Goal: Feedback & Contribution: Submit feedback/report problem

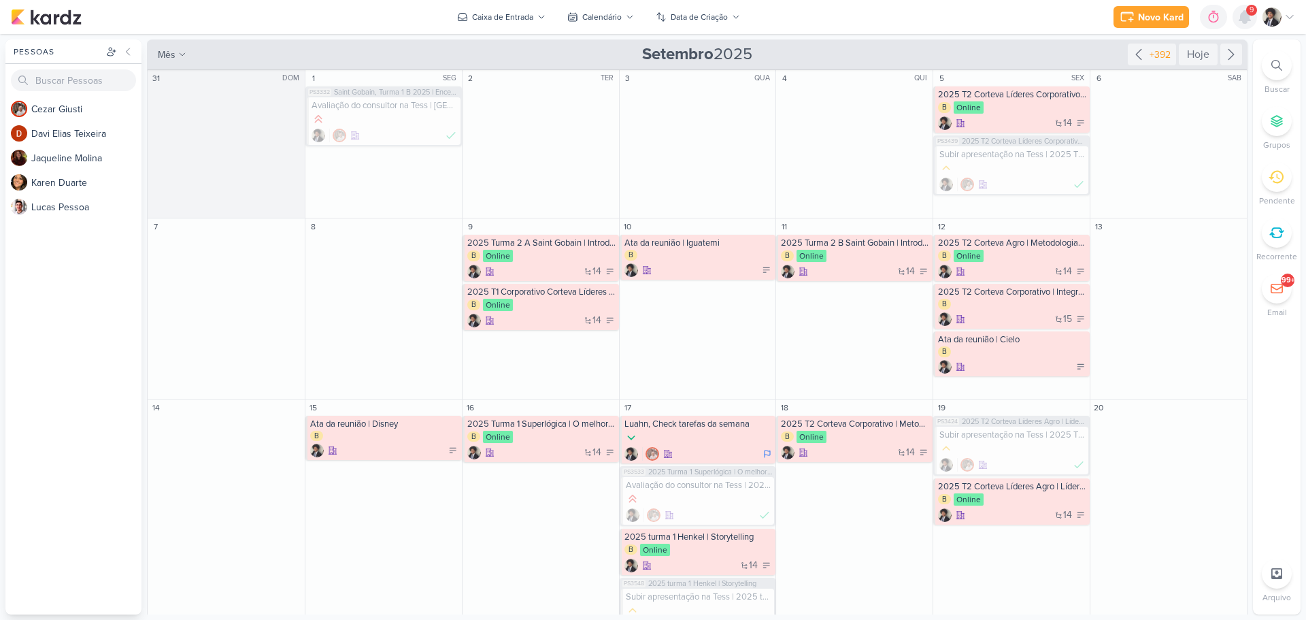
click at [1247, 18] on icon at bounding box center [1245, 17] width 11 height 12
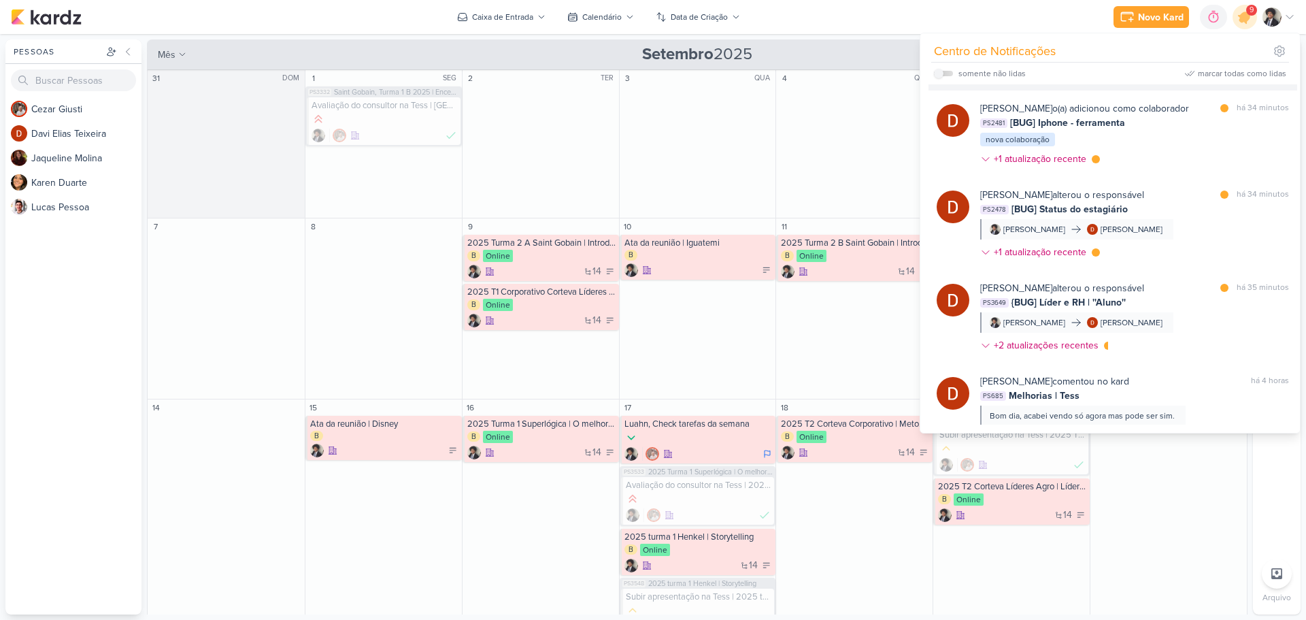
scroll to position [204, 0]
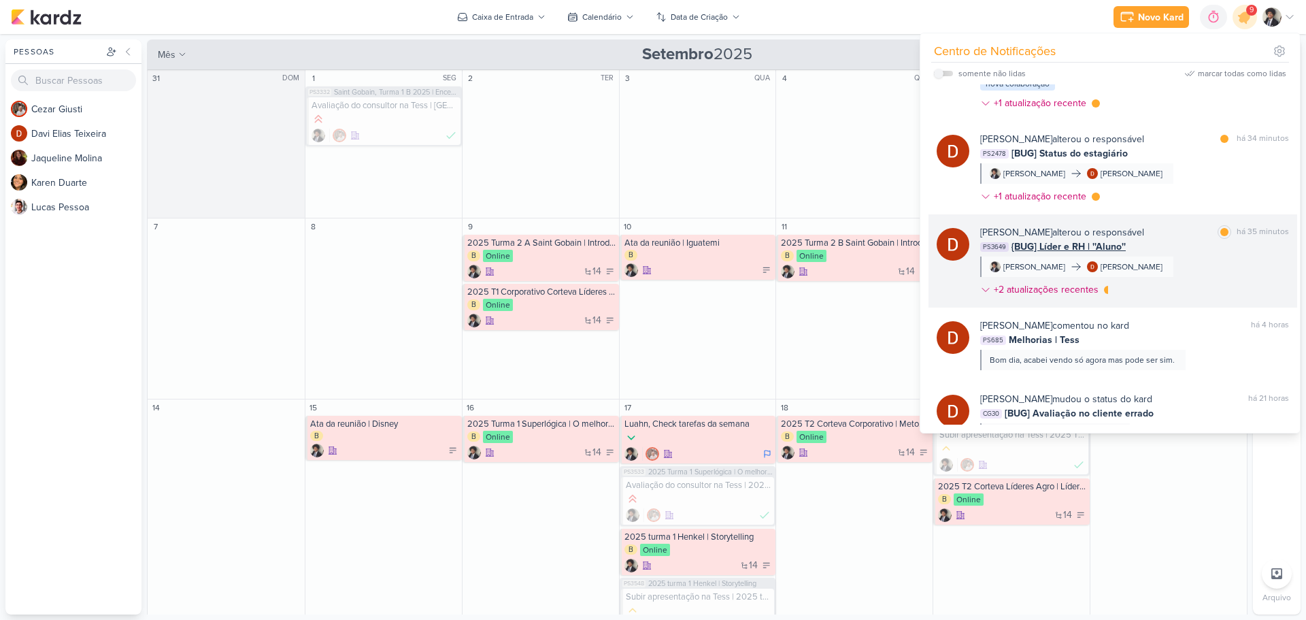
click at [1060, 245] on span "{BUG] Líder e RH | ''Aluno''" at bounding box center [1069, 246] width 114 height 14
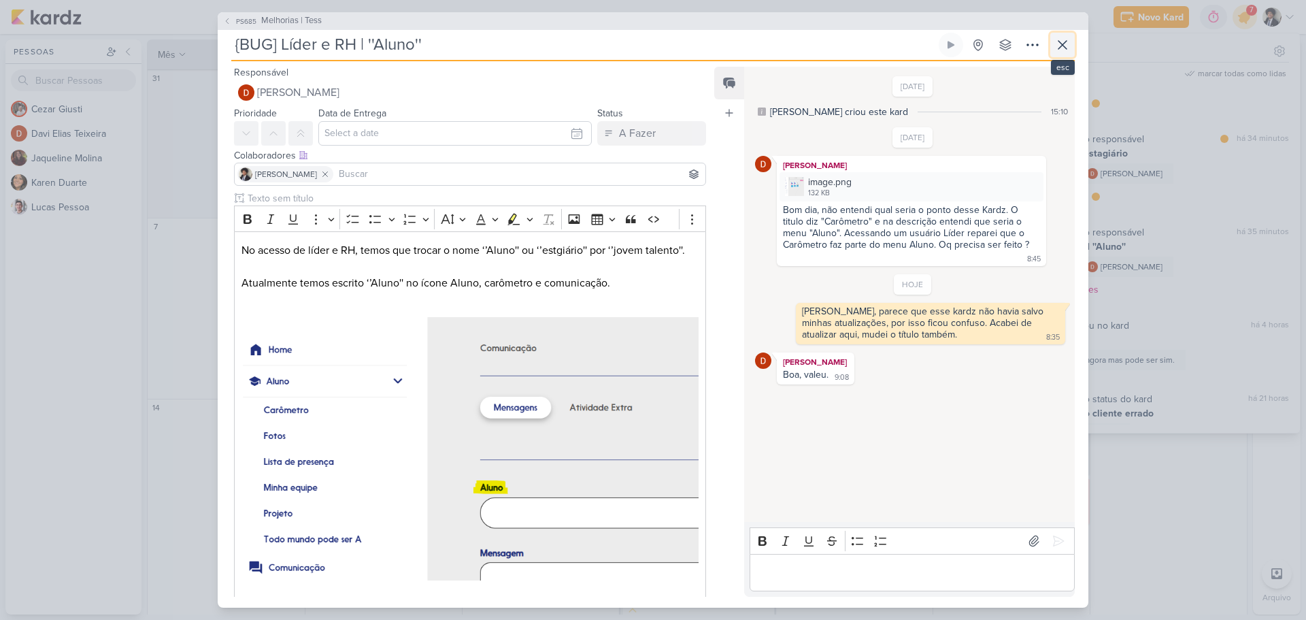
click at [1059, 42] on icon at bounding box center [1063, 45] width 16 height 16
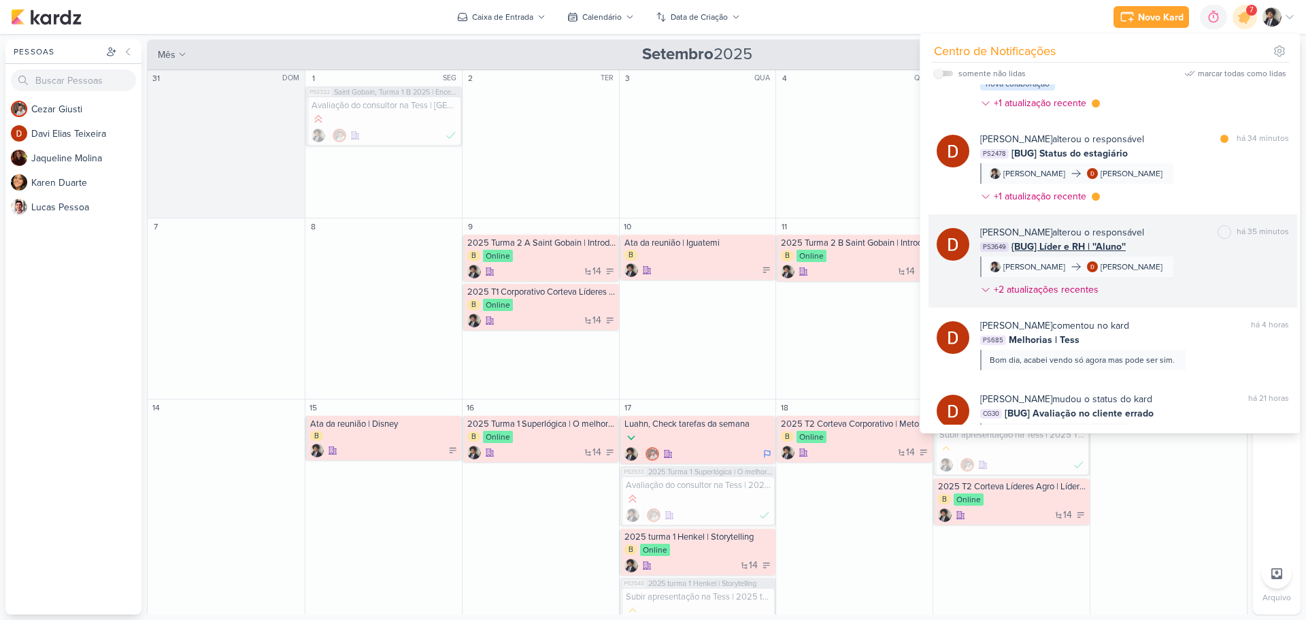
click at [1057, 244] on span "{BUG] Líder e RH | ''Aluno''" at bounding box center [1069, 246] width 114 height 14
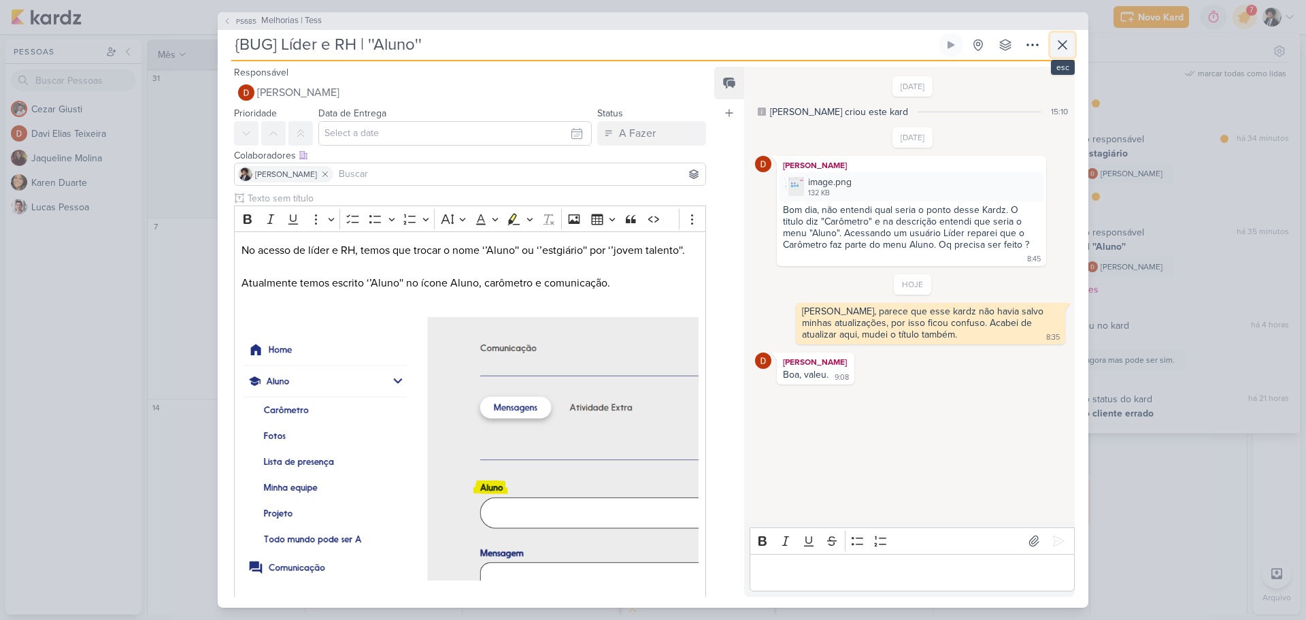
click at [1051, 44] on button at bounding box center [1062, 45] width 24 height 24
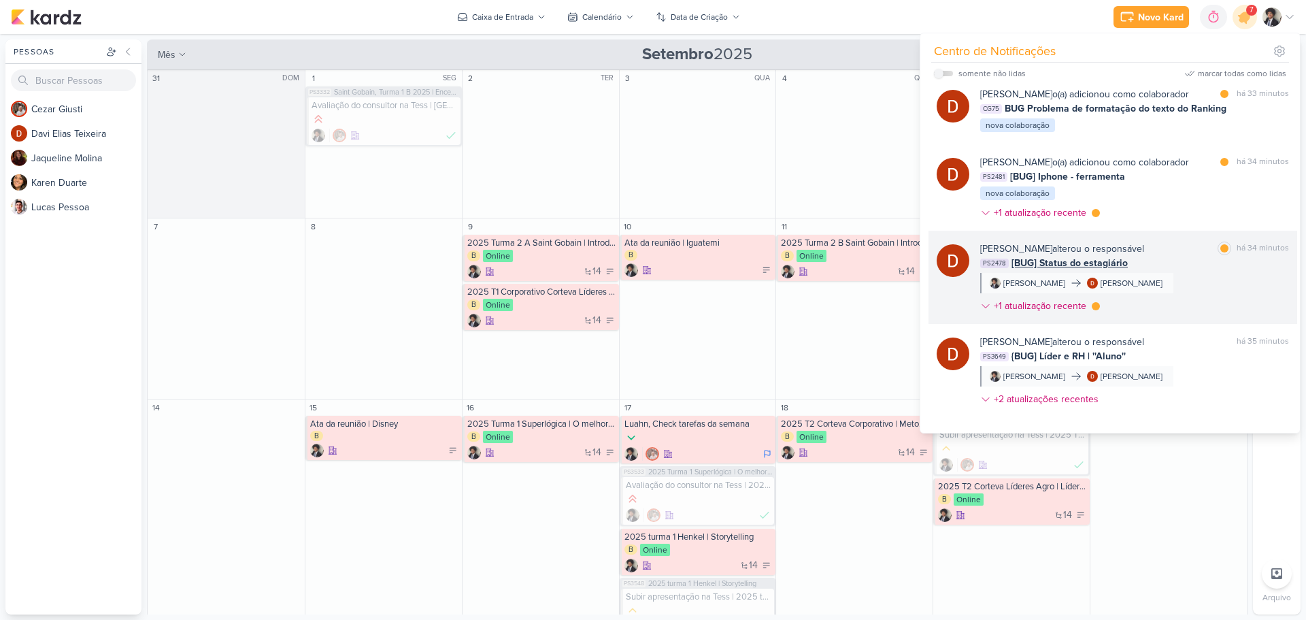
scroll to position [68, 0]
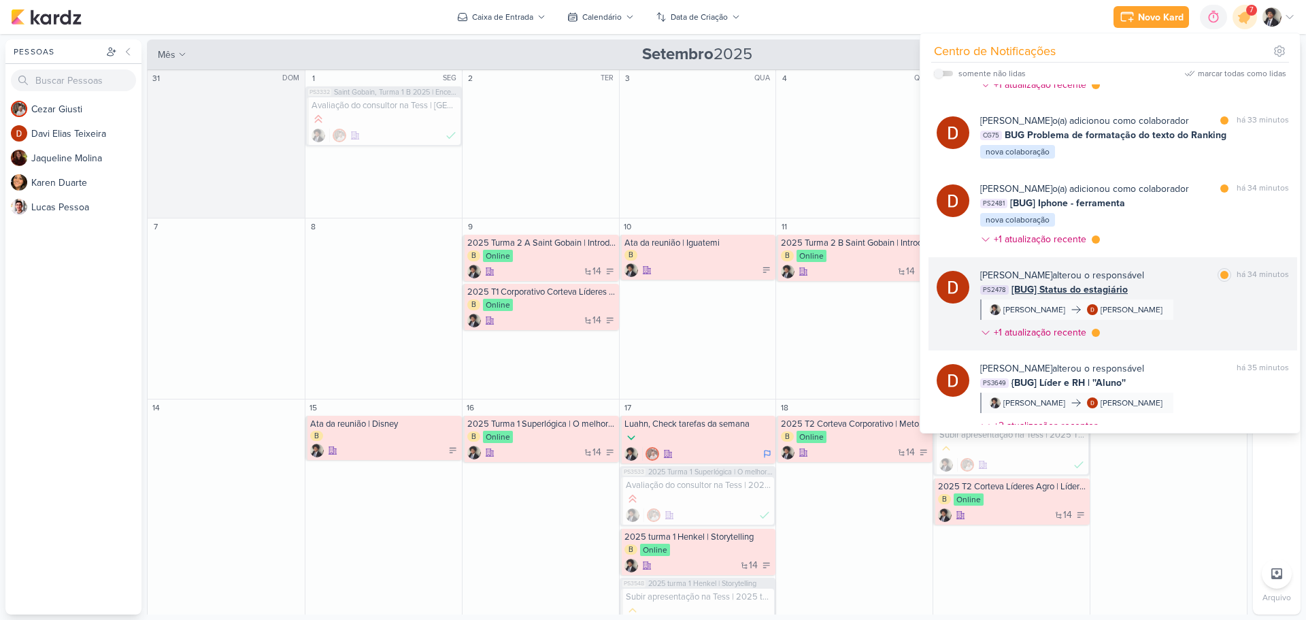
click at [1083, 279] on div "[PERSON_NAME] alterou o responsável" at bounding box center [1062, 275] width 164 height 14
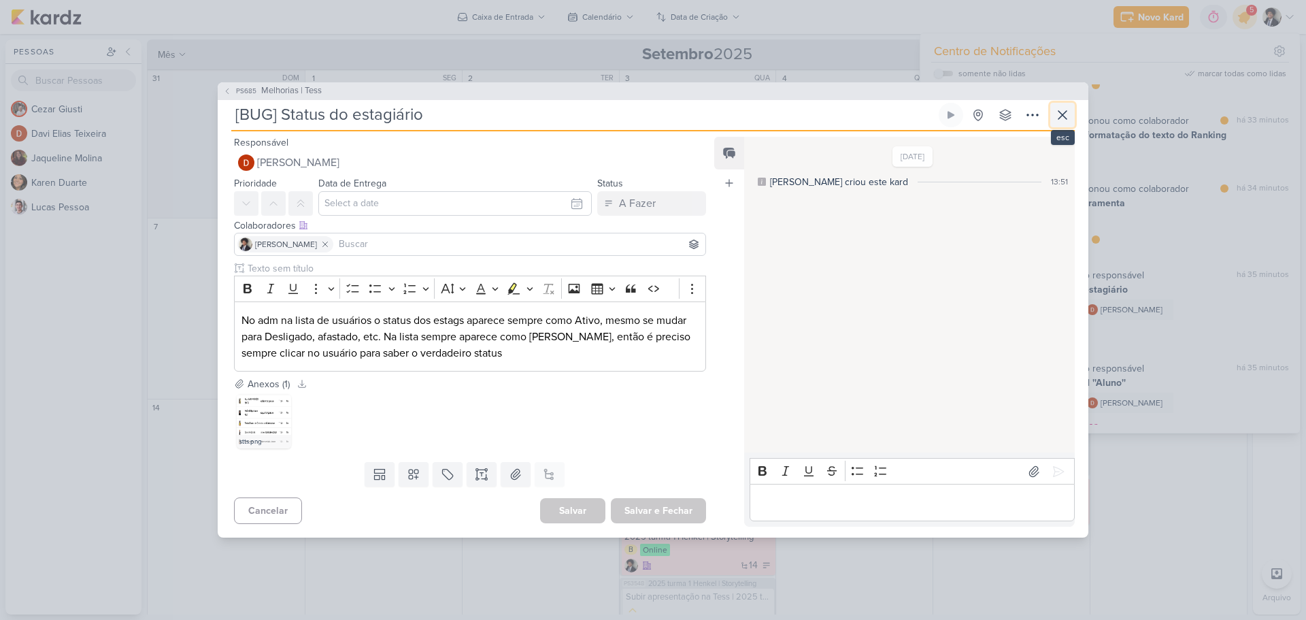
click at [1070, 117] on icon at bounding box center [1063, 115] width 16 height 16
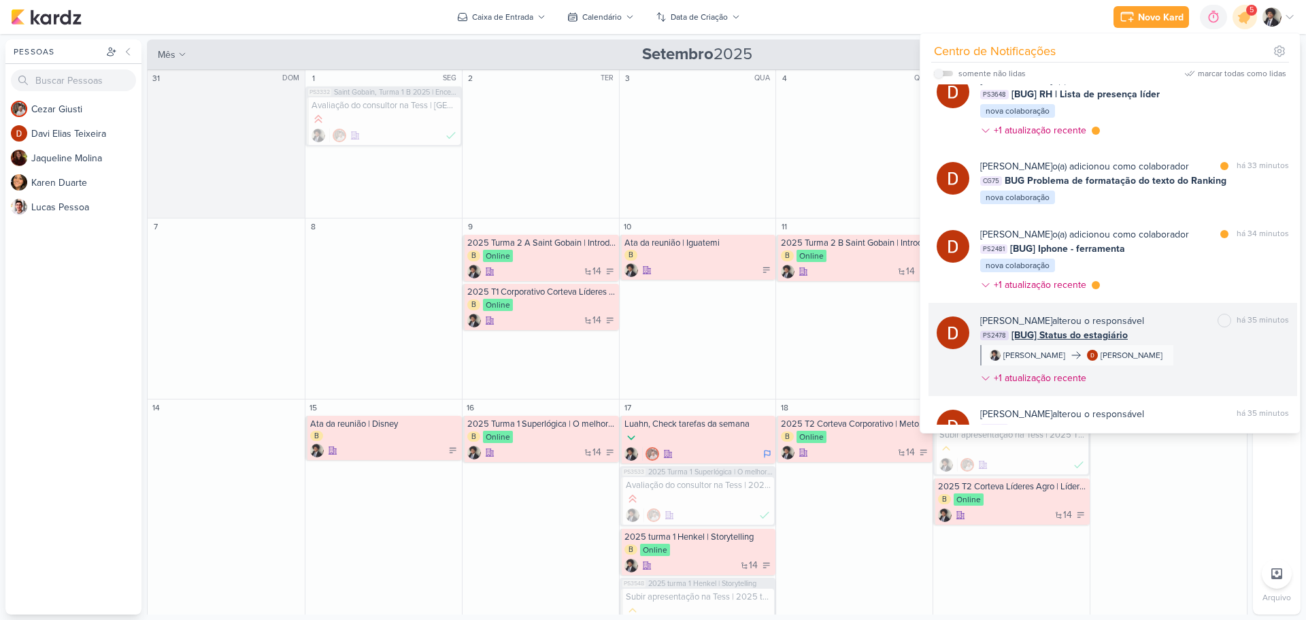
scroll to position [0, 0]
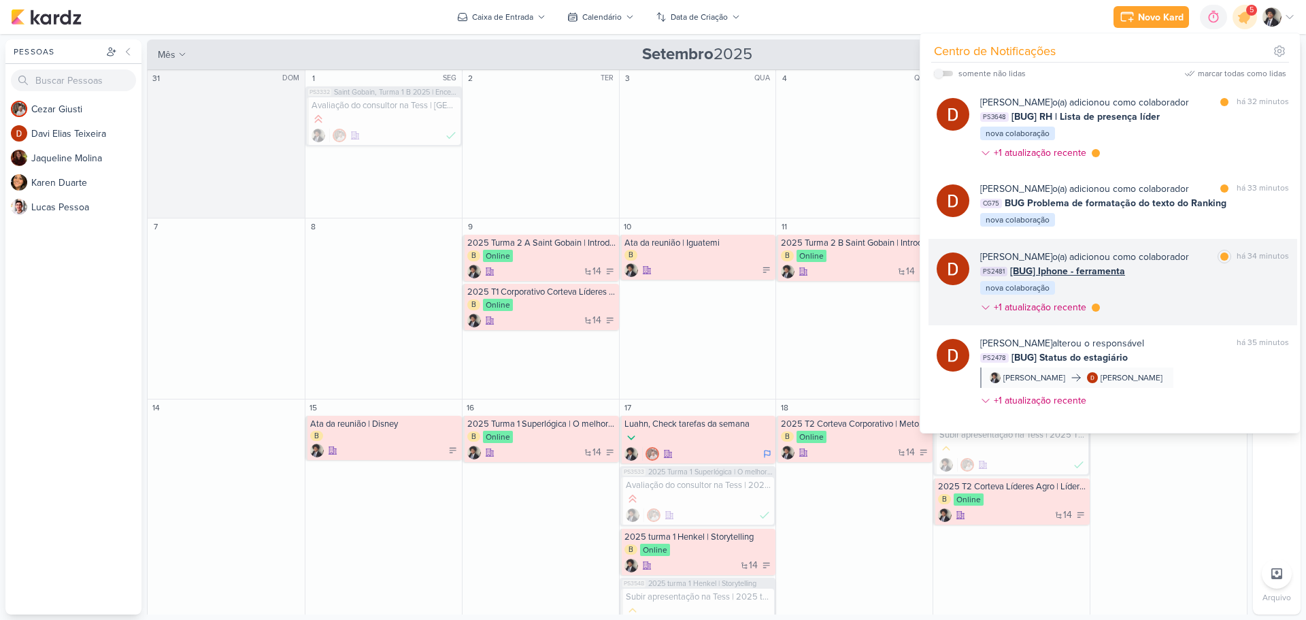
click at [1107, 273] on span "[BUG] Iphone - ferramenta" at bounding box center [1067, 271] width 115 height 14
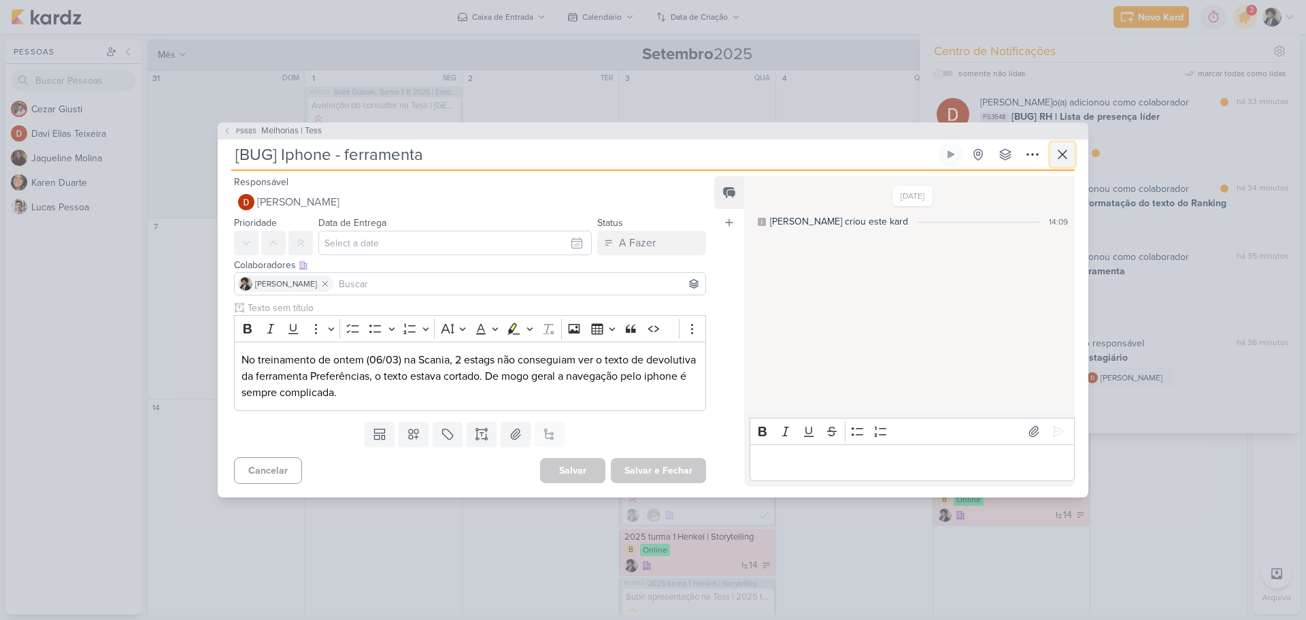
click at [1053, 151] on button at bounding box center [1062, 154] width 24 height 24
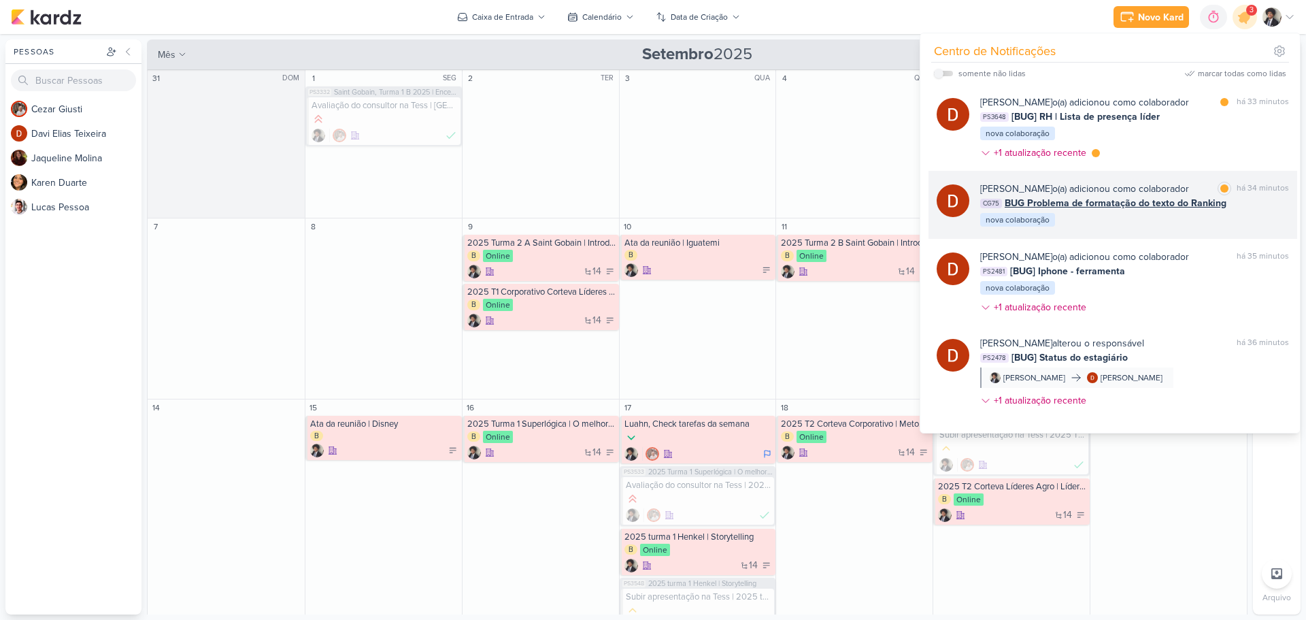
click at [1121, 212] on div "Davi Elias Teixeira o(a) adicionou como colaborador marcar como lida há 34 minu…" at bounding box center [1134, 205] width 309 height 46
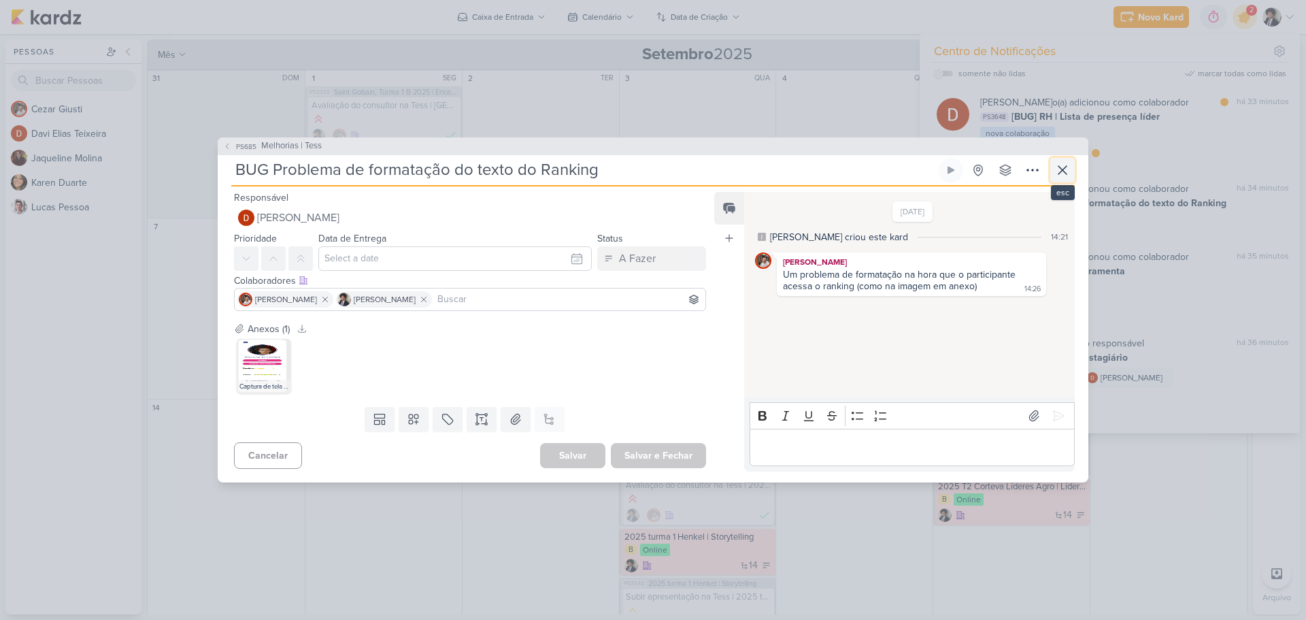
click at [1062, 165] on icon at bounding box center [1063, 170] width 16 height 16
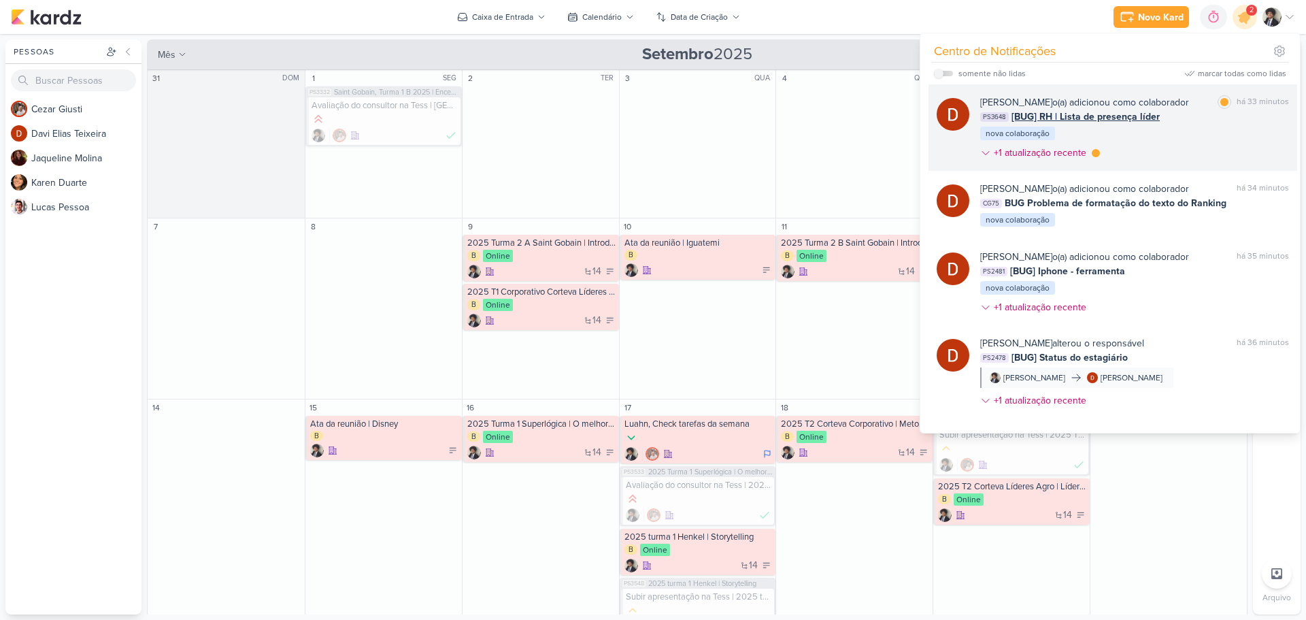
click at [1097, 127] on div "Davi Elias Teixeira o(a) adicionou como colaborador marcar como lida há 33 minu…" at bounding box center [1134, 130] width 309 height 70
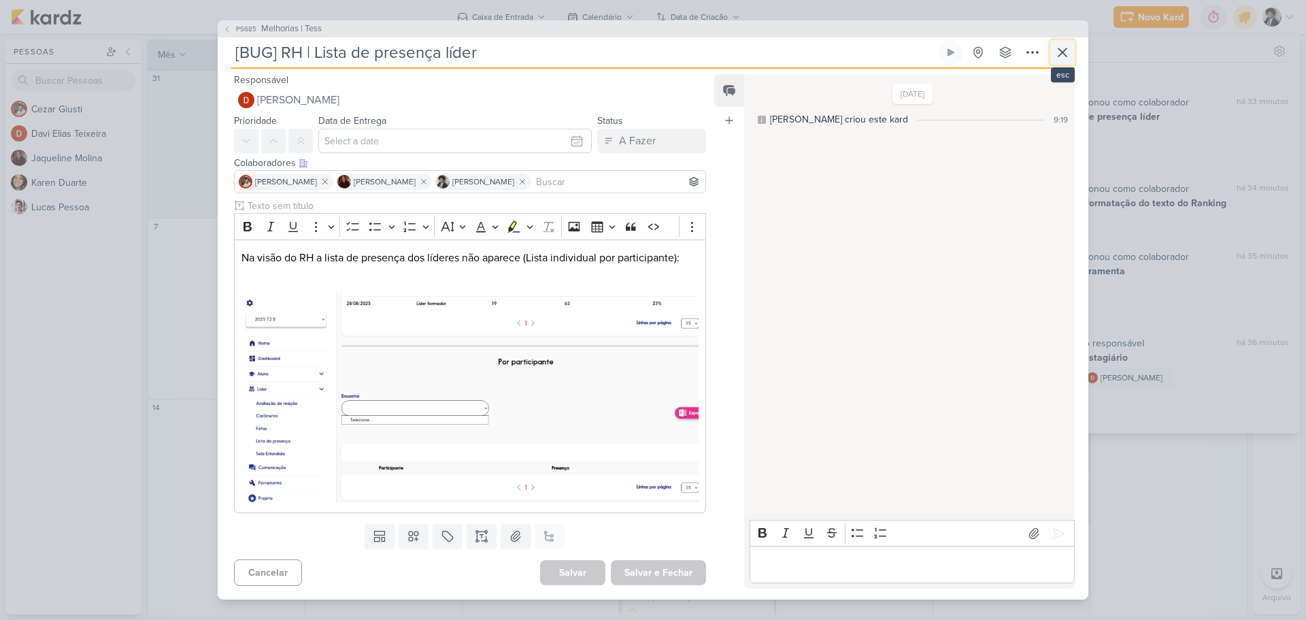
click at [1061, 54] on icon at bounding box center [1063, 52] width 16 height 16
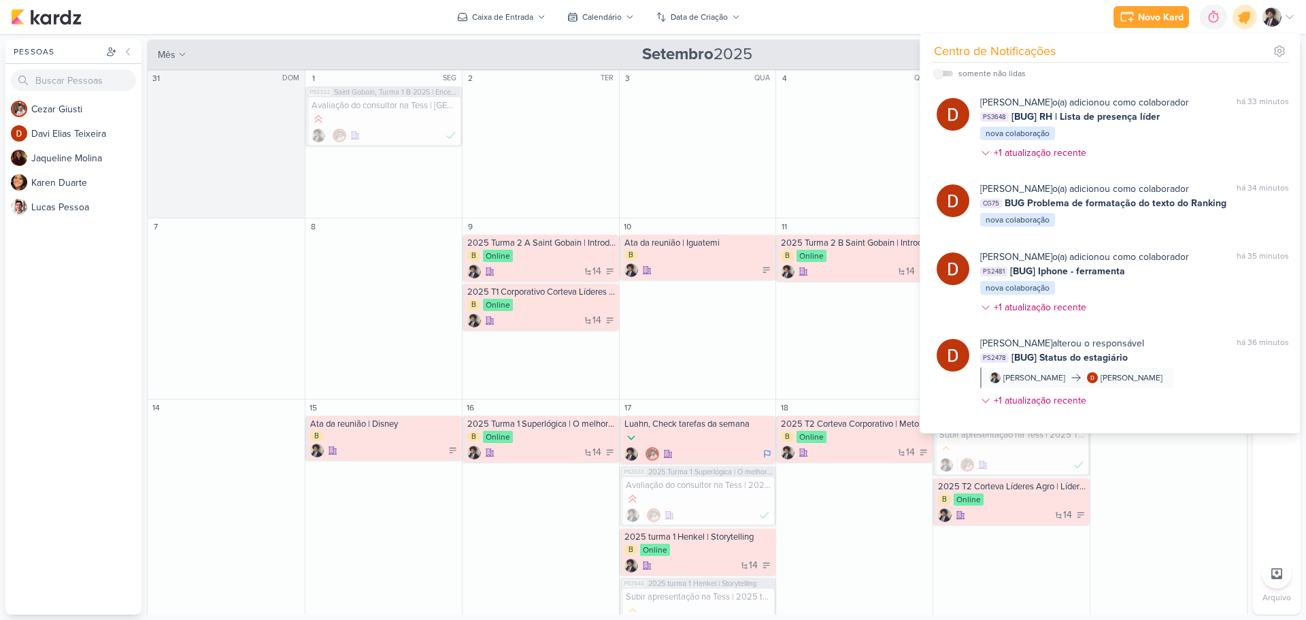
click at [1246, 12] on icon at bounding box center [1245, 17] width 16 height 16
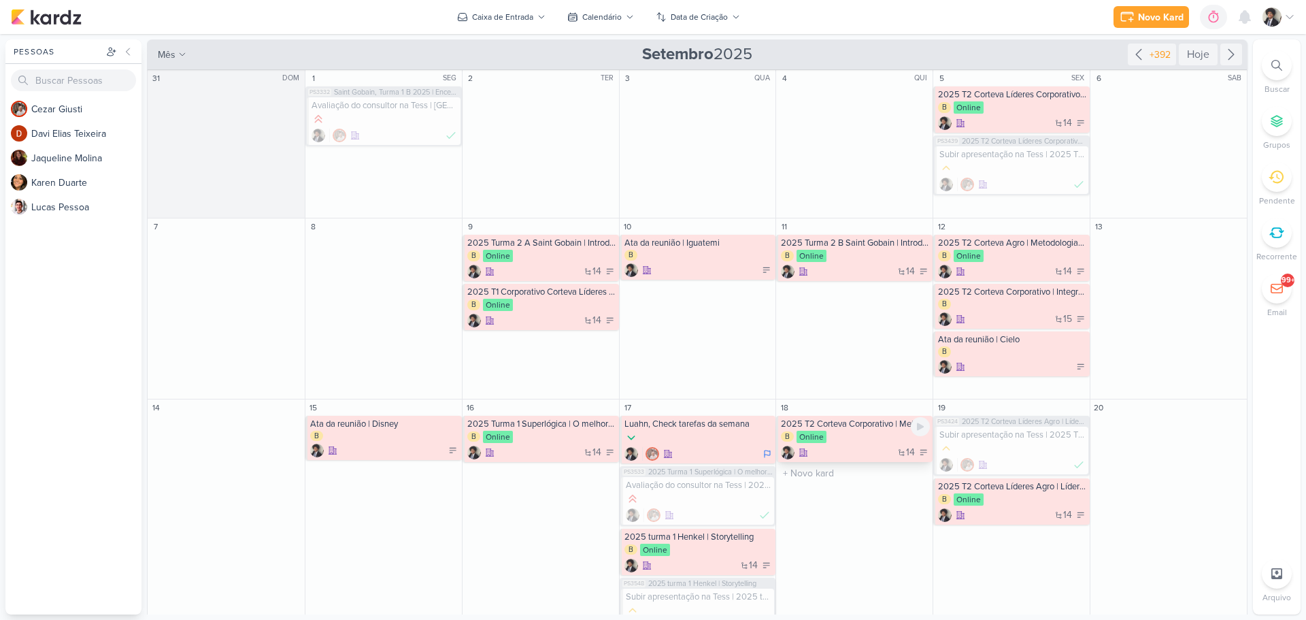
click at [864, 448] on div "14" at bounding box center [855, 453] width 149 height 14
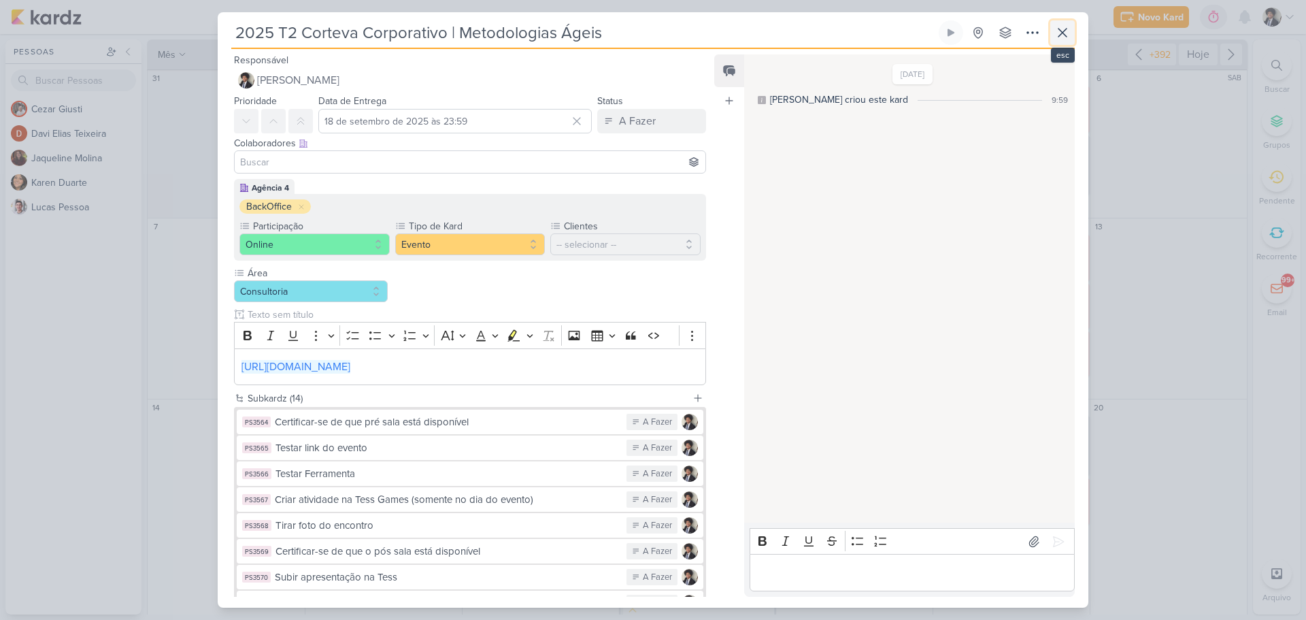
click at [1067, 30] on icon at bounding box center [1063, 32] width 16 height 16
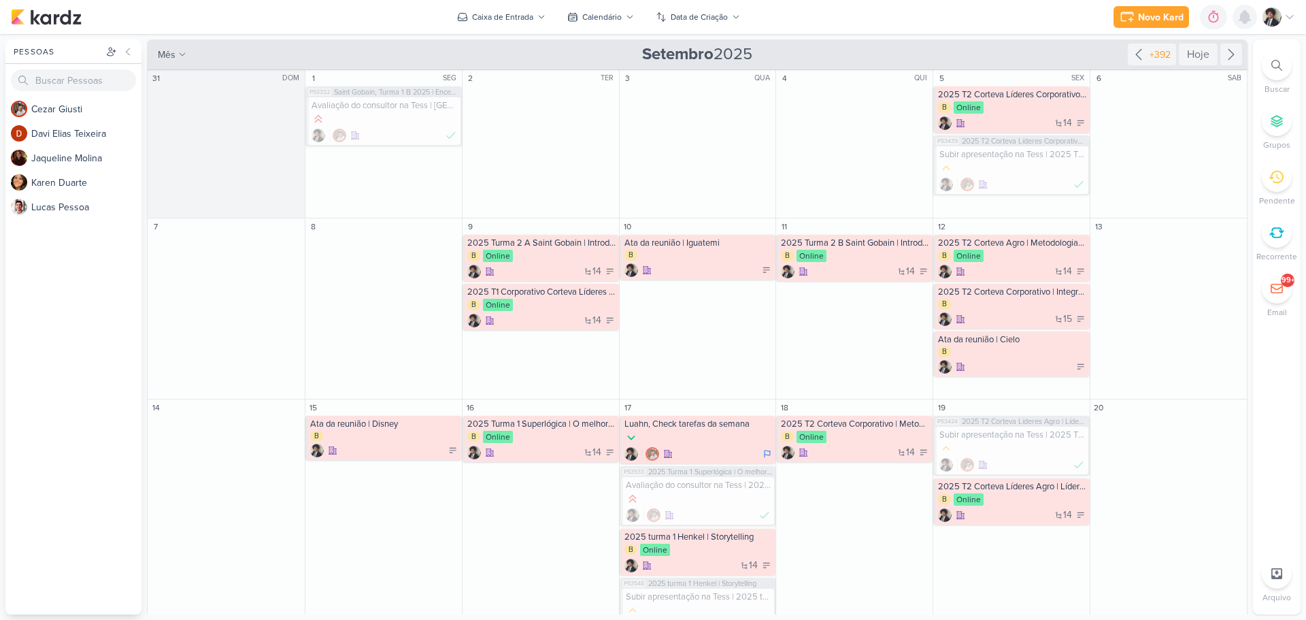
click at [1242, 16] on icon at bounding box center [1245, 17] width 11 height 12
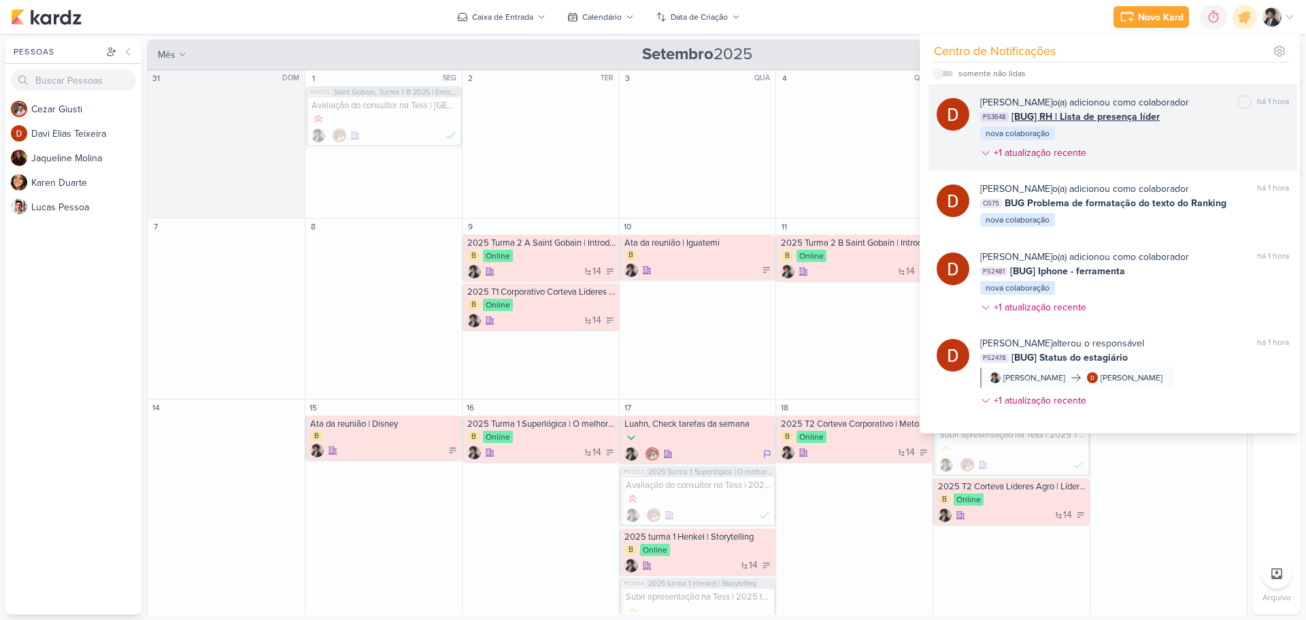
click at [1061, 118] on span "[BUG] RH | Lista de presença líder" at bounding box center [1086, 117] width 148 height 14
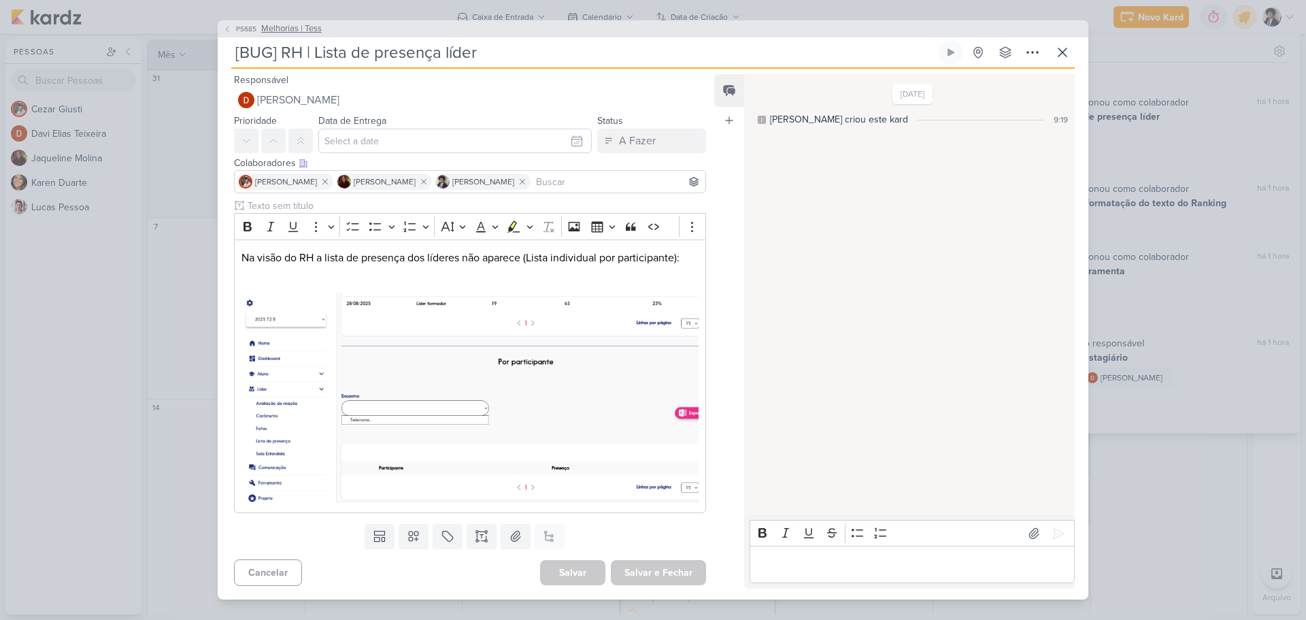
click at [292, 25] on span "Melhorias | Tess" at bounding box center [291, 29] width 61 height 14
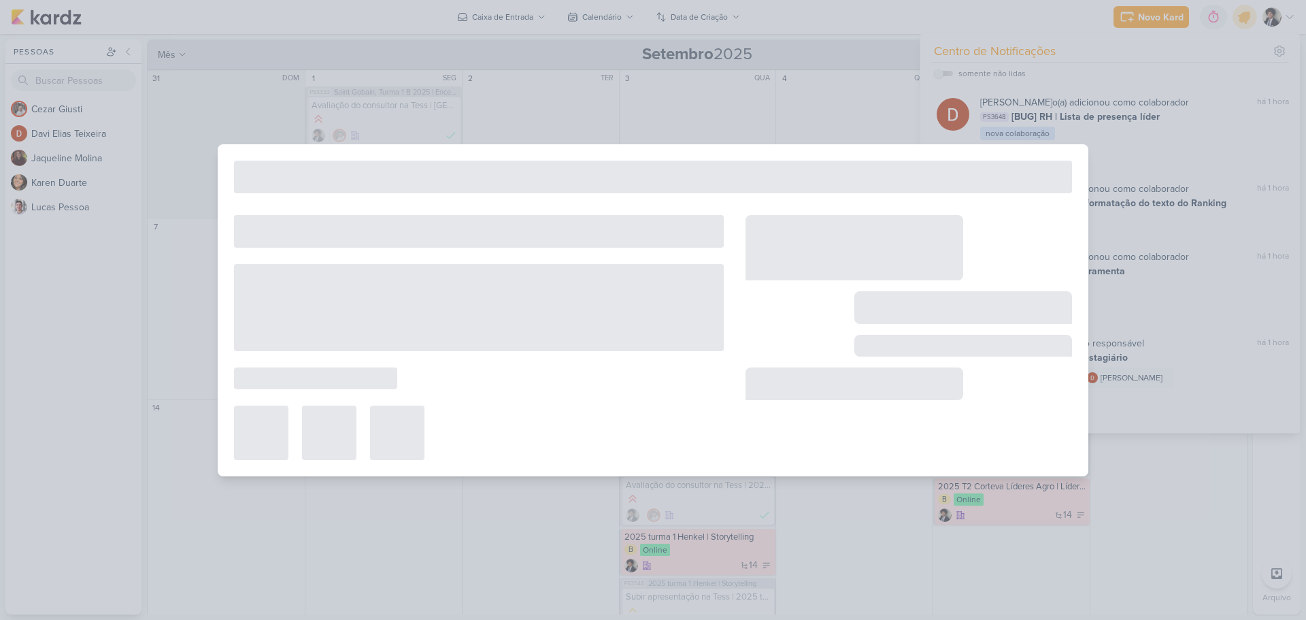
type input "Melhorias | Tess"
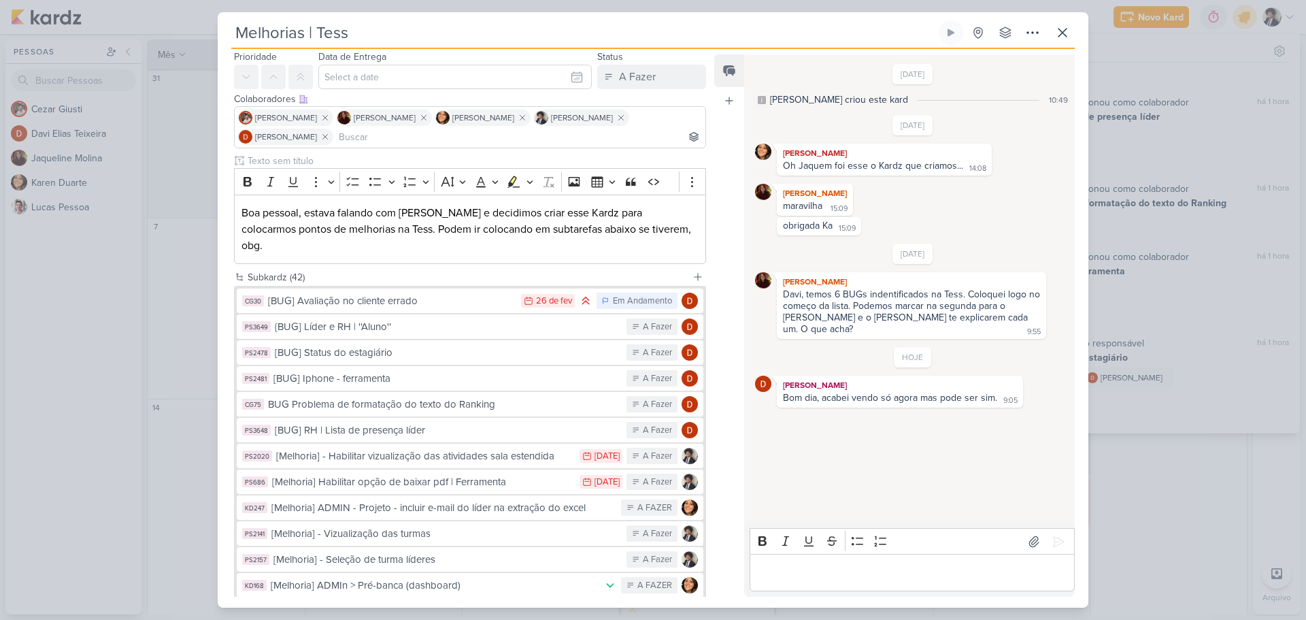
scroll to position [68, 0]
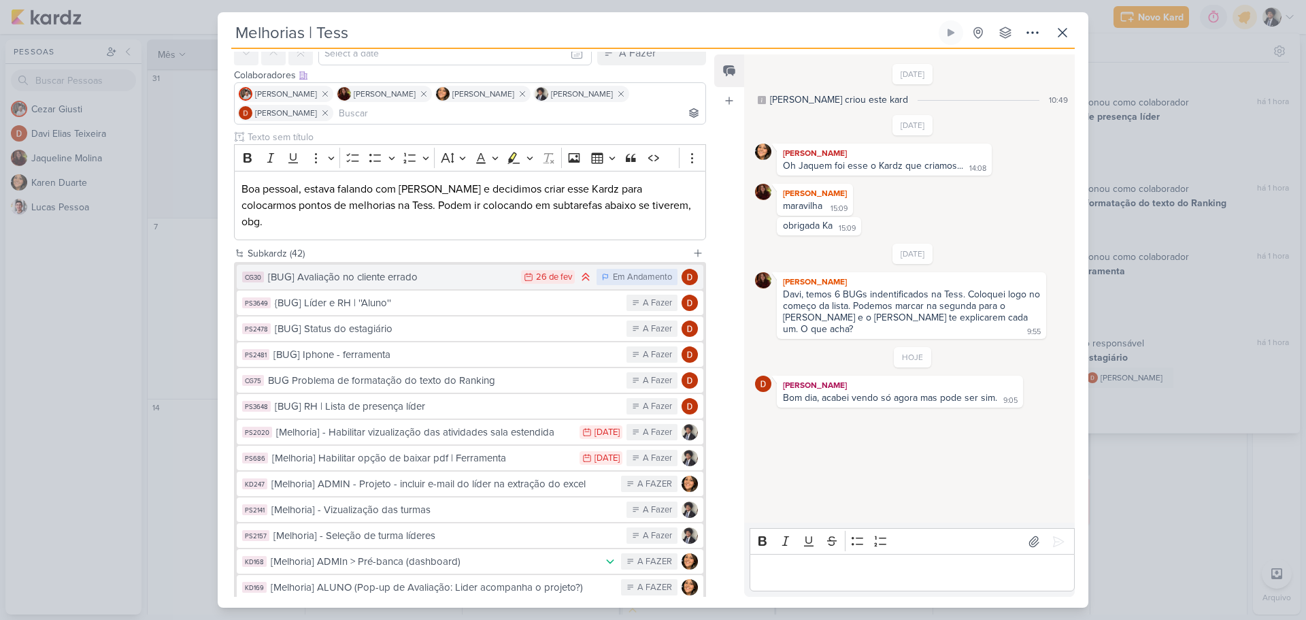
click at [454, 269] on div "[BUG] Avaliação no cliente errado" at bounding box center [391, 277] width 246 height 16
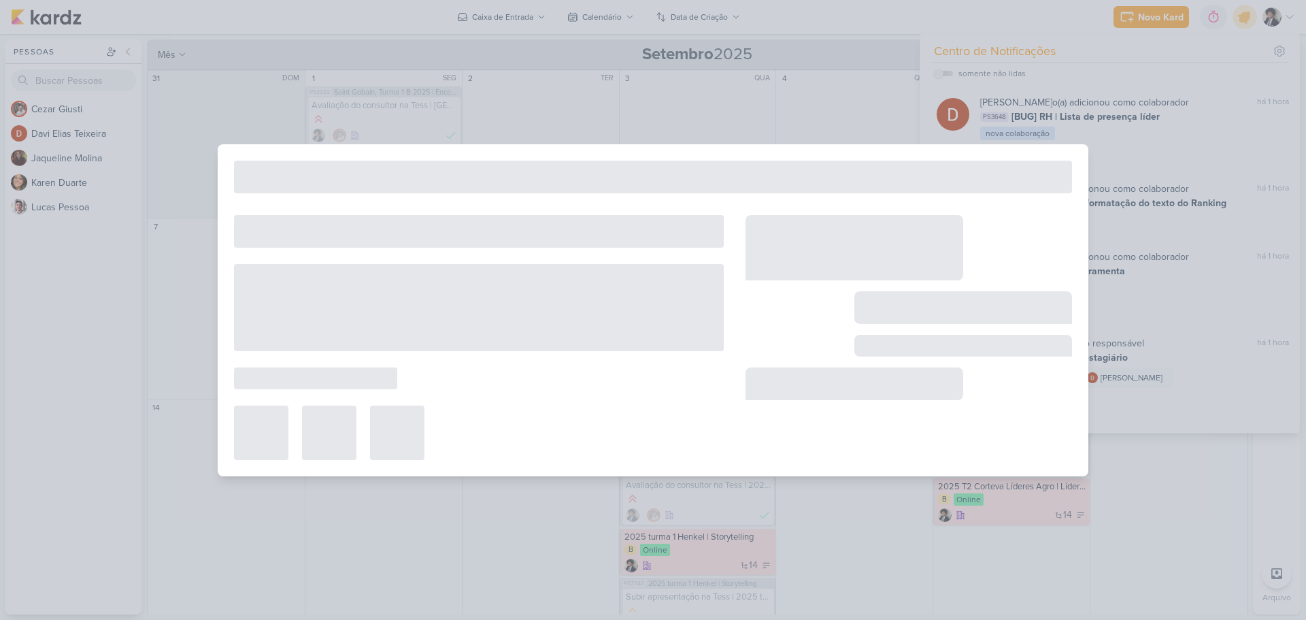
type input "[BUG] Avaliação no cliente errado"
type input "26 de fevereiro de 2025 às 23:59"
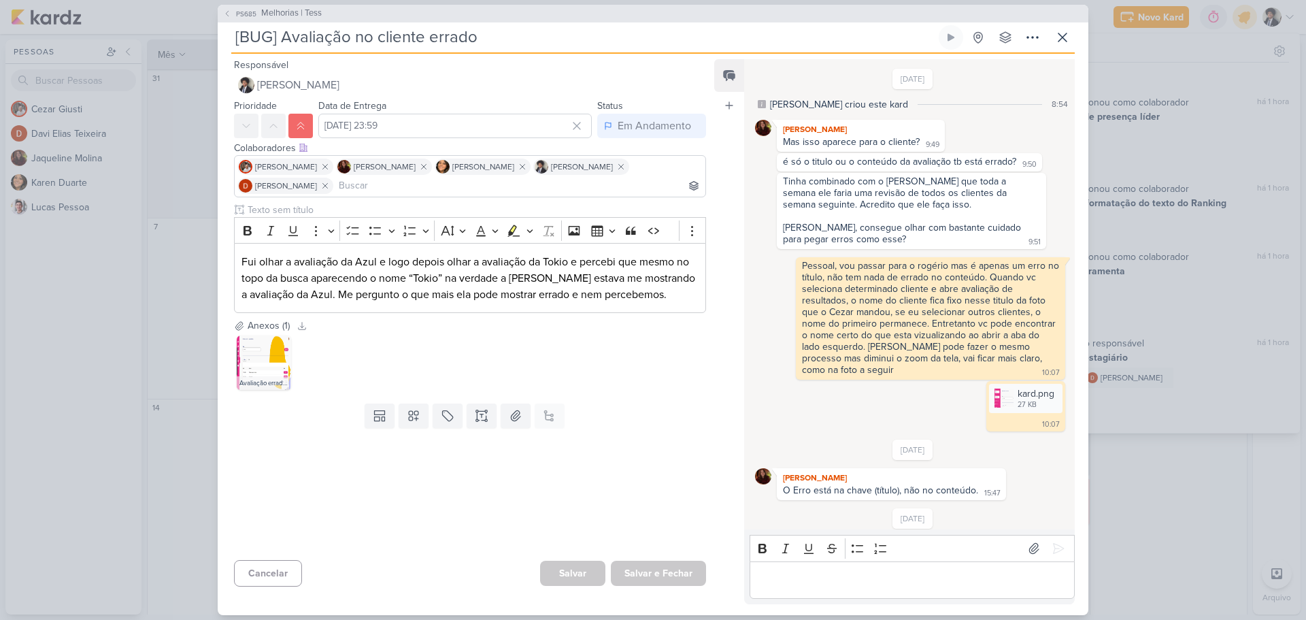
scroll to position [263, 0]
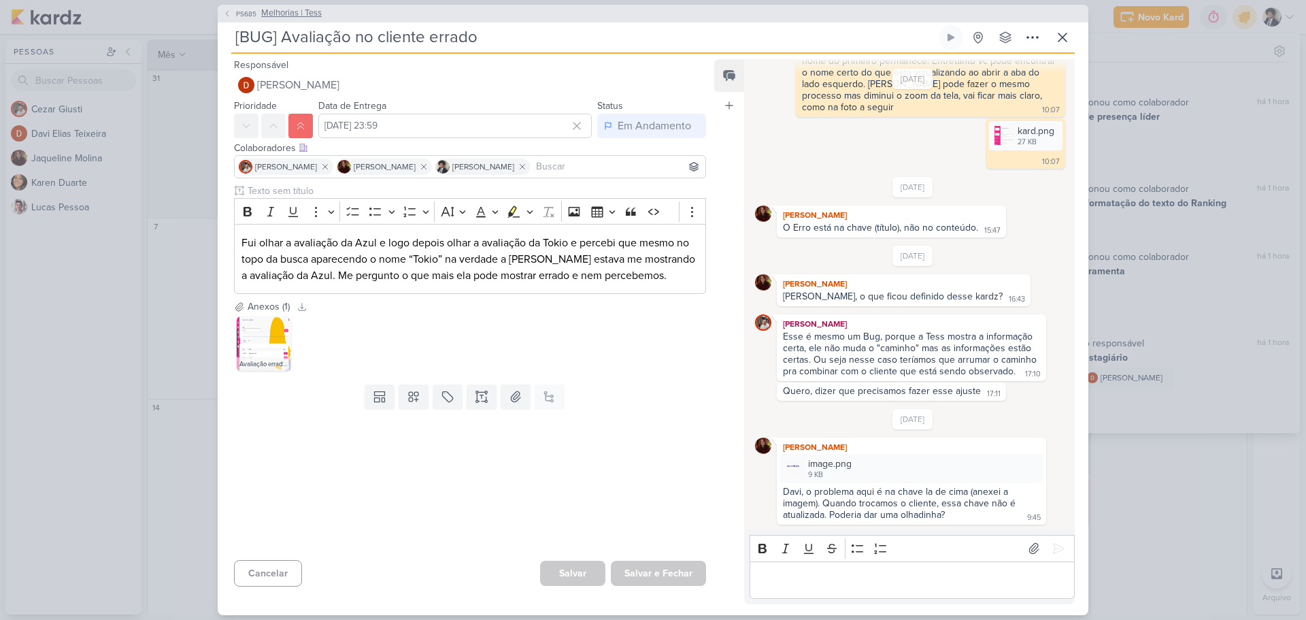
click at [235, 12] on span "PS685" at bounding box center [246, 14] width 24 height 10
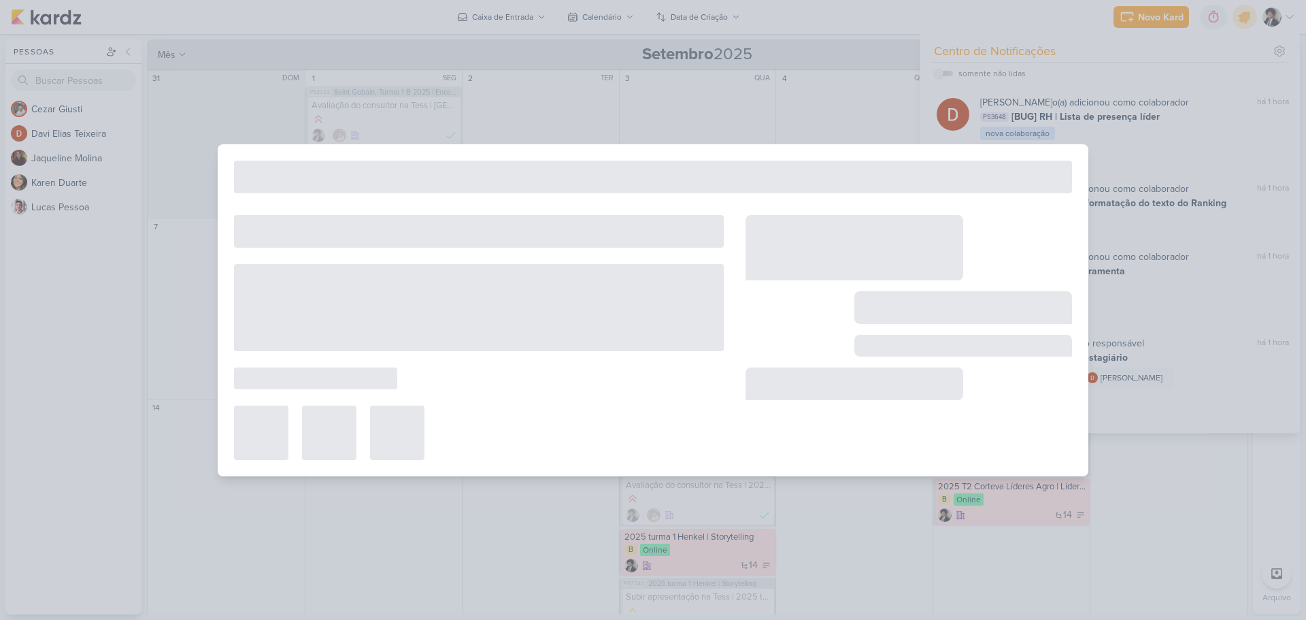
type input "Melhorias | Tess"
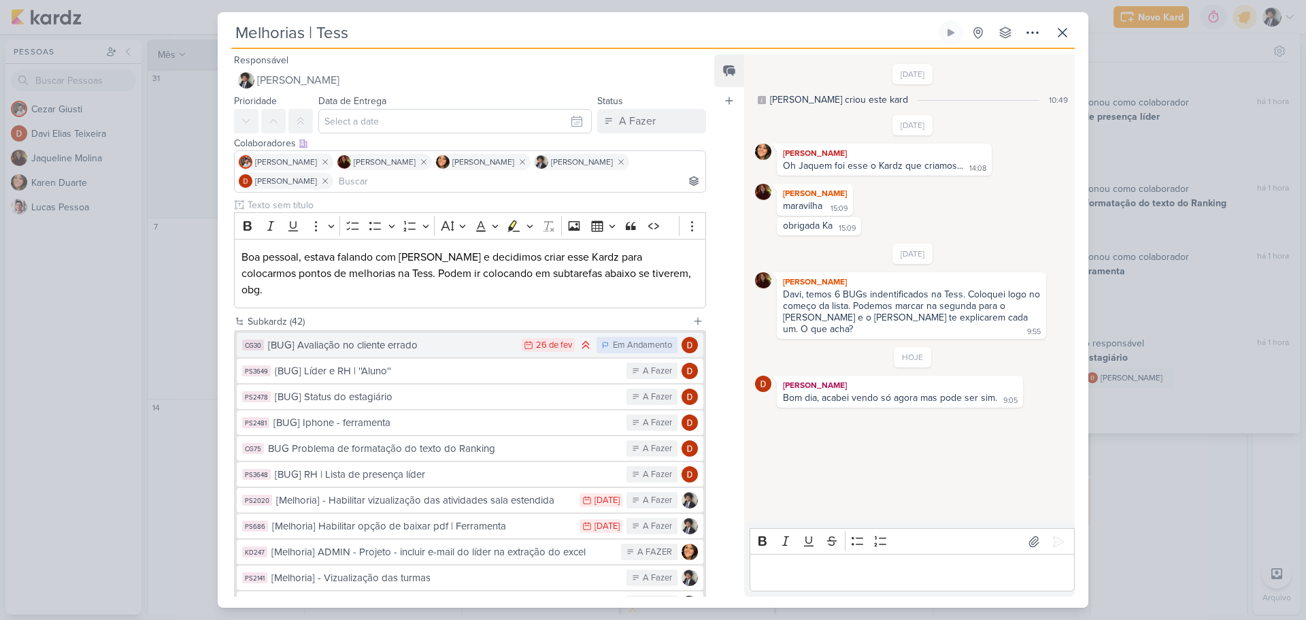
click at [454, 339] on button "CG30 [BUG] Avaliação no cliente errado 26/2 26 de fev Em Andamento" at bounding box center [470, 345] width 467 height 24
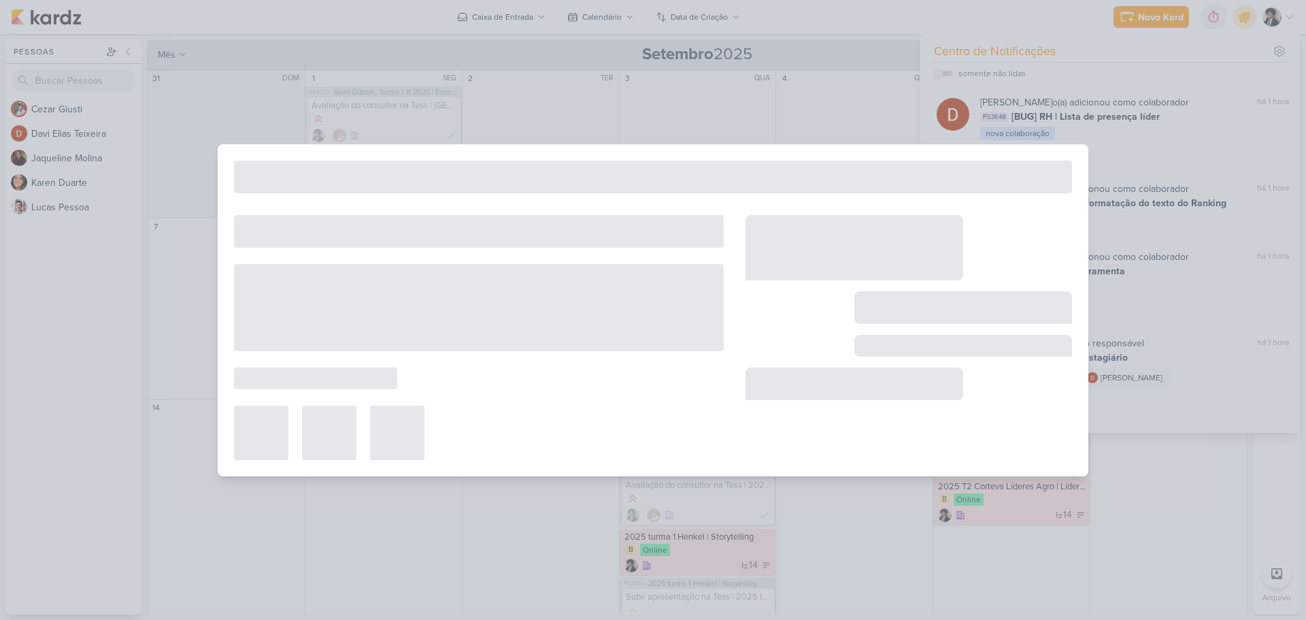
type input "[BUG] Avaliação no cliente errado"
type input "26 de fevereiro de 2025 às 23:59"
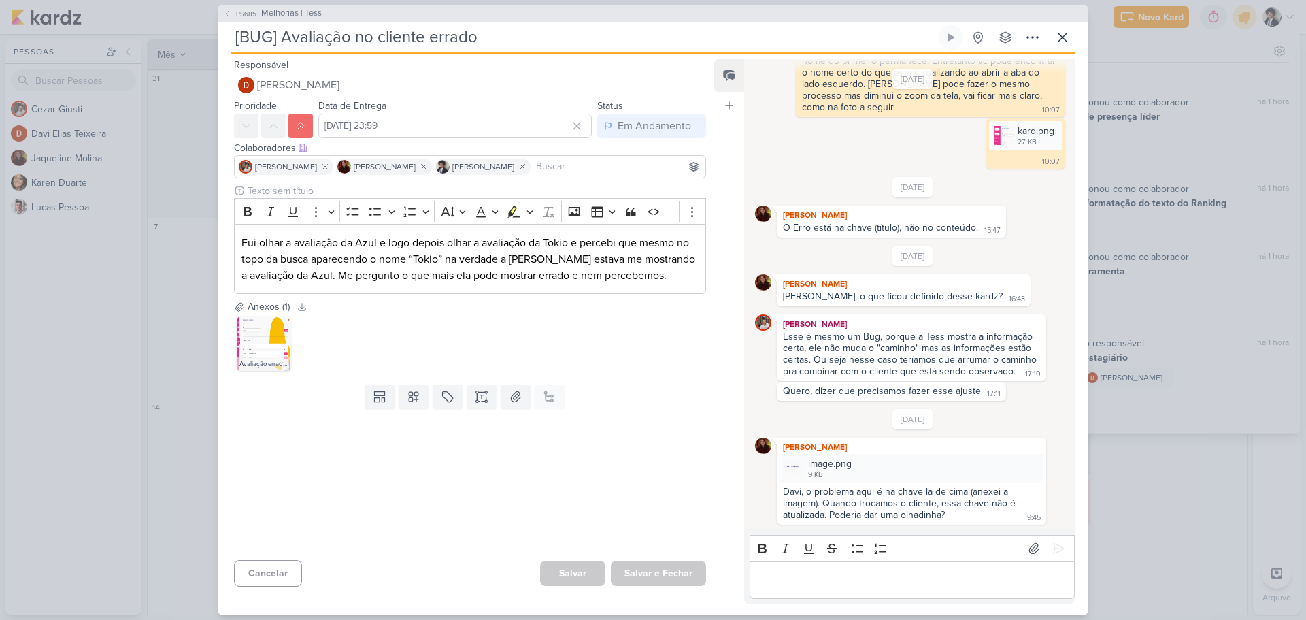
click at [275, 5] on div "PS685 Melhorias | Tess" at bounding box center [653, 14] width 871 height 18
click at [271, 11] on span "Melhorias | Tess" at bounding box center [291, 14] width 61 height 14
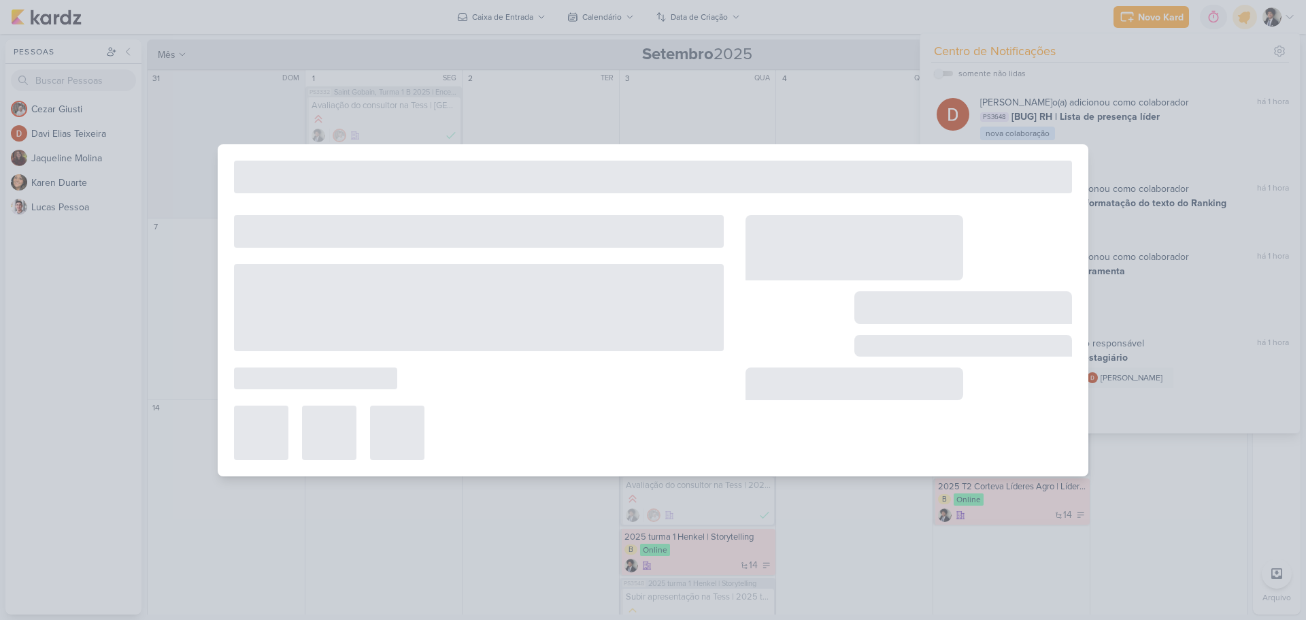
type input "Melhorias | Tess"
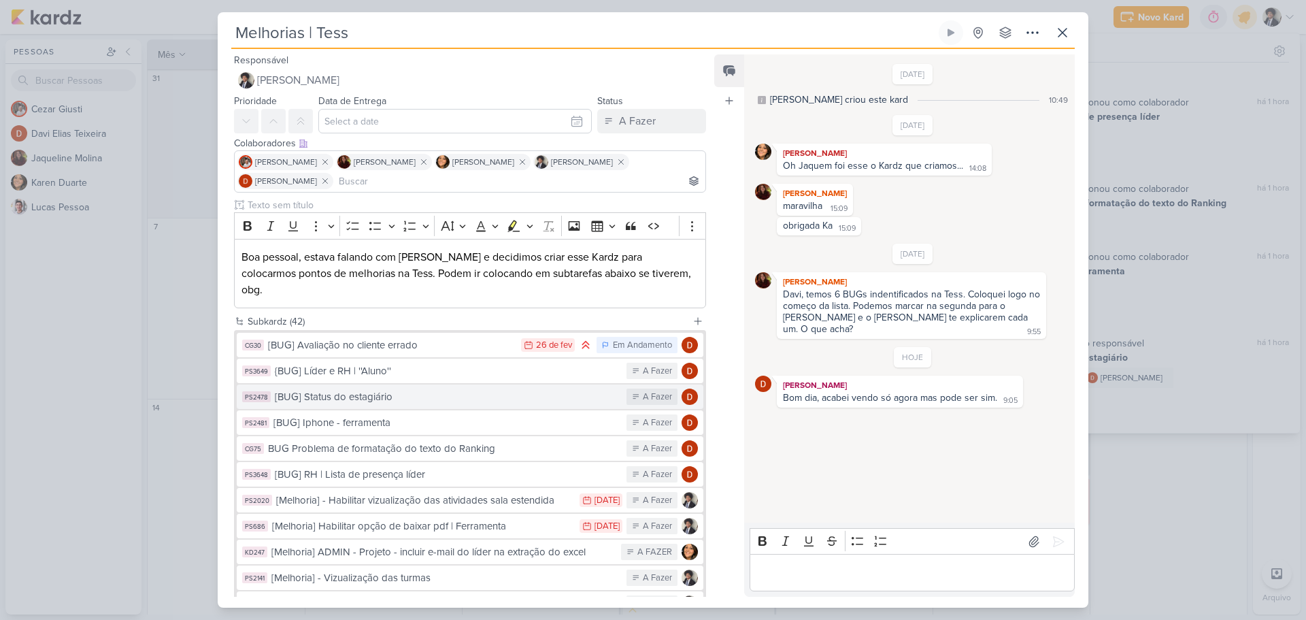
click at [384, 389] on div "[BUG] Status do estagiário" at bounding box center [447, 397] width 345 height 16
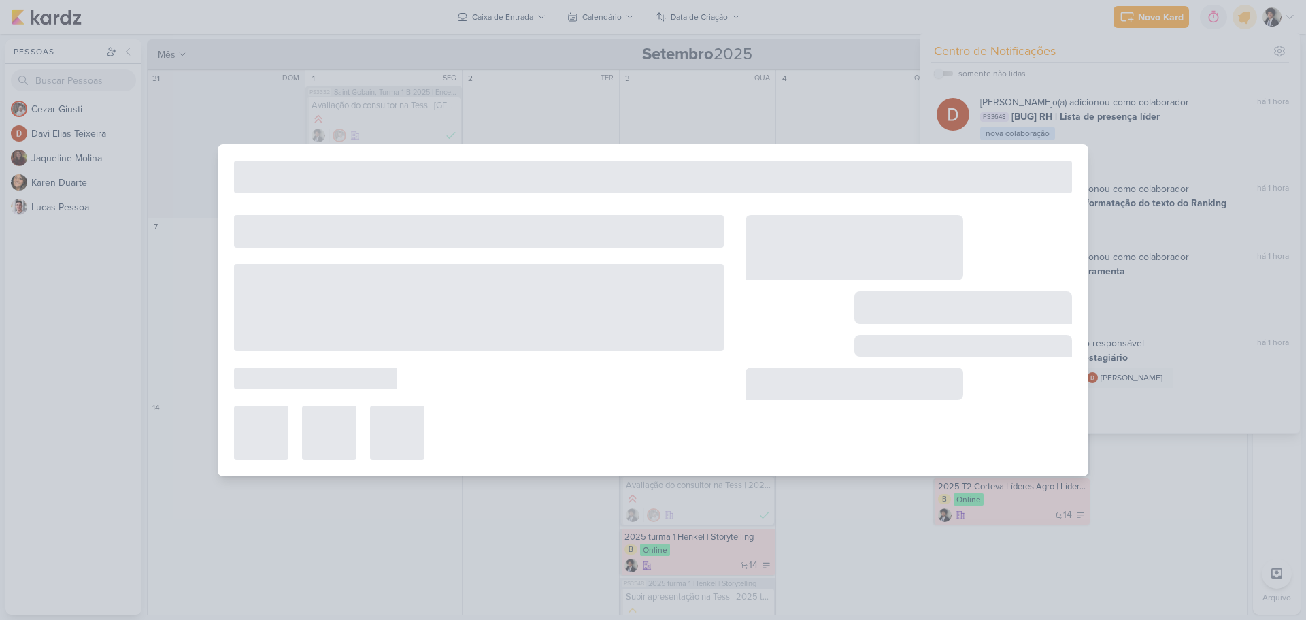
type input "[BUG] Status do estagiário"
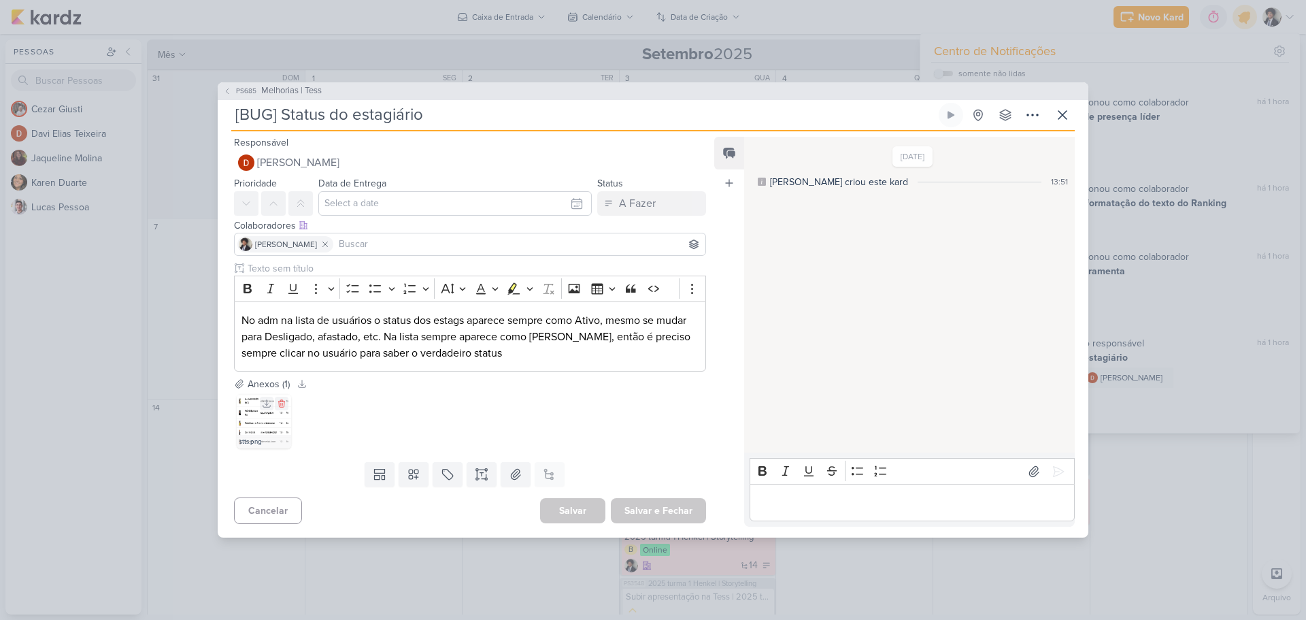
click at [263, 425] on img at bounding box center [264, 421] width 54 height 54
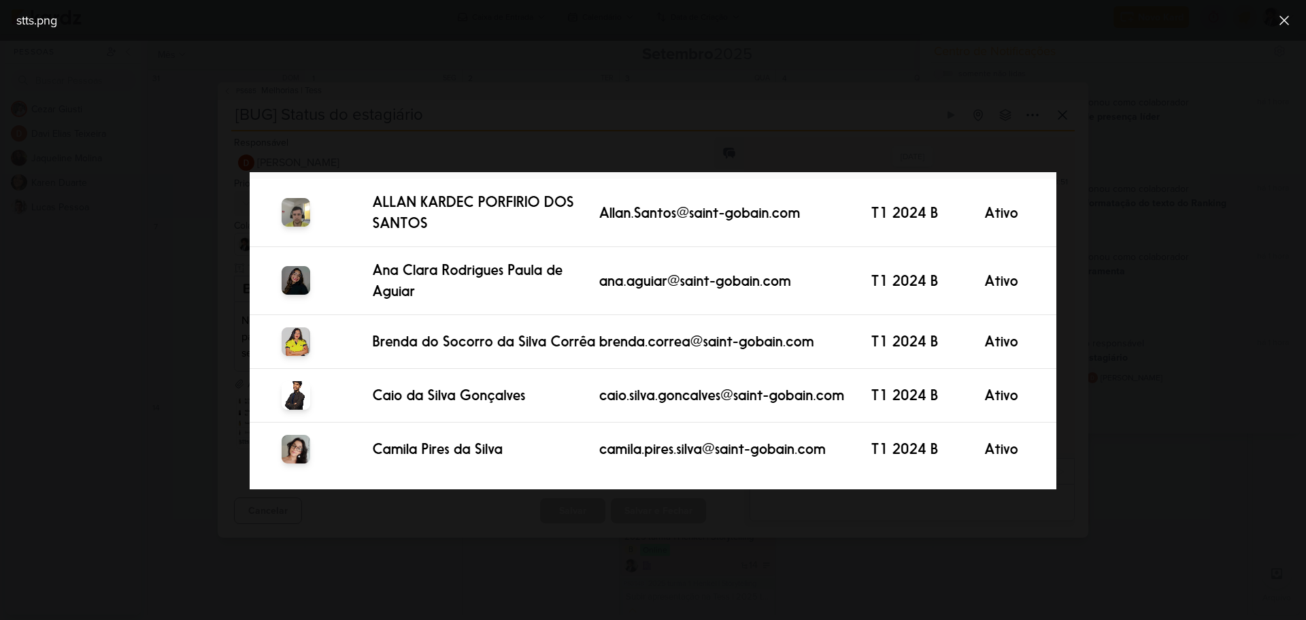
click at [1106, 246] on div at bounding box center [653, 330] width 1306 height 579
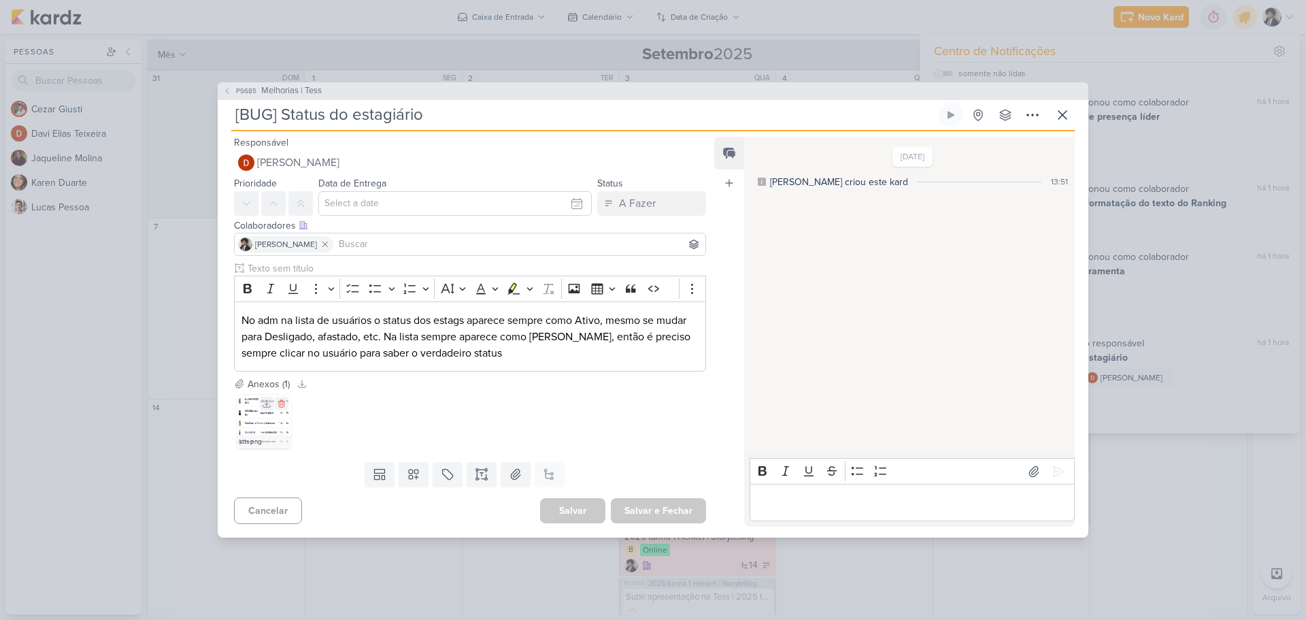
click at [267, 424] on img at bounding box center [264, 421] width 54 height 54
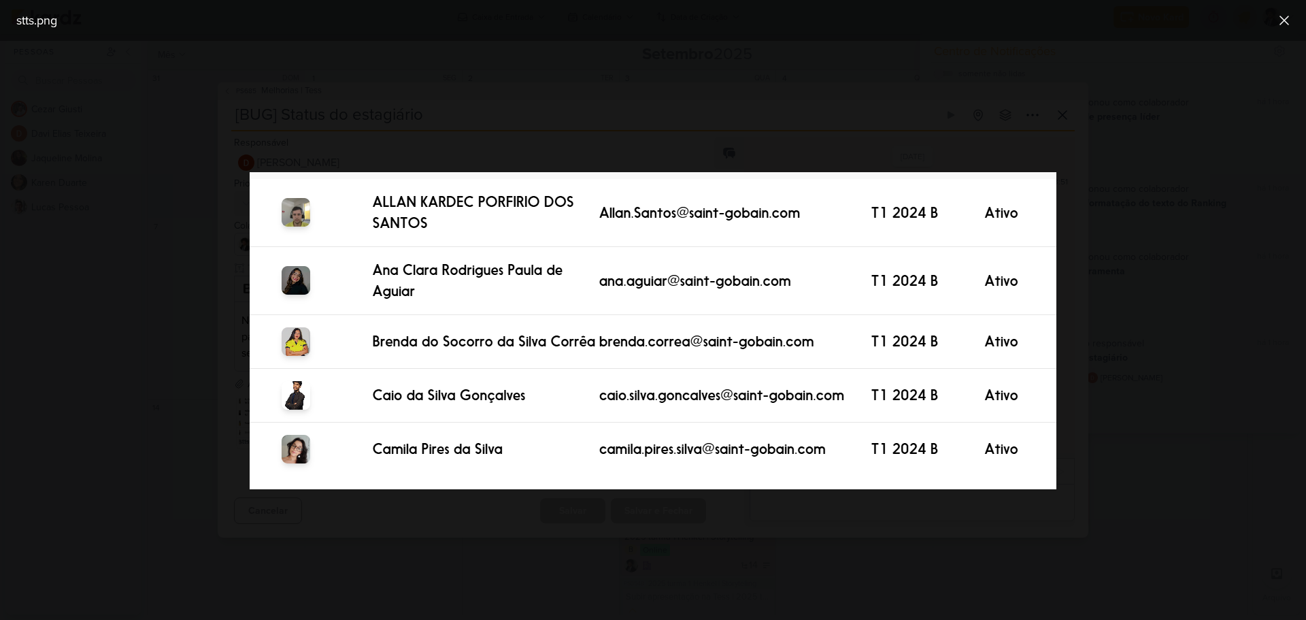
click at [1135, 307] on div at bounding box center [653, 330] width 1306 height 579
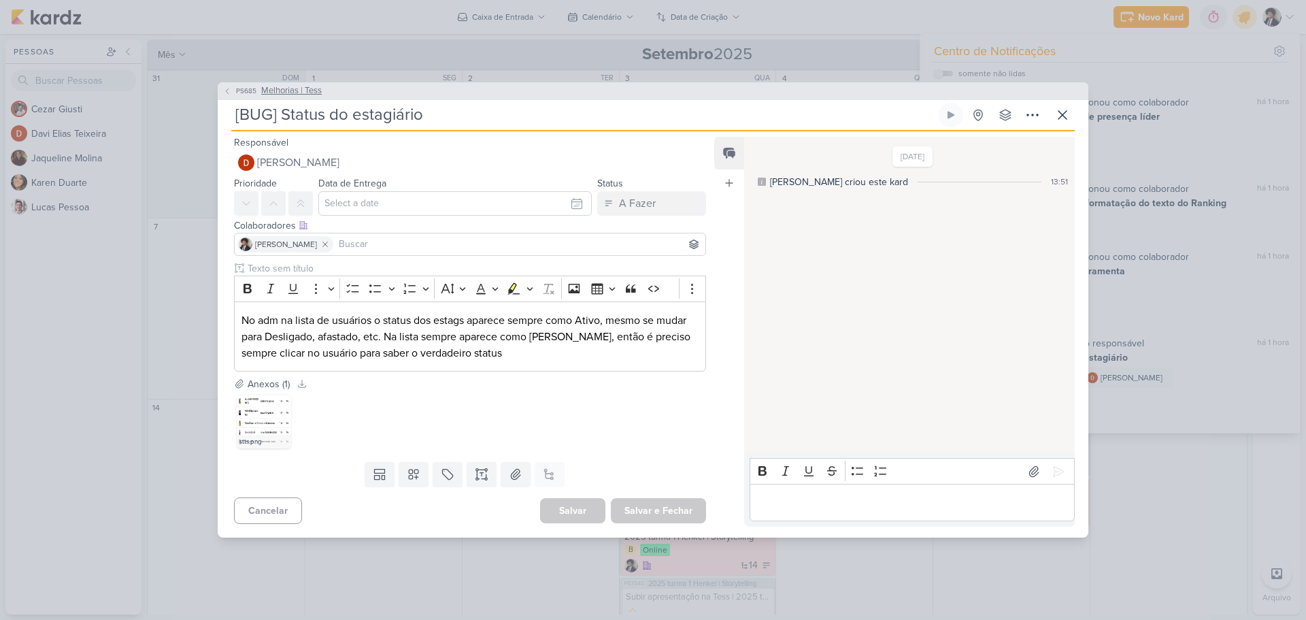
click at [233, 95] on button "PS685 Melhorias | Tess" at bounding box center [272, 91] width 99 height 14
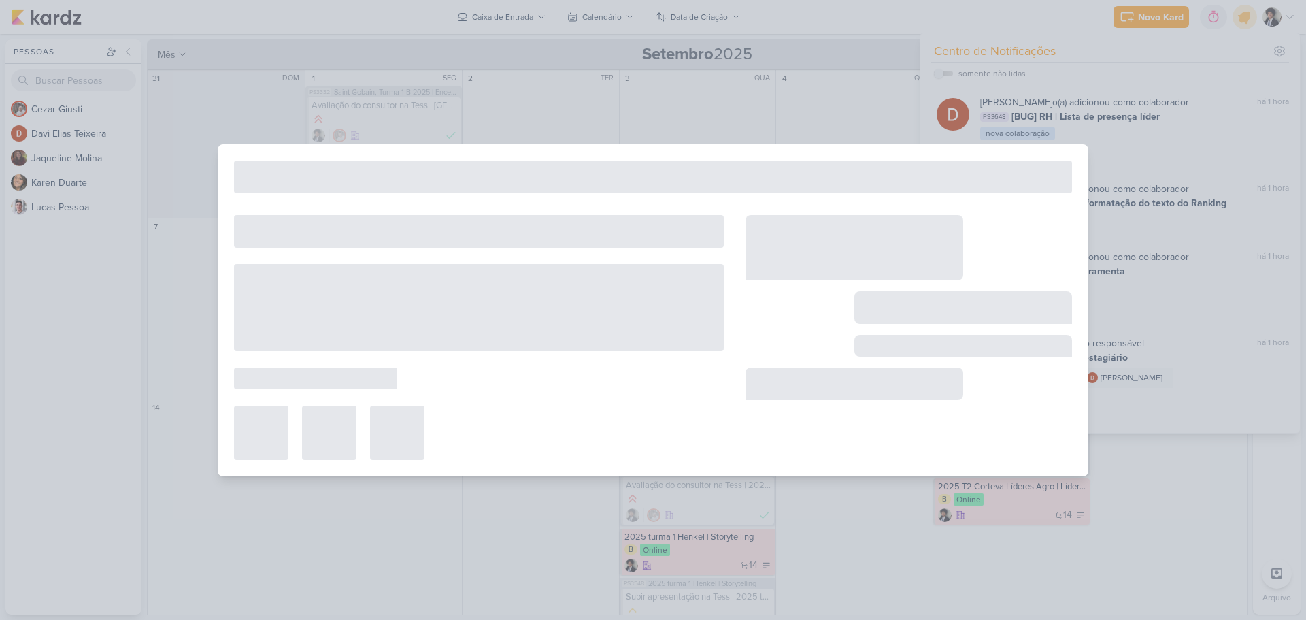
type input "Melhorias | Tess"
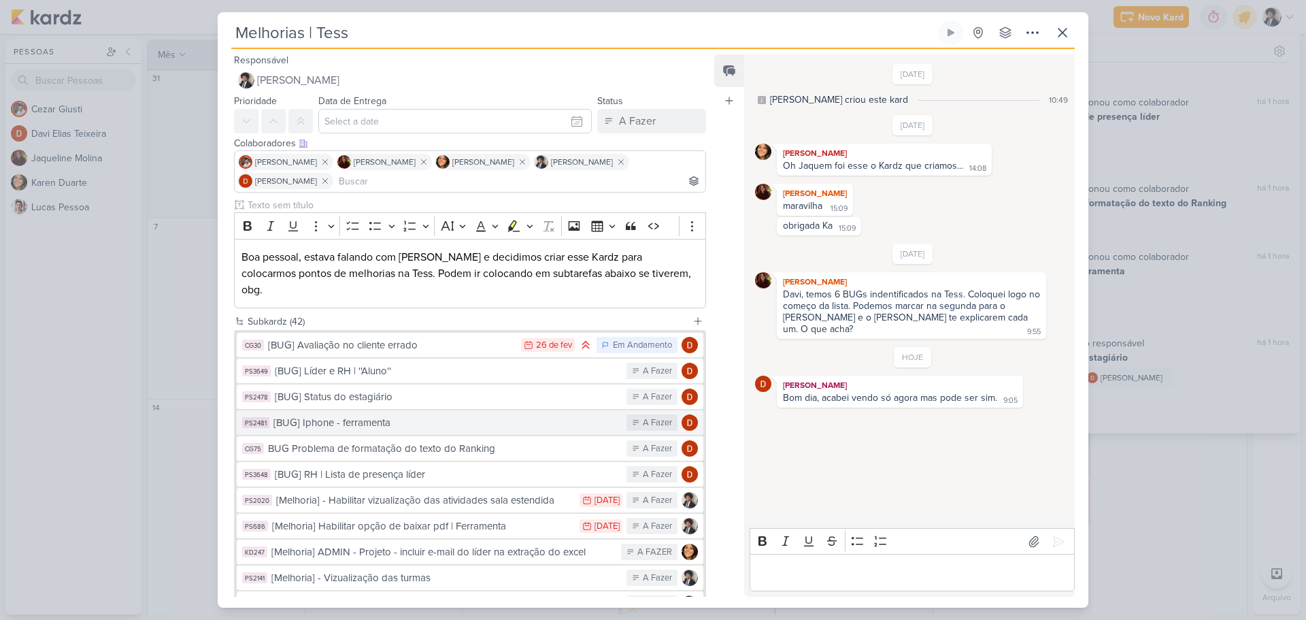
click at [433, 416] on button "PS2481 [BUG] Iphone - ferramenta A Fazer" at bounding box center [470, 422] width 467 height 24
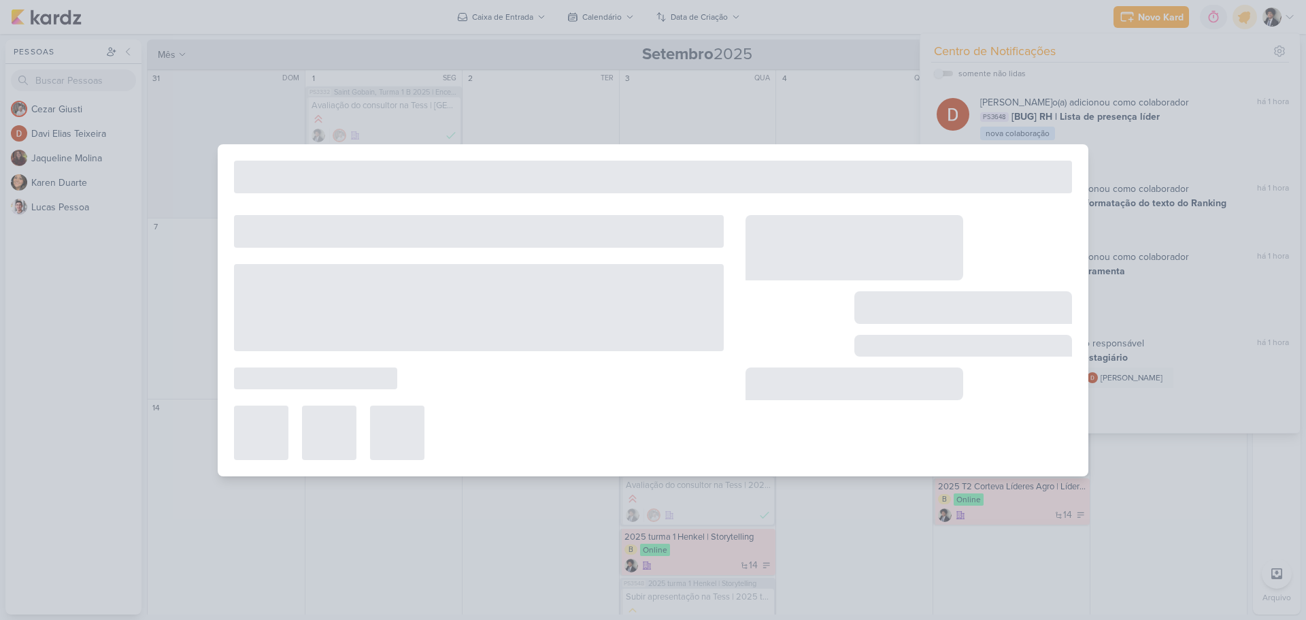
type input "[BUG] Iphone - ferramenta"
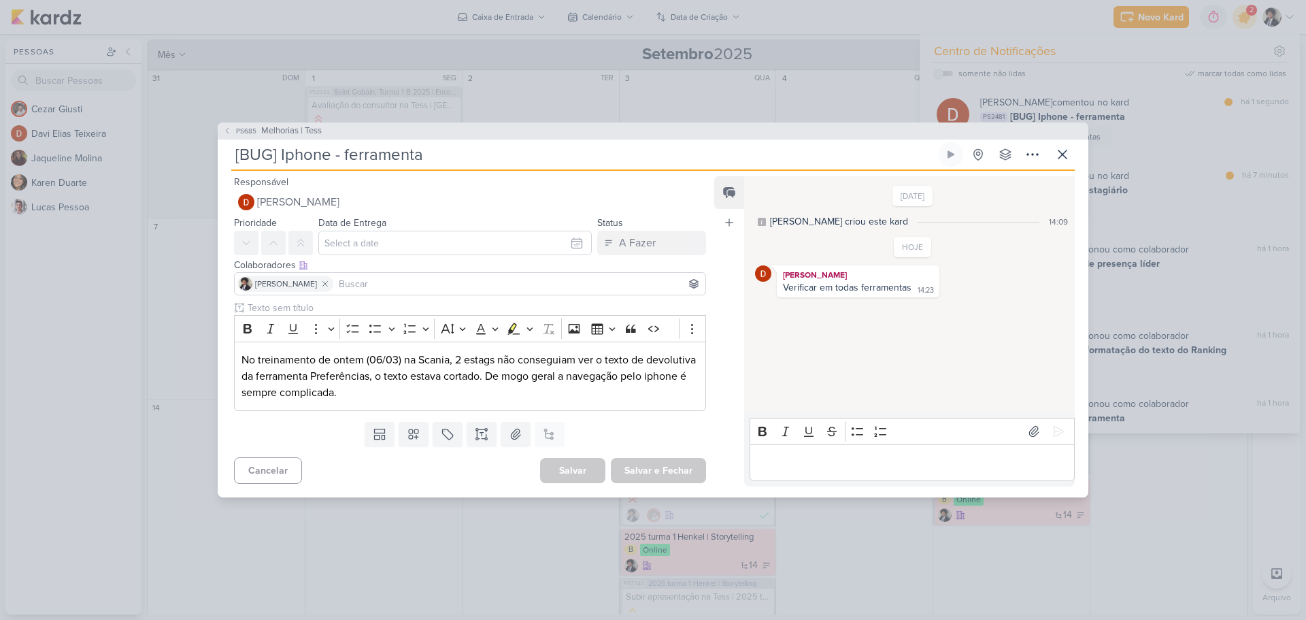
click at [659, 83] on div "PS685 Melhorias | Tess [BUG] Iphone - ferramenta" at bounding box center [653, 310] width 1306 height 620
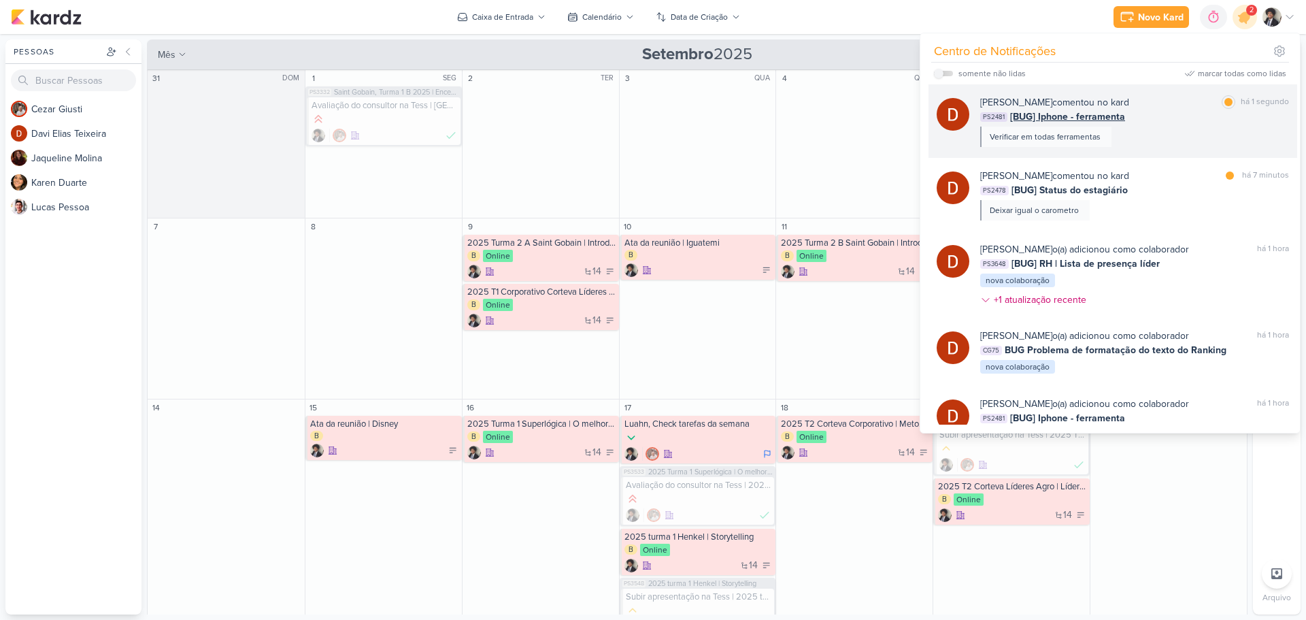
click at [1040, 122] on span "[BUG] Iphone - ferramenta" at bounding box center [1067, 117] width 115 height 14
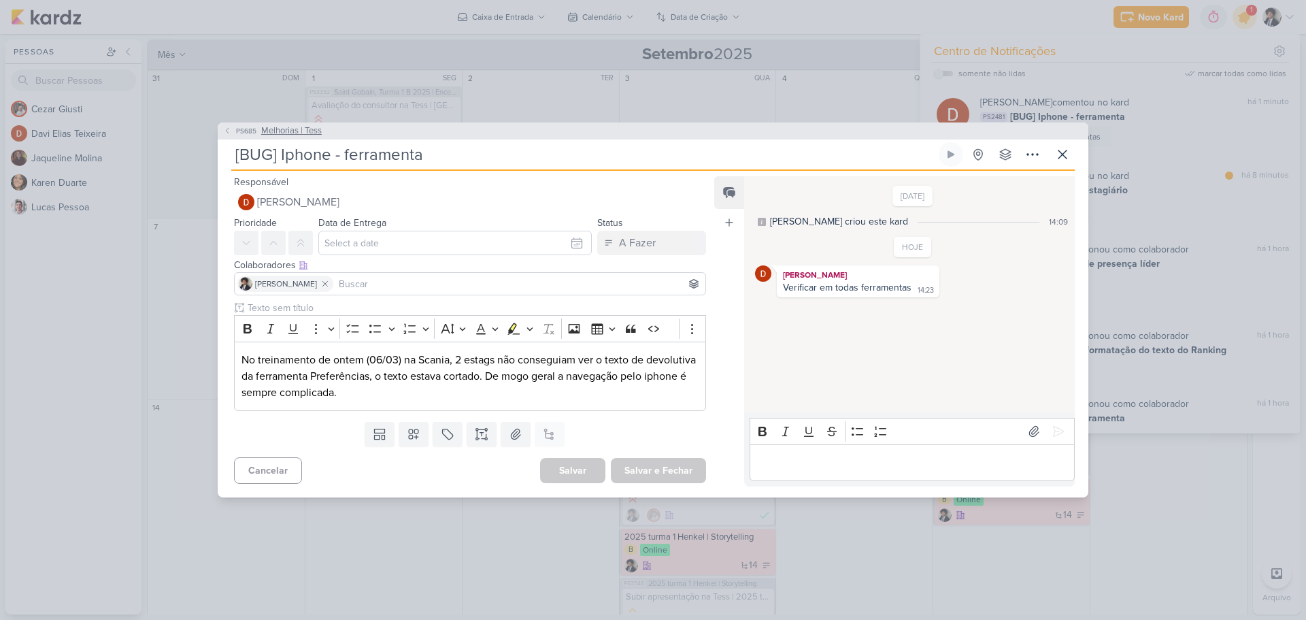
click at [280, 127] on span "Melhorias | Tess" at bounding box center [291, 132] width 61 height 14
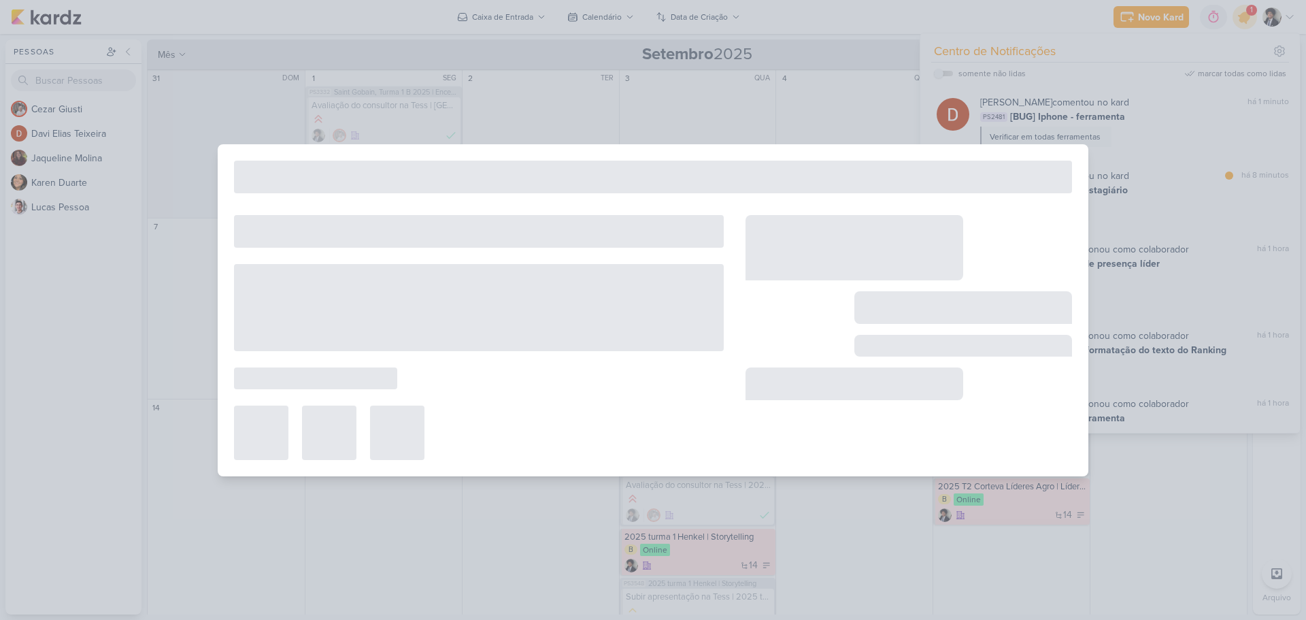
type input "Melhorias | Tess"
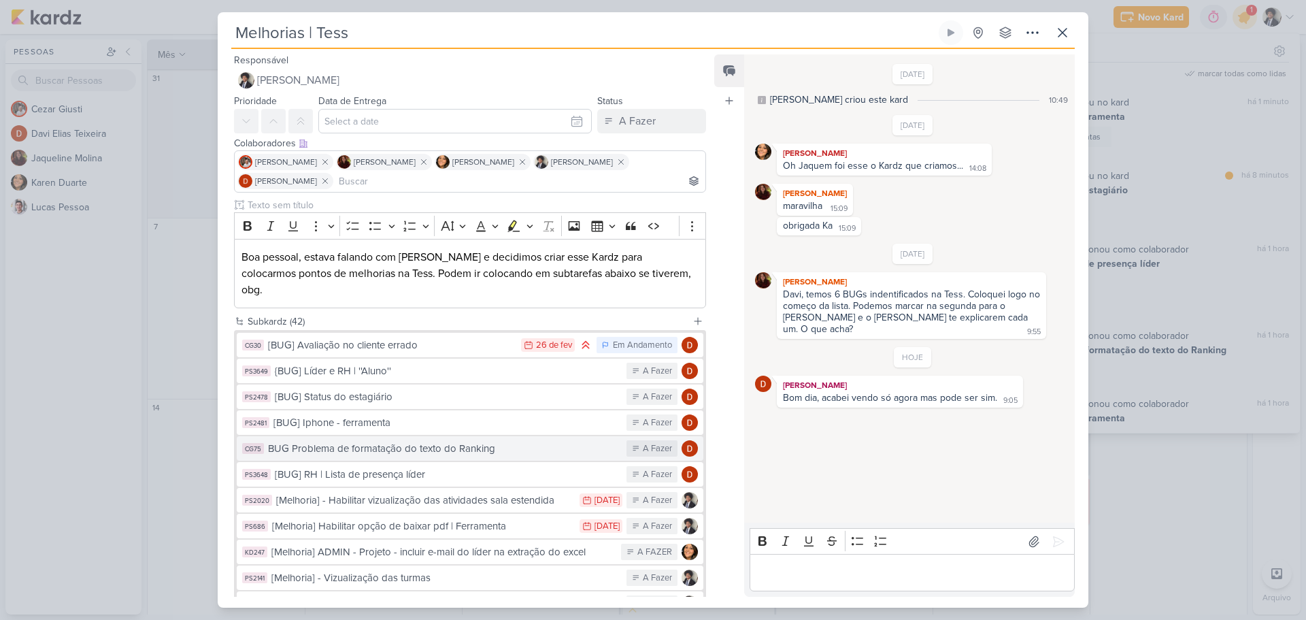
click at [520, 441] on div "BUG Problema de formatação do texto do Ranking" at bounding box center [444, 449] width 352 height 16
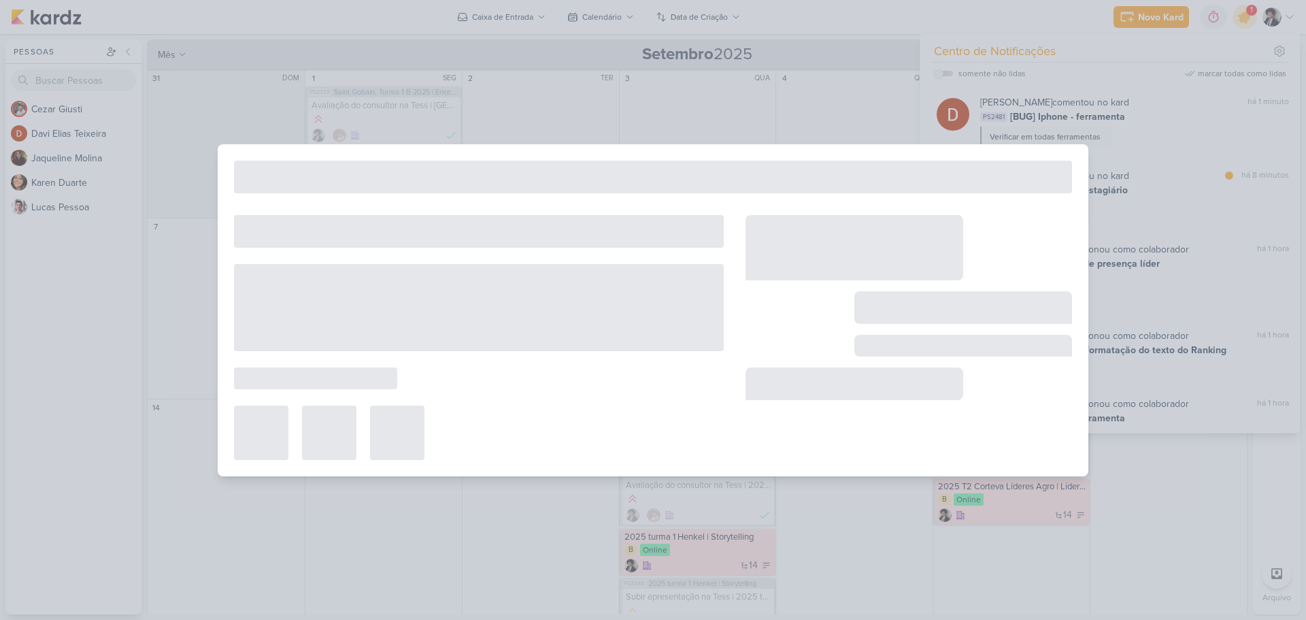
type input "BUG Problema de formatação do texto do Ranking"
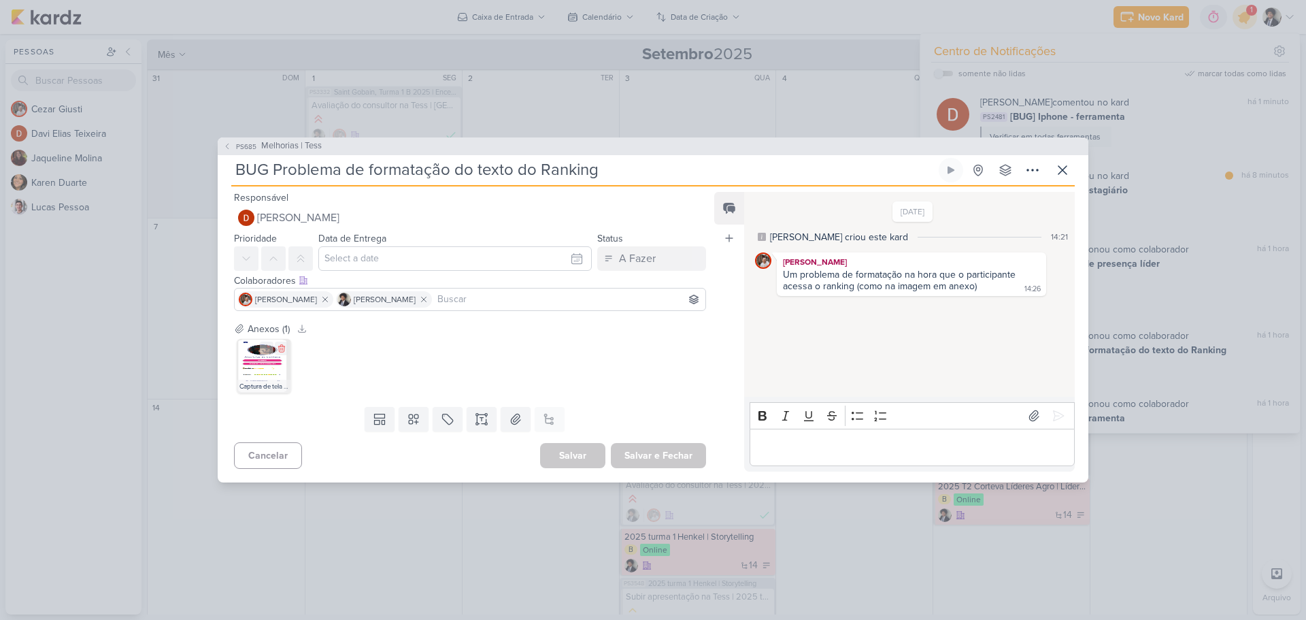
click at [257, 366] on img at bounding box center [264, 366] width 54 height 54
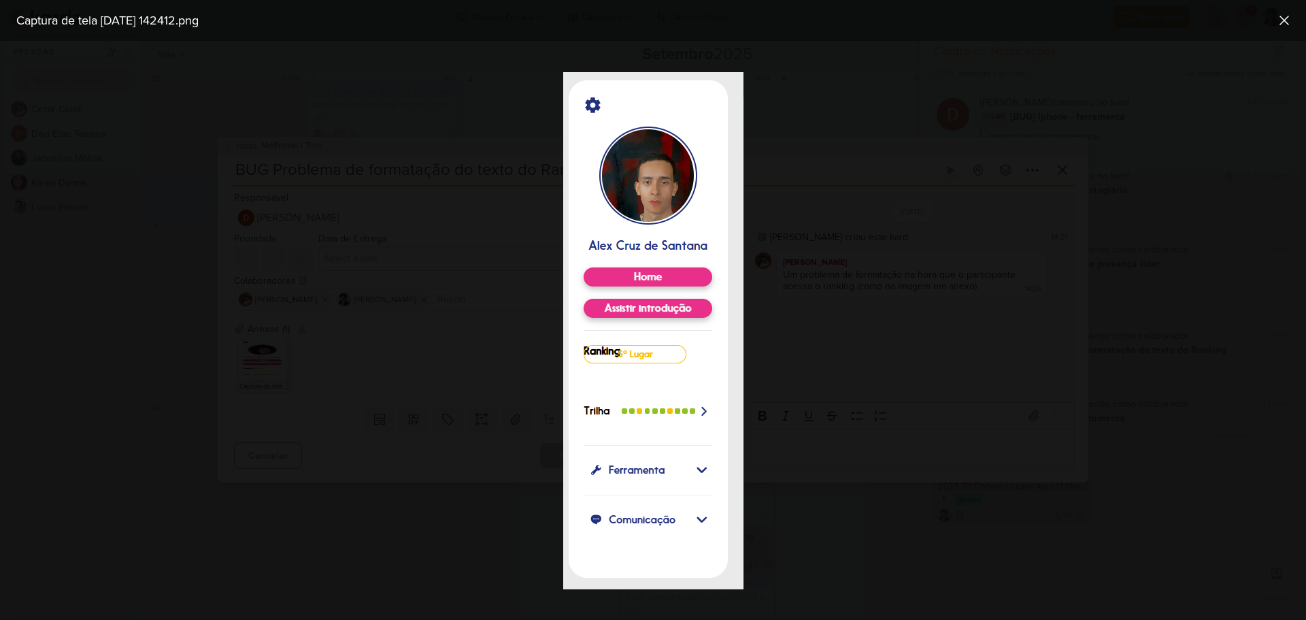
click at [494, 379] on div at bounding box center [653, 330] width 1306 height 579
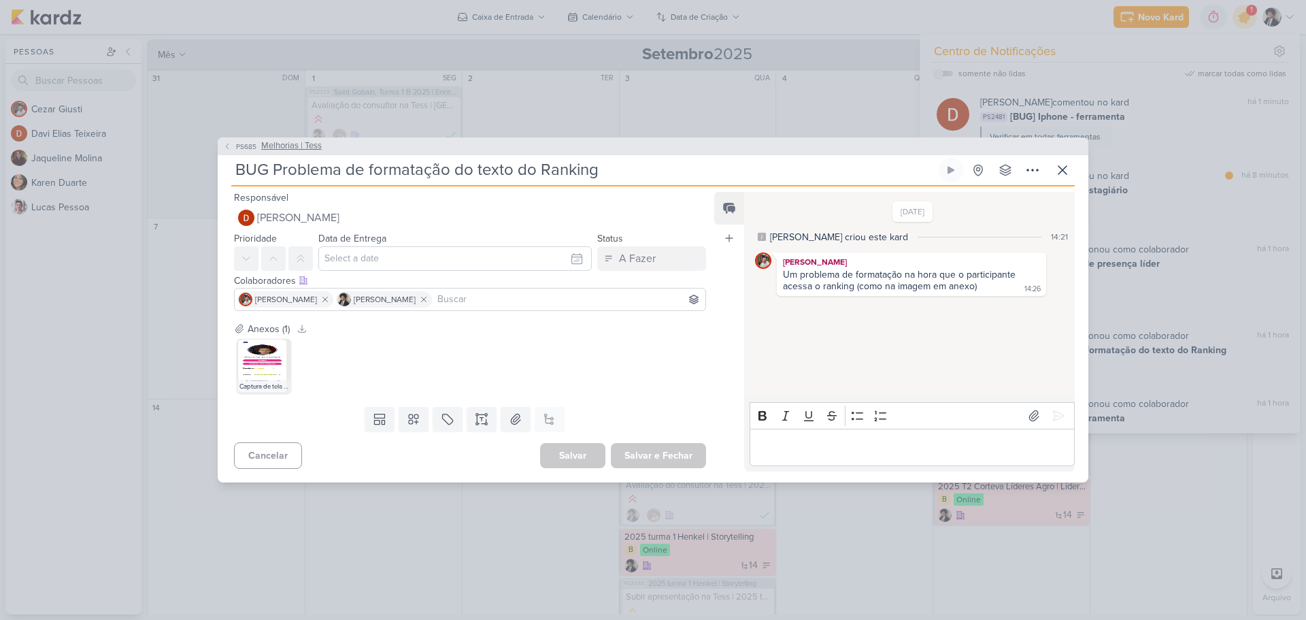
click at [267, 143] on span "Melhorias | Tess" at bounding box center [291, 146] width 61 height 14
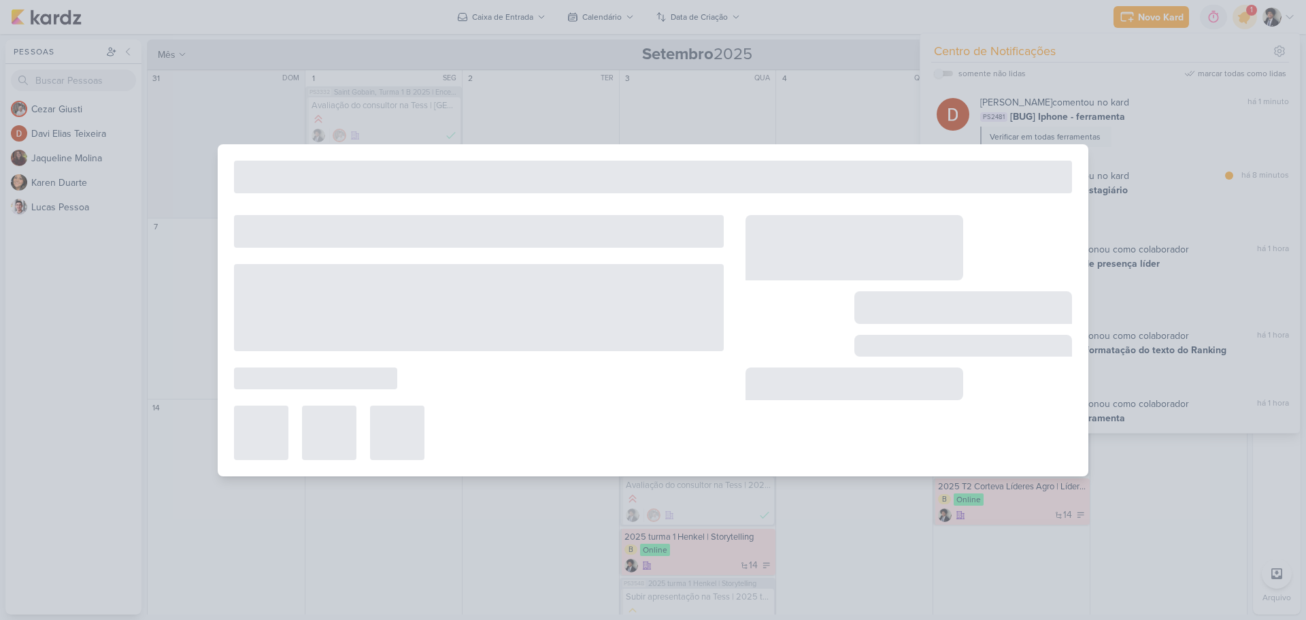
type input "Melhorias | Tess"
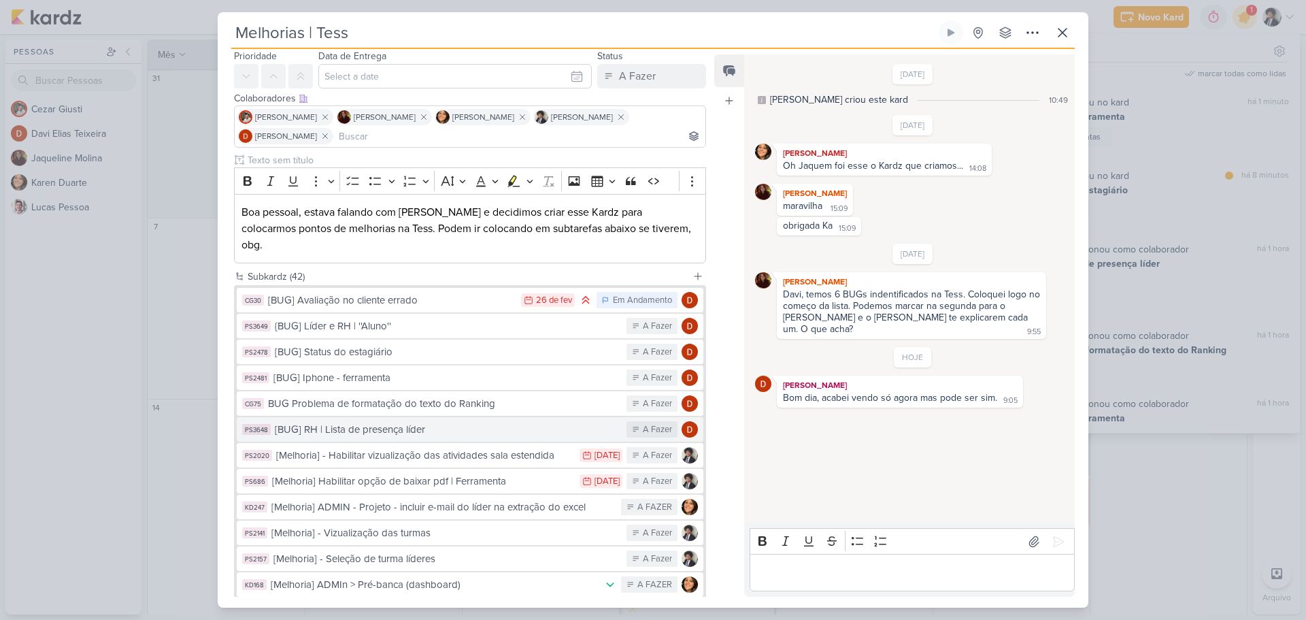
scroll to position [68, 0]
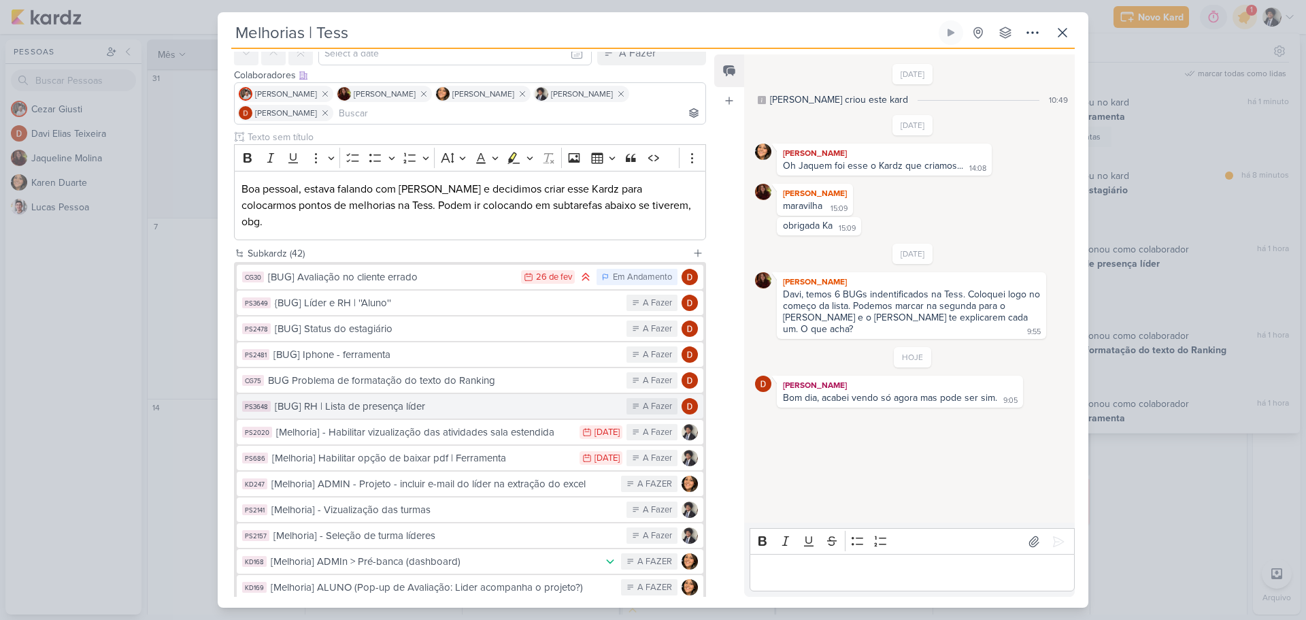
click at [483, 399] on div "[BUG] RH | Lista de presença líder" at bounding box center [447, 407] width 345 height 16
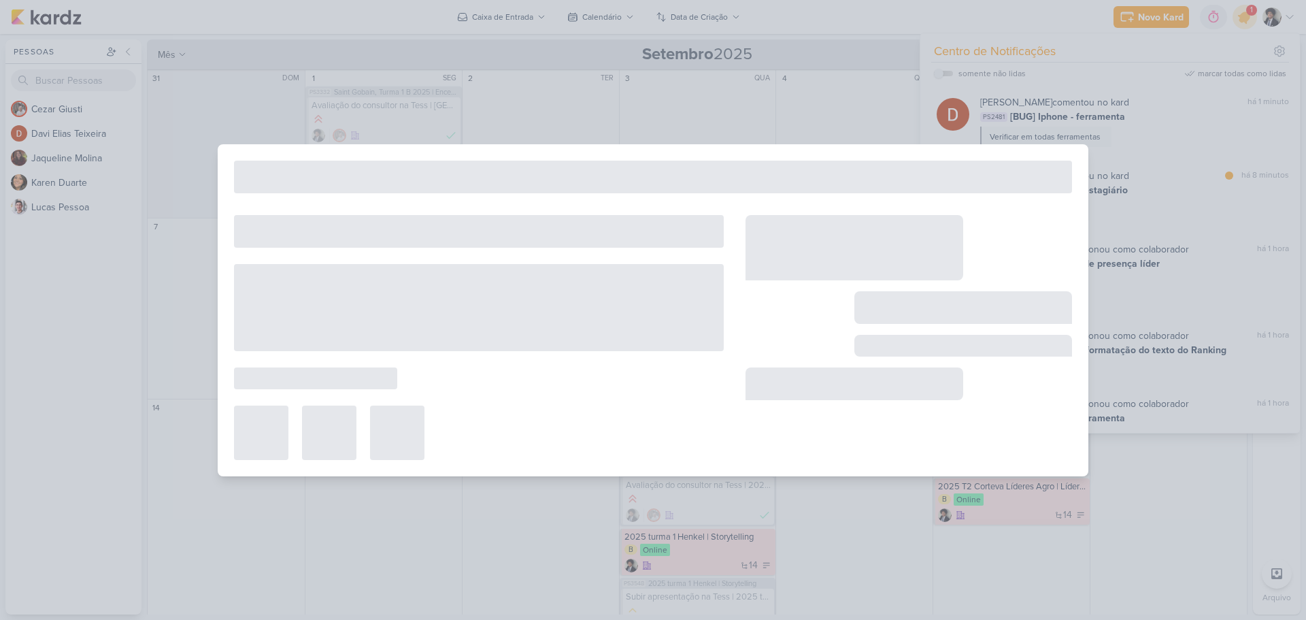
type input "[BUG] RH | Lista de presença líder"
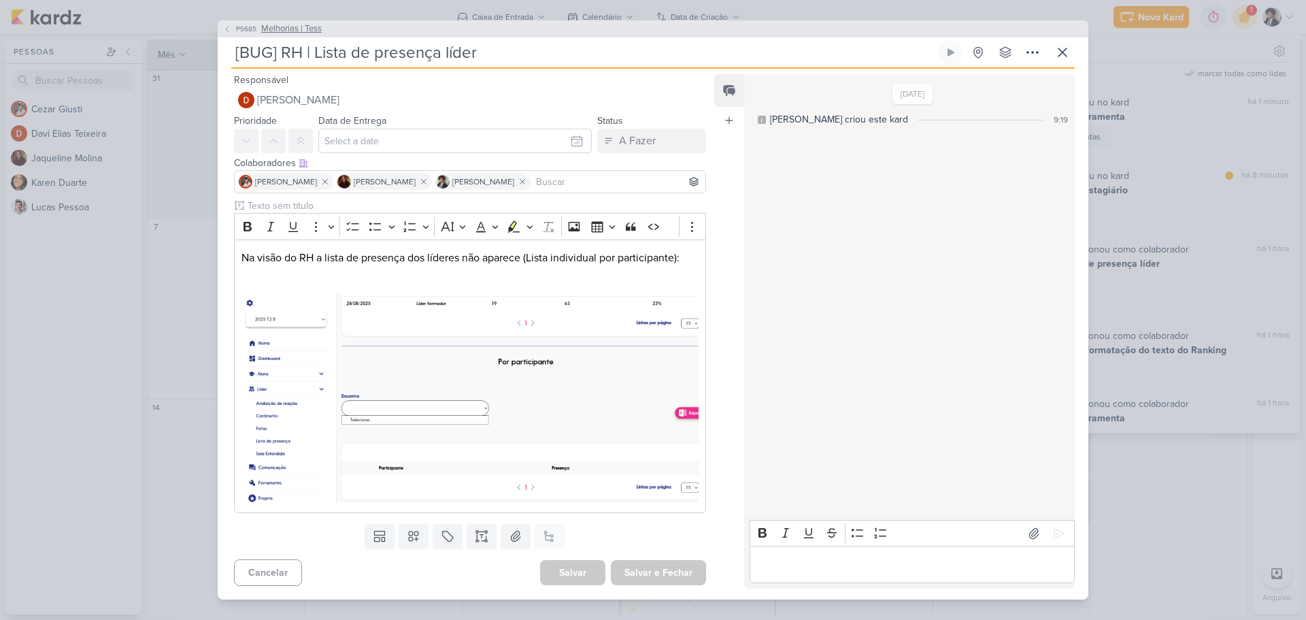
click at [293, 32] on span "Melhorias | Tess" at bounding box center [291, 29] width 61 height 14
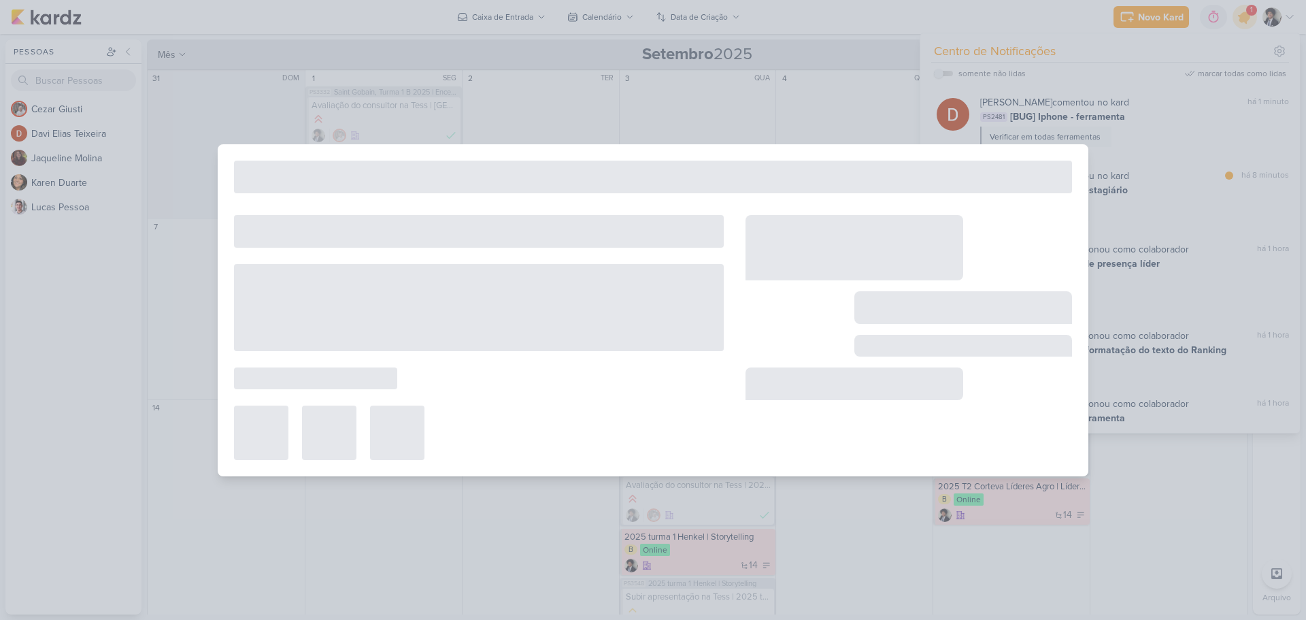
type input "Melhorias | Tess"
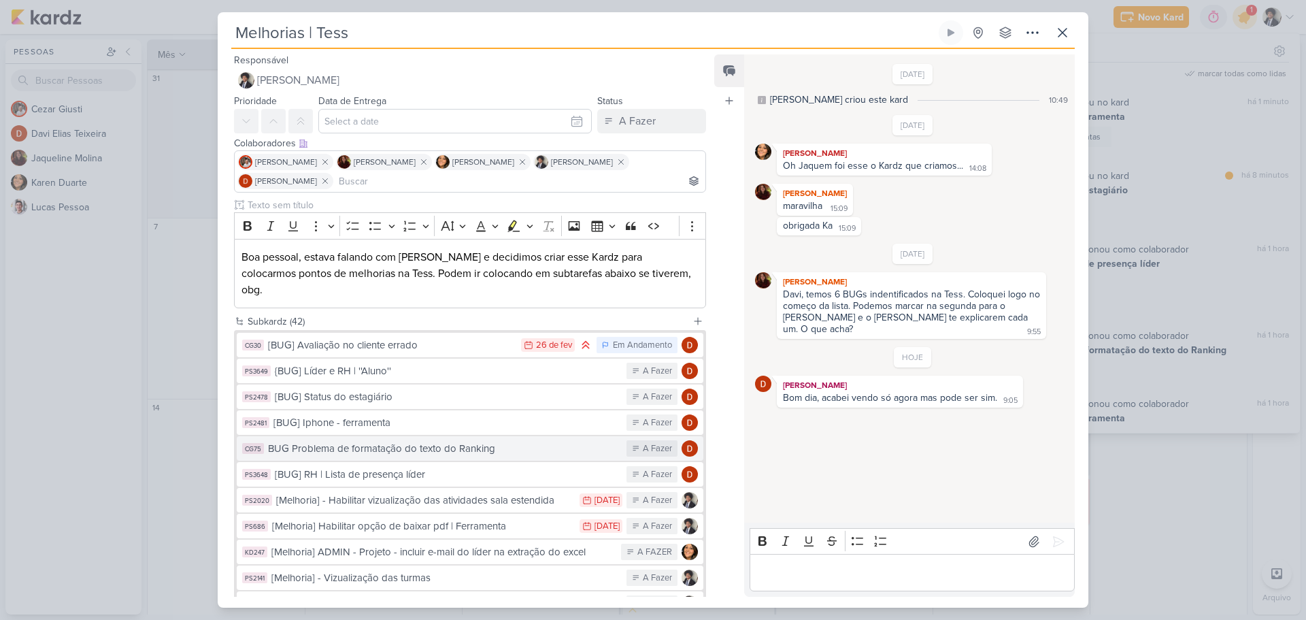
click at [426, 441] on div "BUG Problema de formatação do texto do Ranking" at bounding box center [444, 449] width 352 height 16
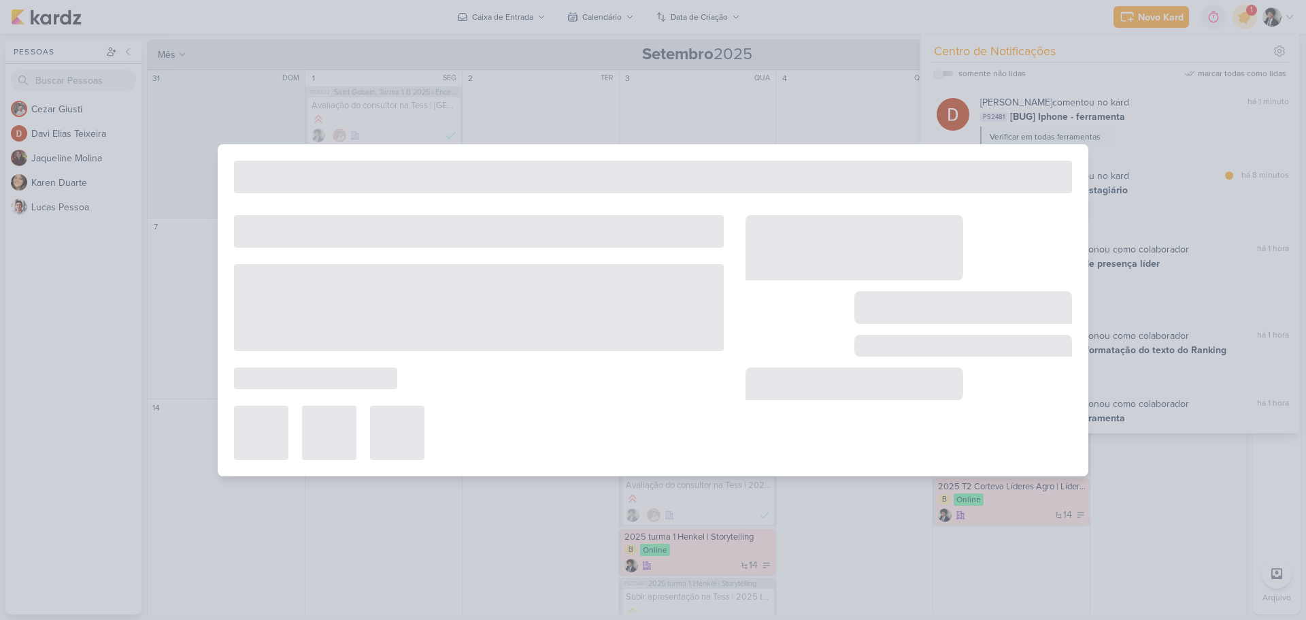
type input "BUG Problema de formatação do texto do Ranking"
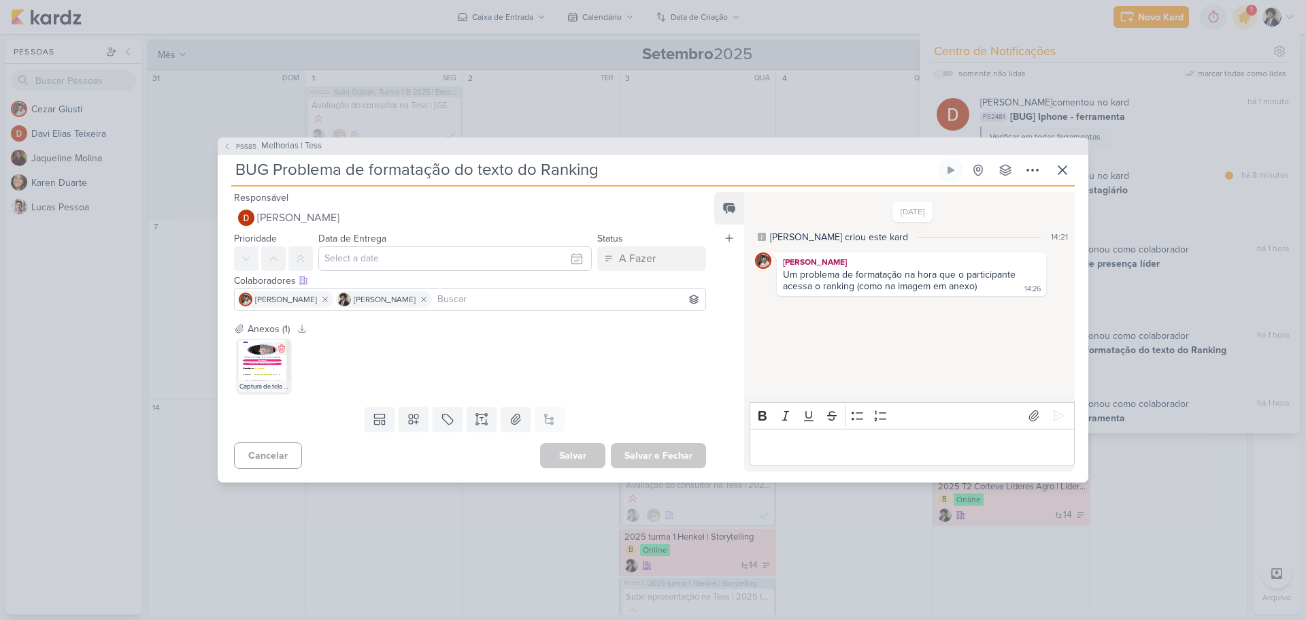
click at [276, 365] on img at bounding box center [264, 366] width 54 height 54
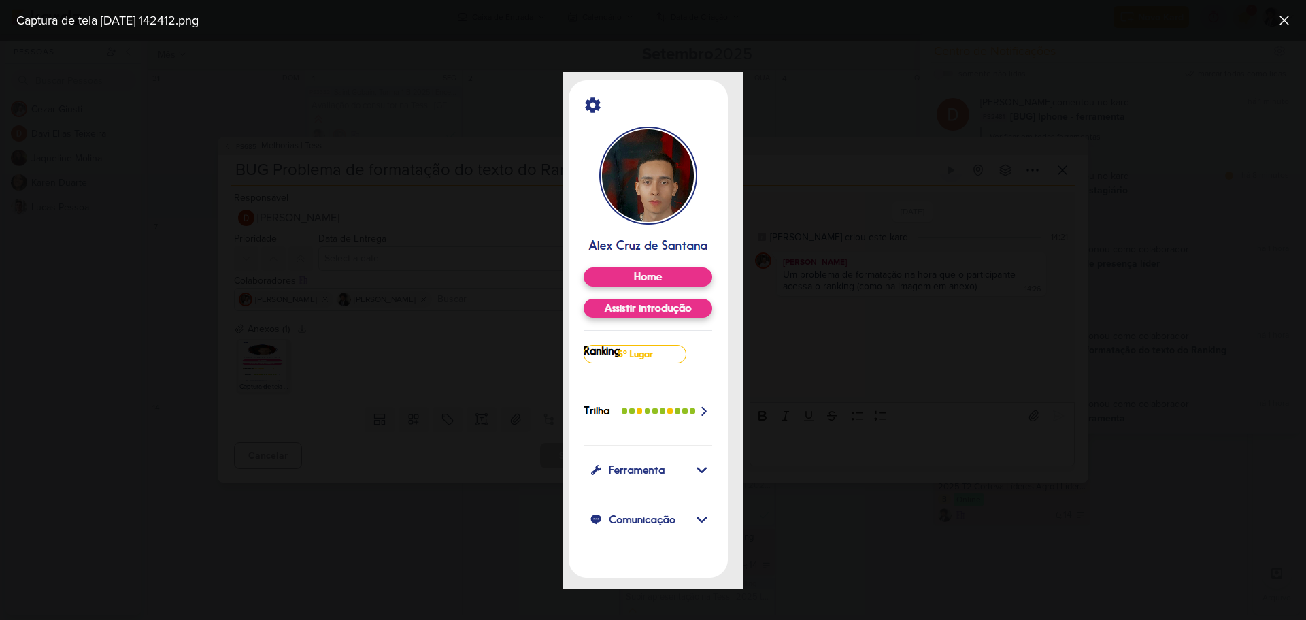
click at [929, 150] on div at bounding box center [653, 330] width 1306 height 579
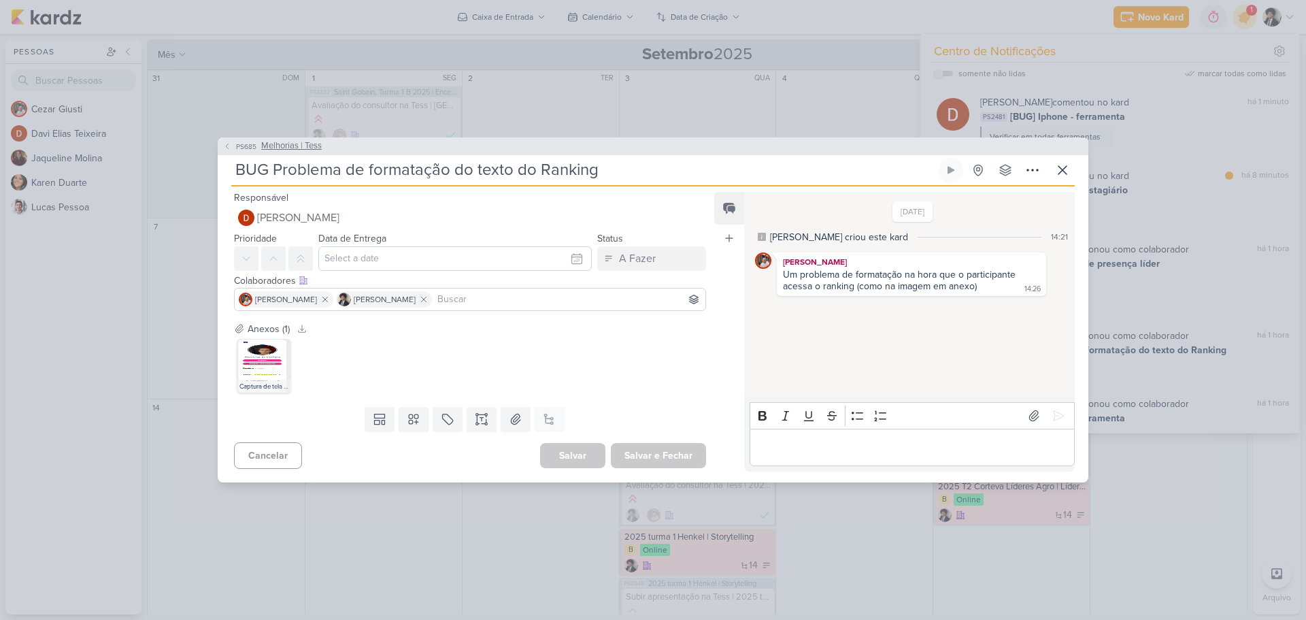
click at [282, 144] on span "Melhorias | Tess" at bounding box center [291, 146] width 61 height 14
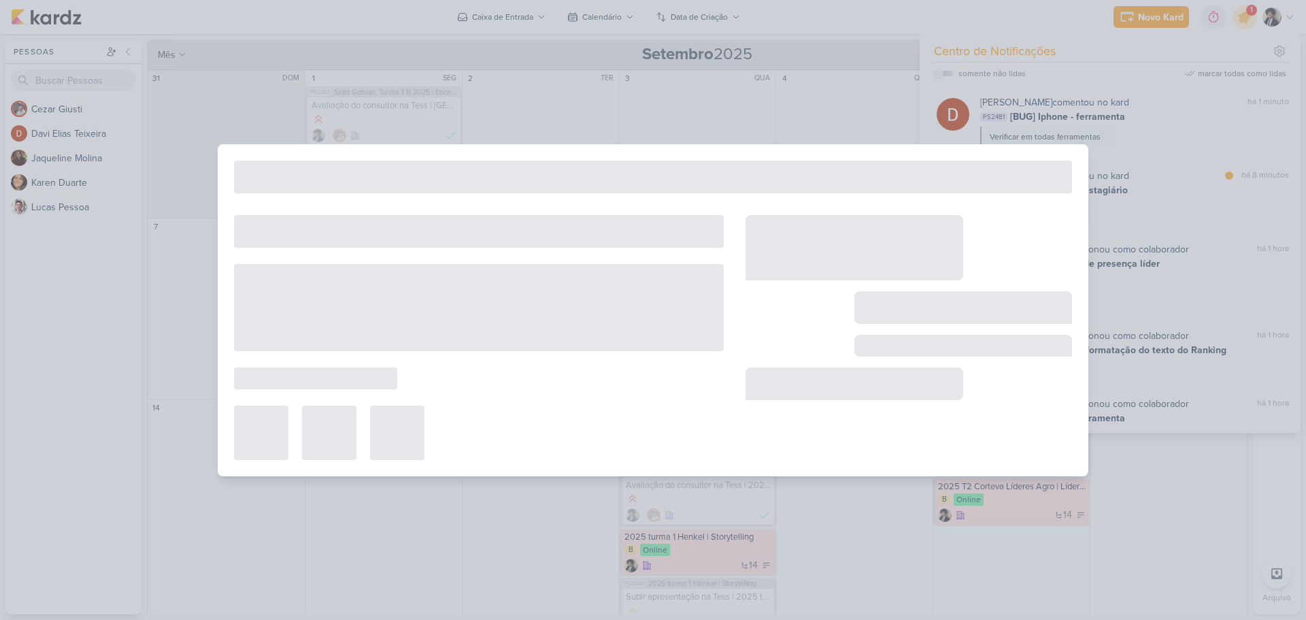
type input "Melhorias | Tess"
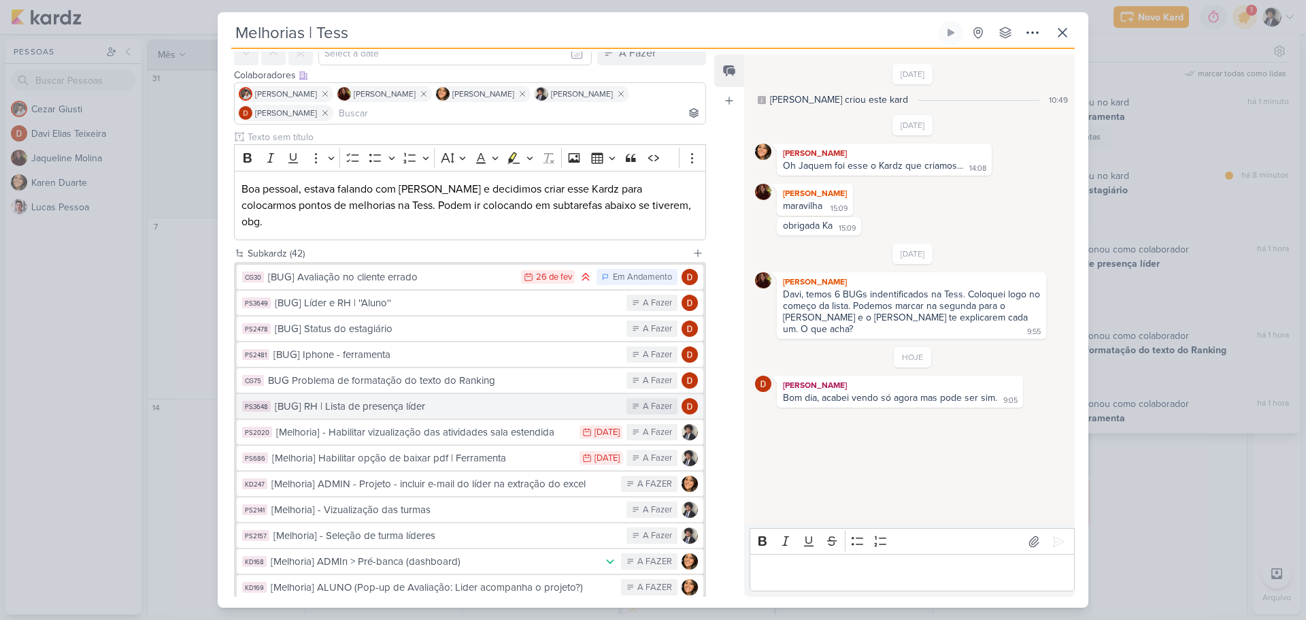
click at [476, 399] on div "[BUG] RH | Lista de presença líder" at bounding box center [447, 407] width 345 height 16
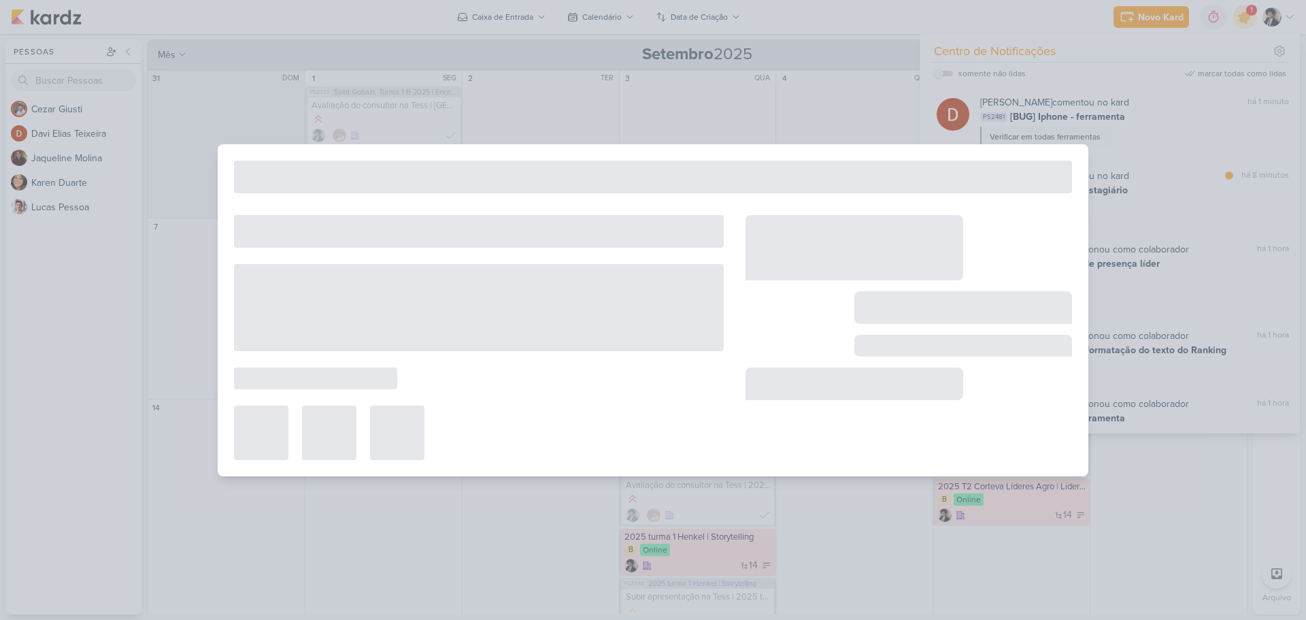
type input "[BUG] RH | Lista de presença líder"
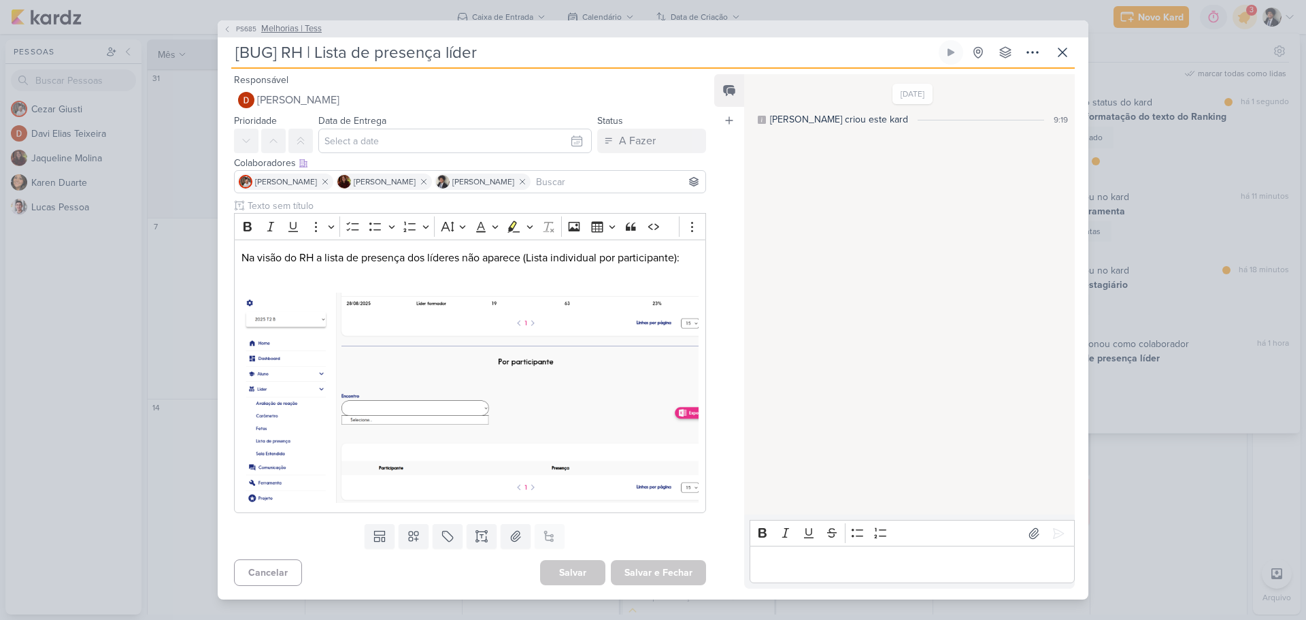
click at [274, 23] on span "Melhorias | Tess" at bounding box center [291, 29] width 61 height 14
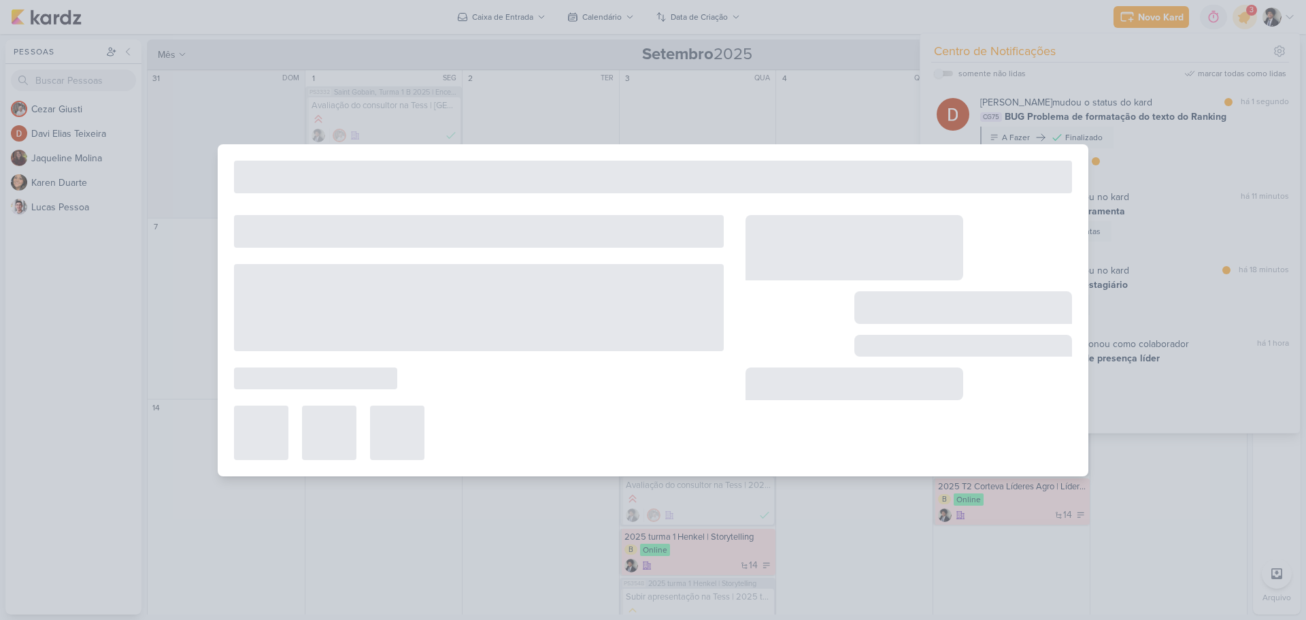
type input "Melhorias | Tess"
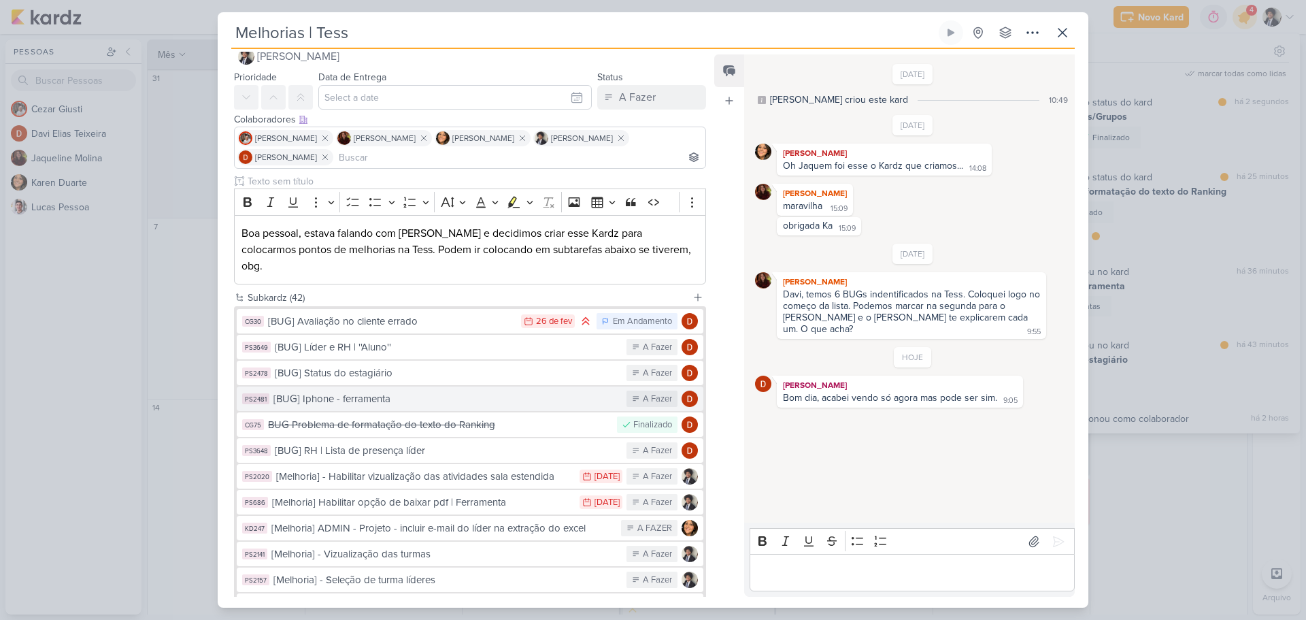
scroll to position [0, 0]
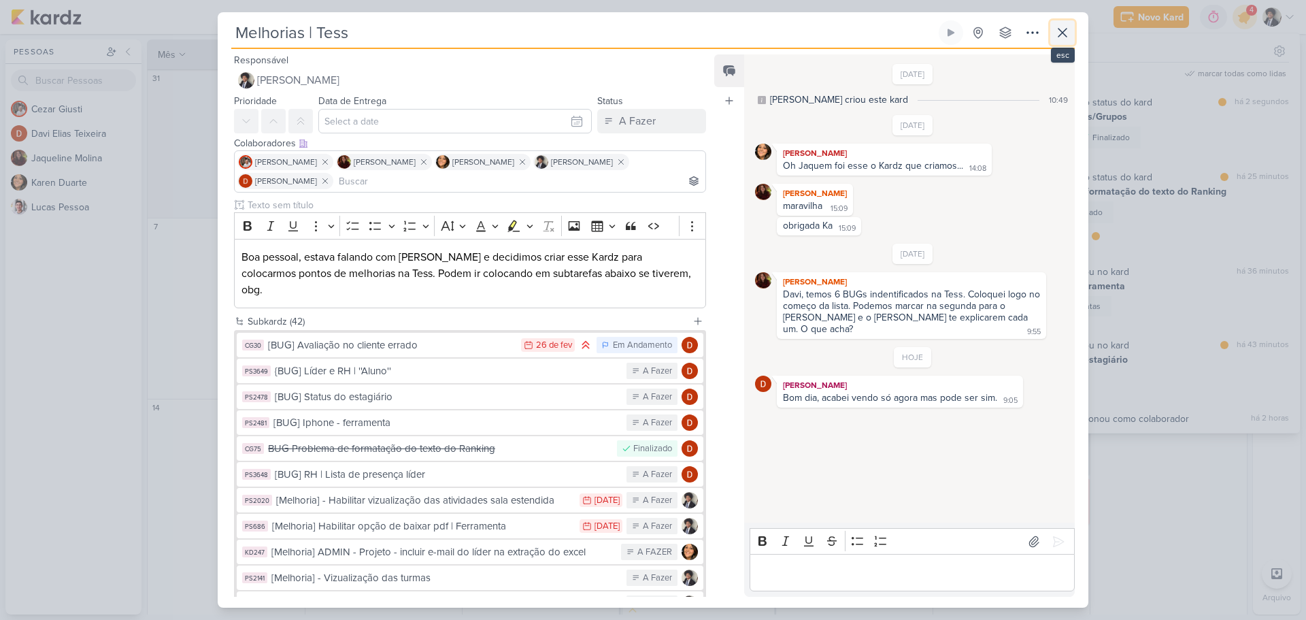
click at [1063, 32] on icon at bounding box center [1063, 33] width 8 height 8
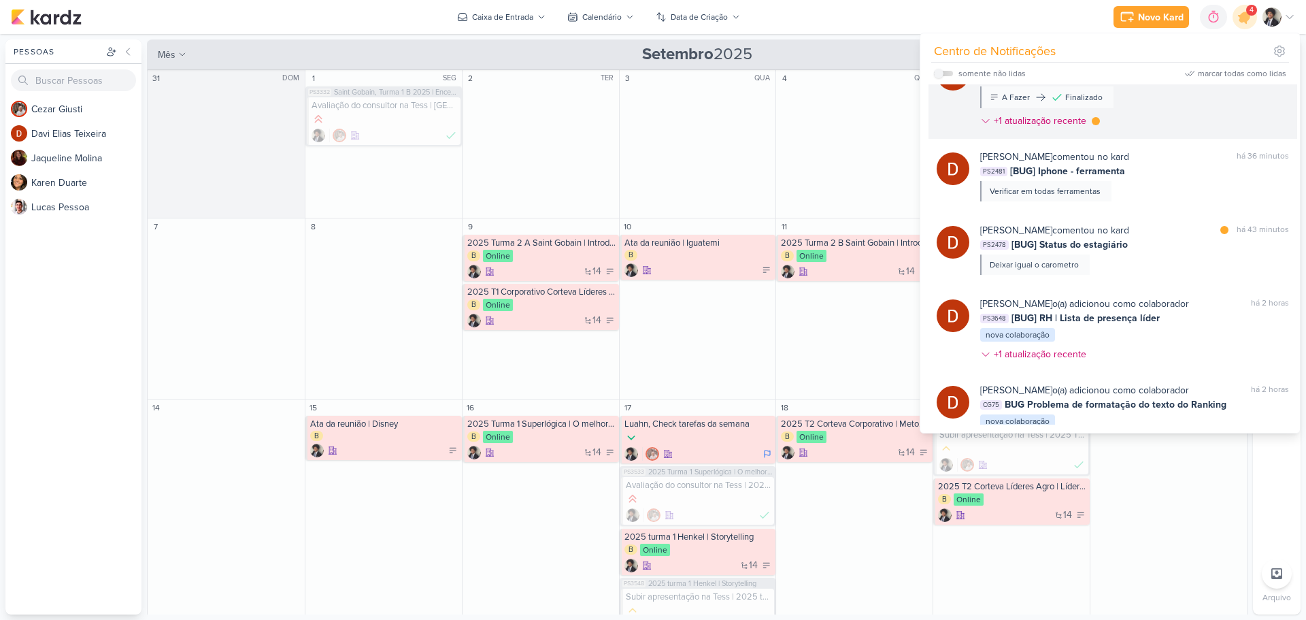
scroll to position [136, 0]
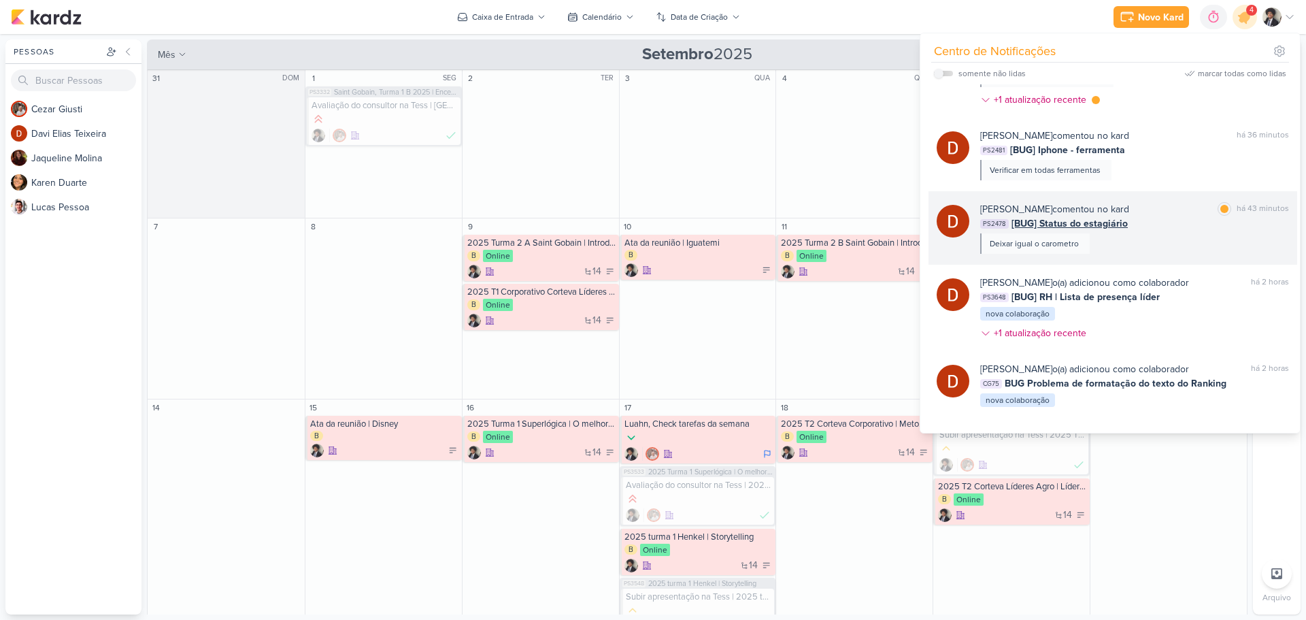
click at [1129, 227] on div "PS2478 [BUG] Status do estagiário" at bounding box center [1134, 223] width 309 height 14
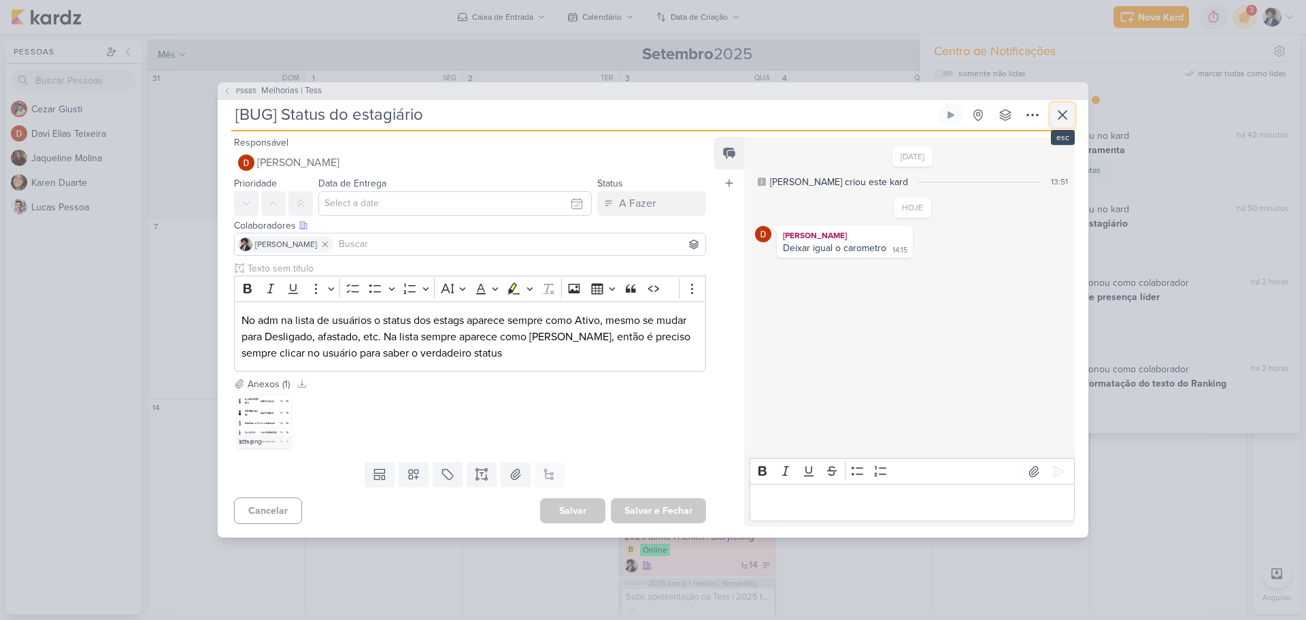
click at [1070, 118] on icon at bounding box center [1063, 115] width 16 height 16
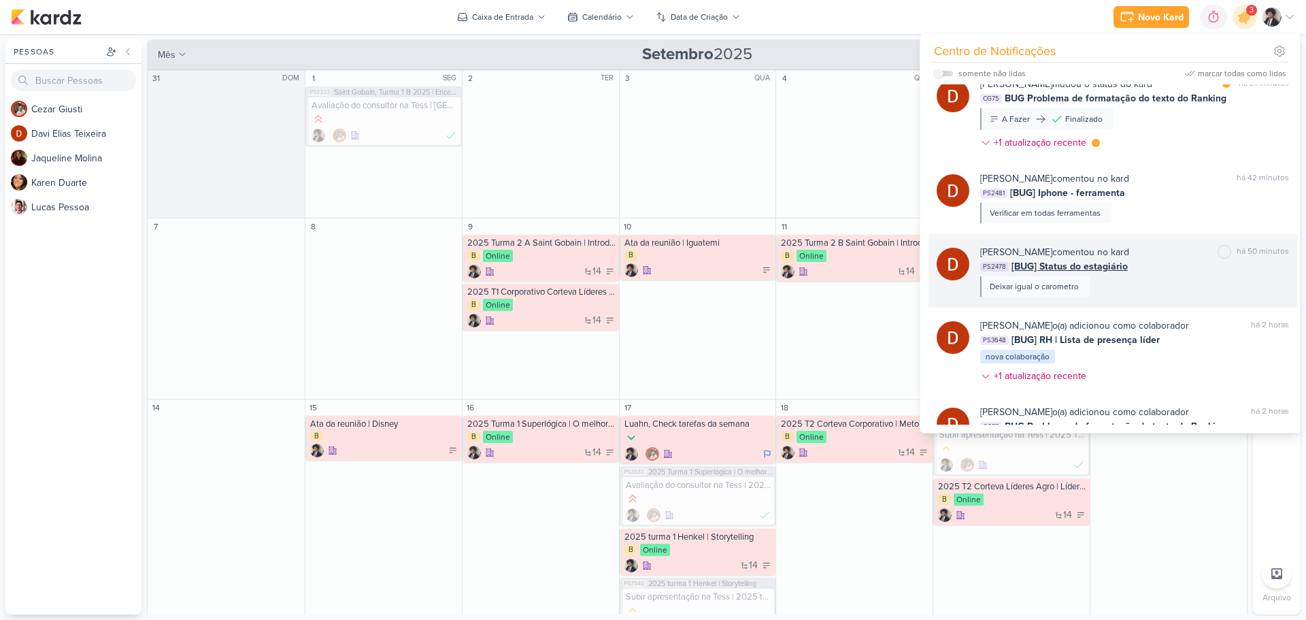
scroll to position [0, 0]
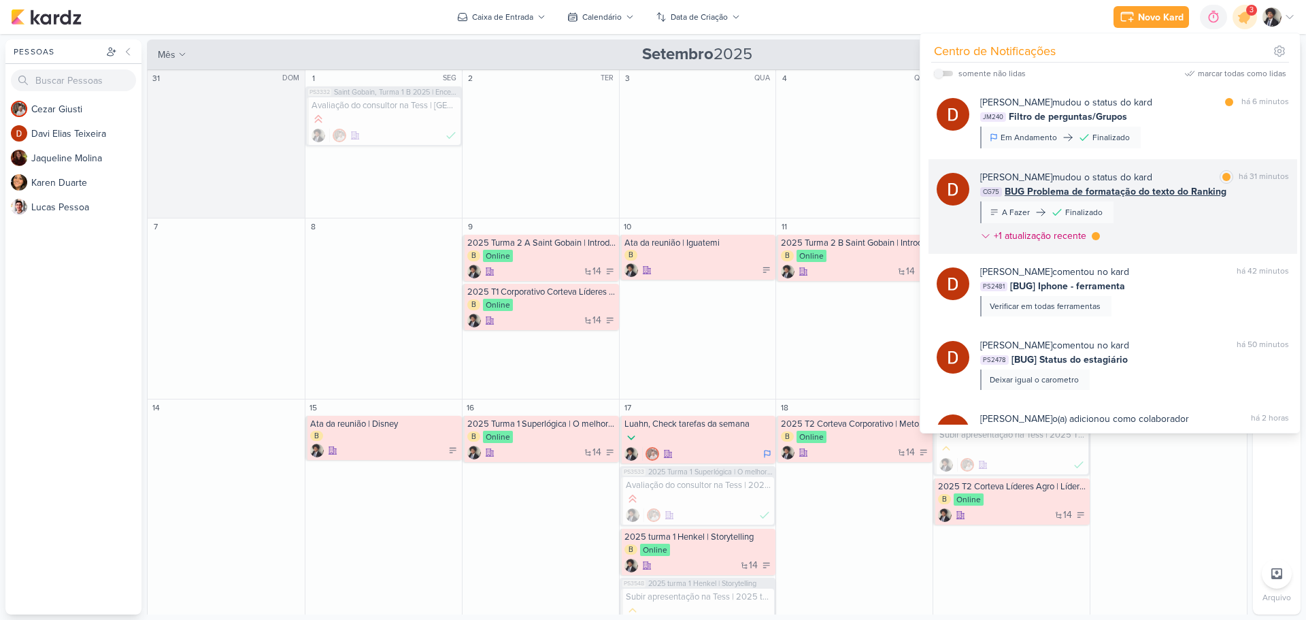
click at [1097, 194] on span "BUG Problema de formatação do texto do Ranking" at bounding box center [1116, 191] width 222 height 14
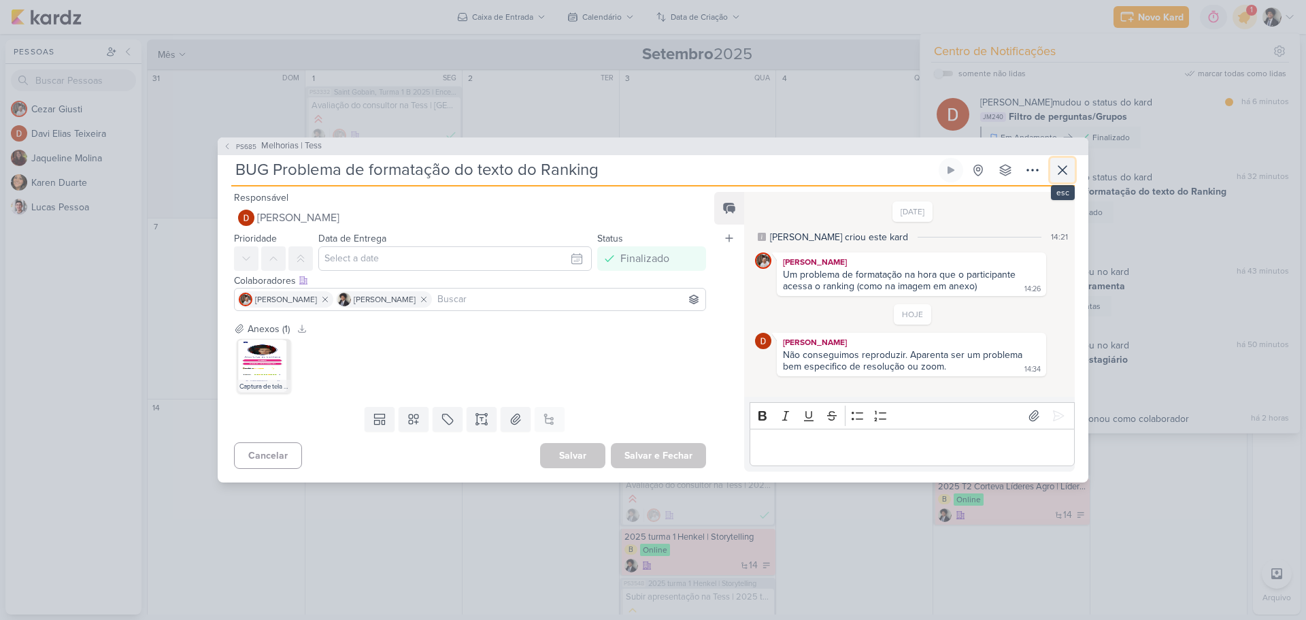
click at [1058, 171] on icon at bounding box center [1063, 170] width 16 height 16
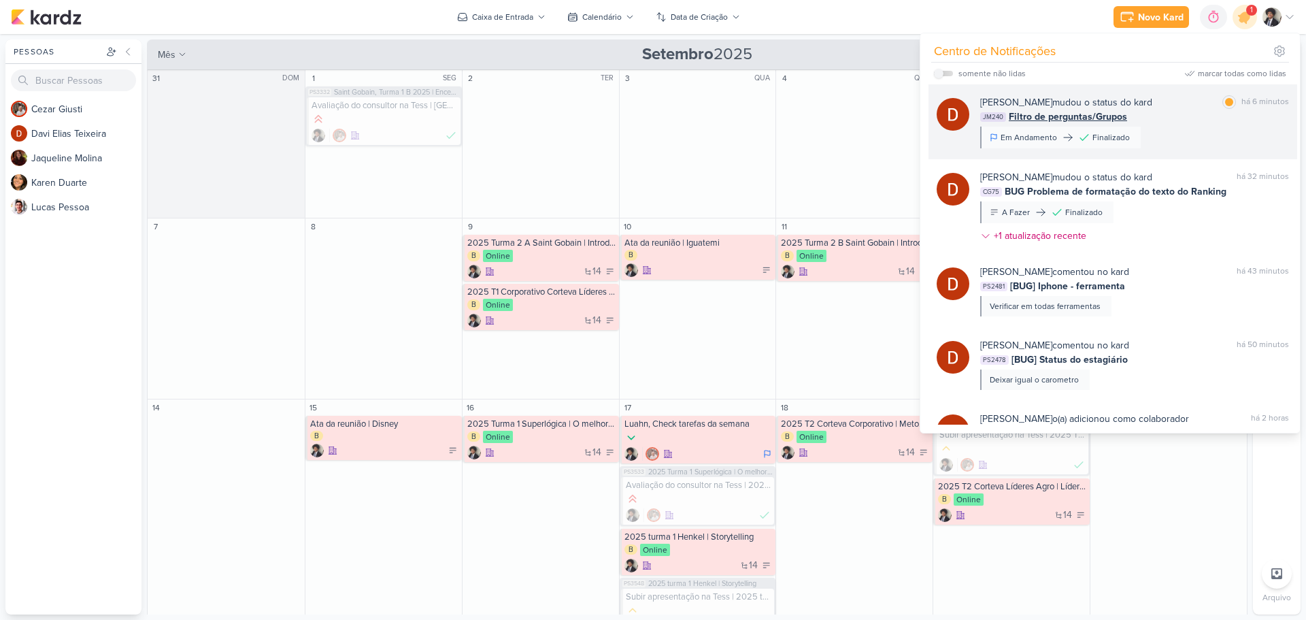
click at [1093, 112] on span "Filtro de perguntas/Grupos" at bounding box center [1068, 117] width 118 height 14
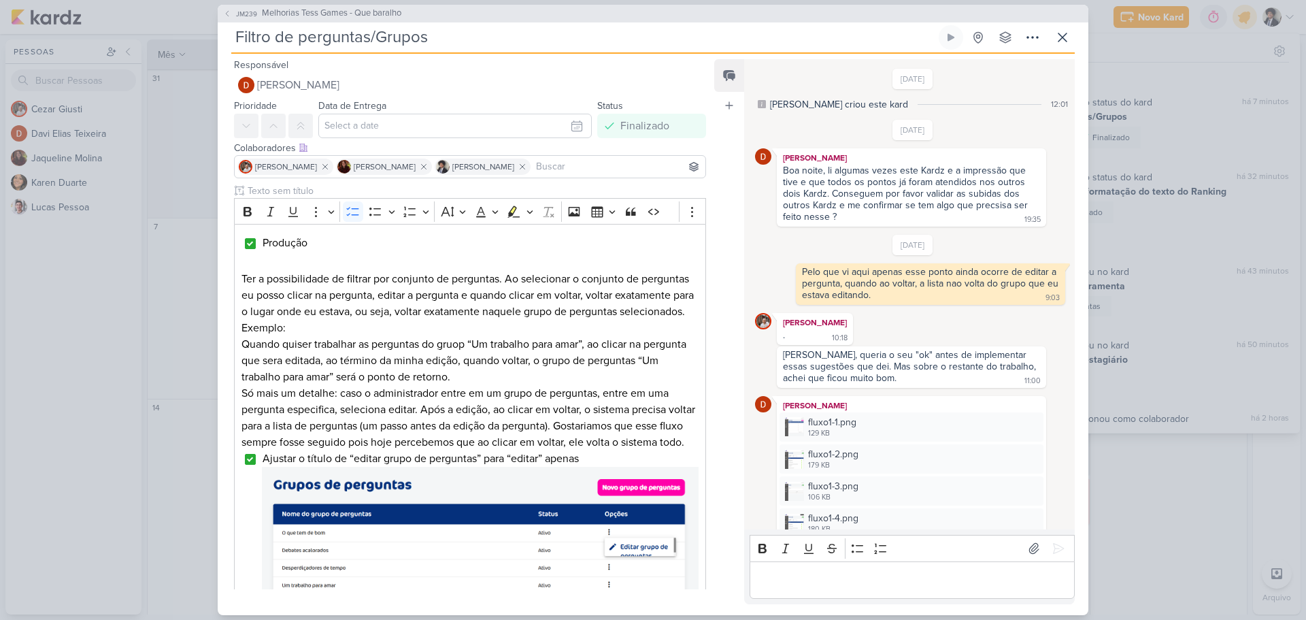
scroll to position [1395, 0]
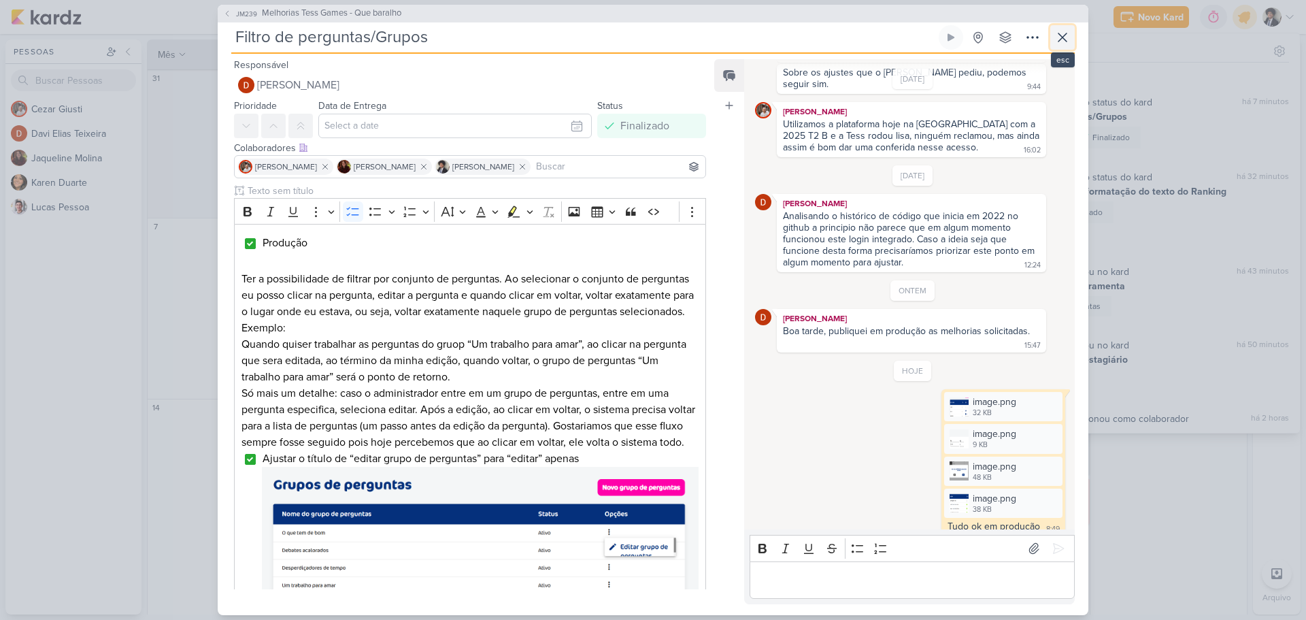
click at [1059, 37] on icon at bounding box center [1063, 37] width 16 height 16
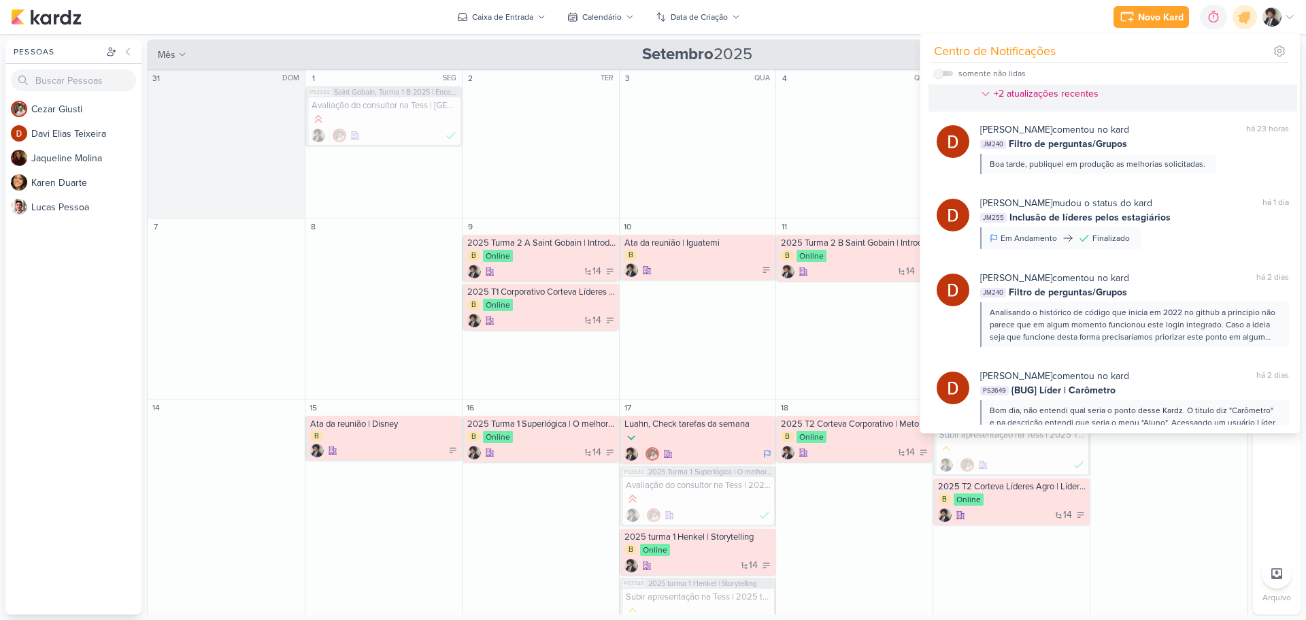
scroll to position [884, 0]
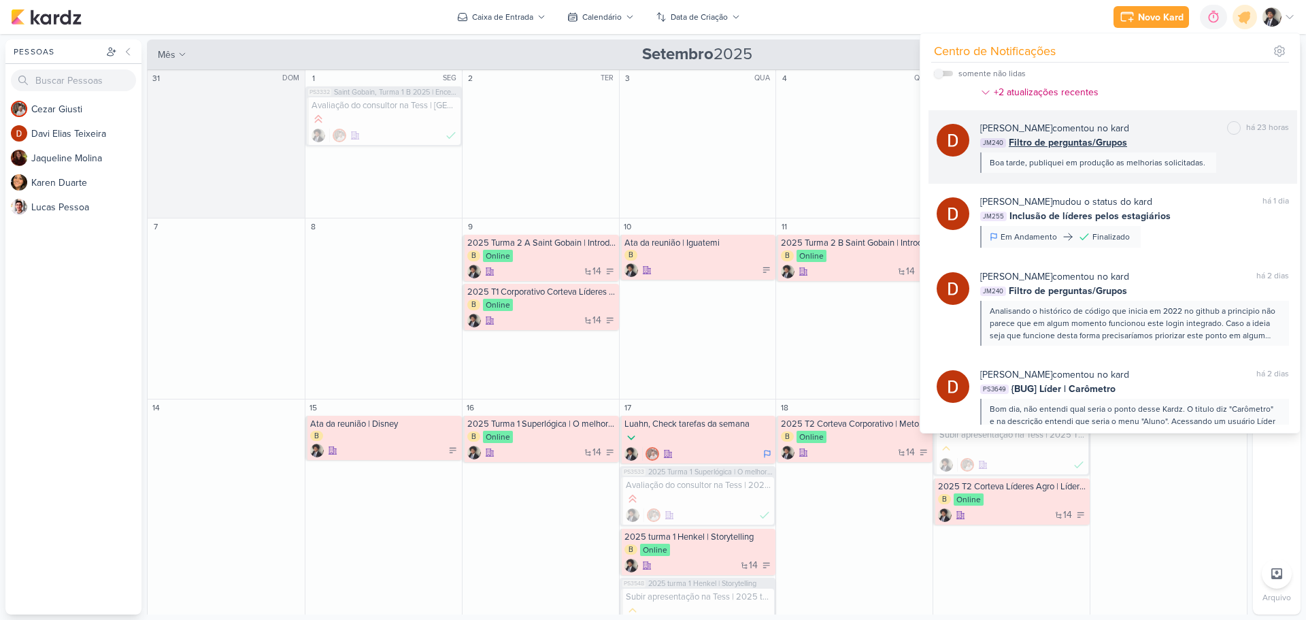
click at [1069, 134] on div "Davi Elias Teixeira comentou no kard" at bounding box center [1054, 128] width 149 height 14
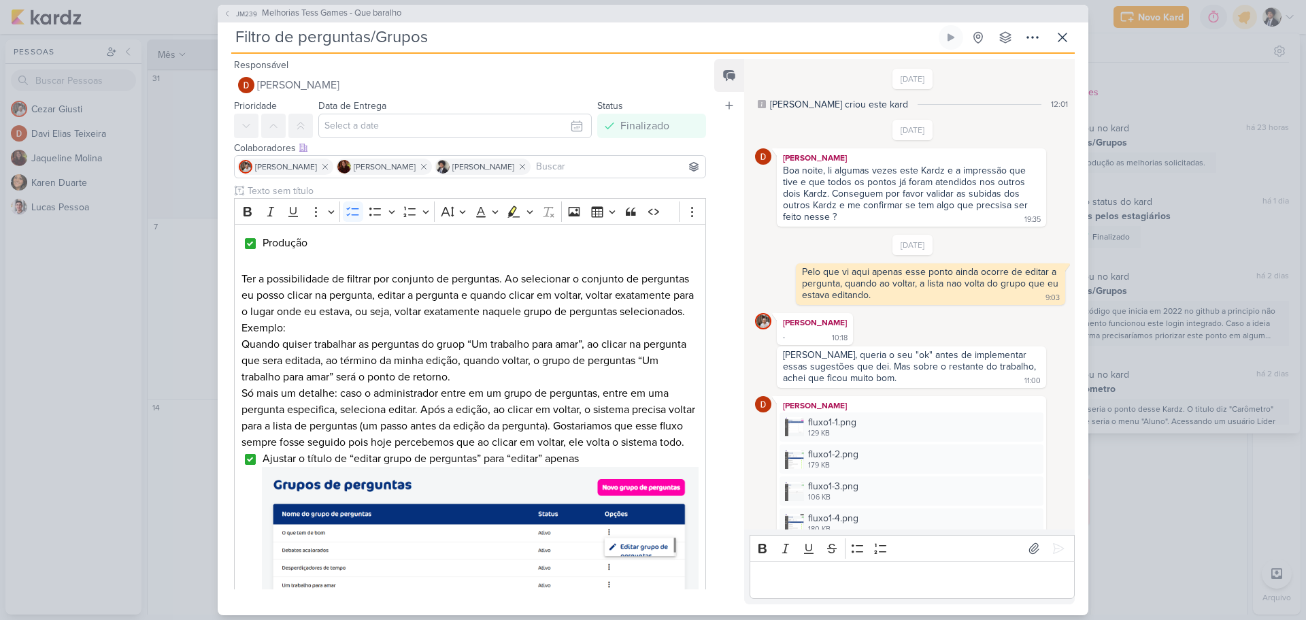
scroll to position [1395, 0]
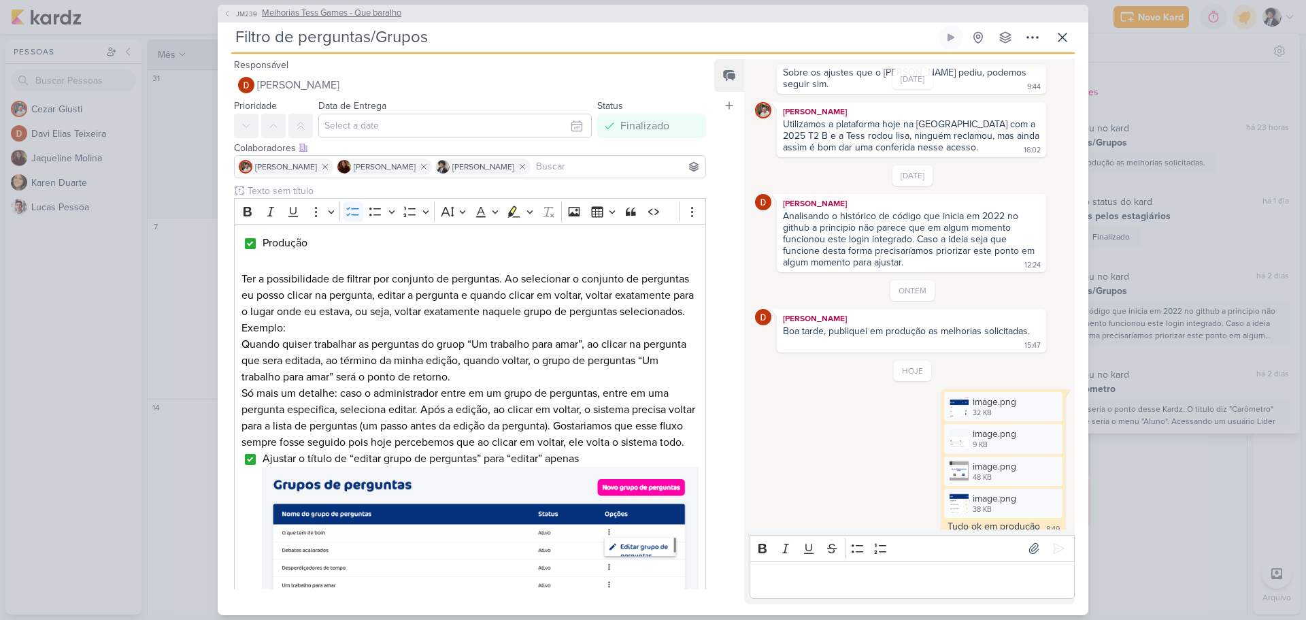
click at [312, 14] on span "Melhorias Tess Games - Que baralho" at bounding box center [331, 14] width 139 height 14
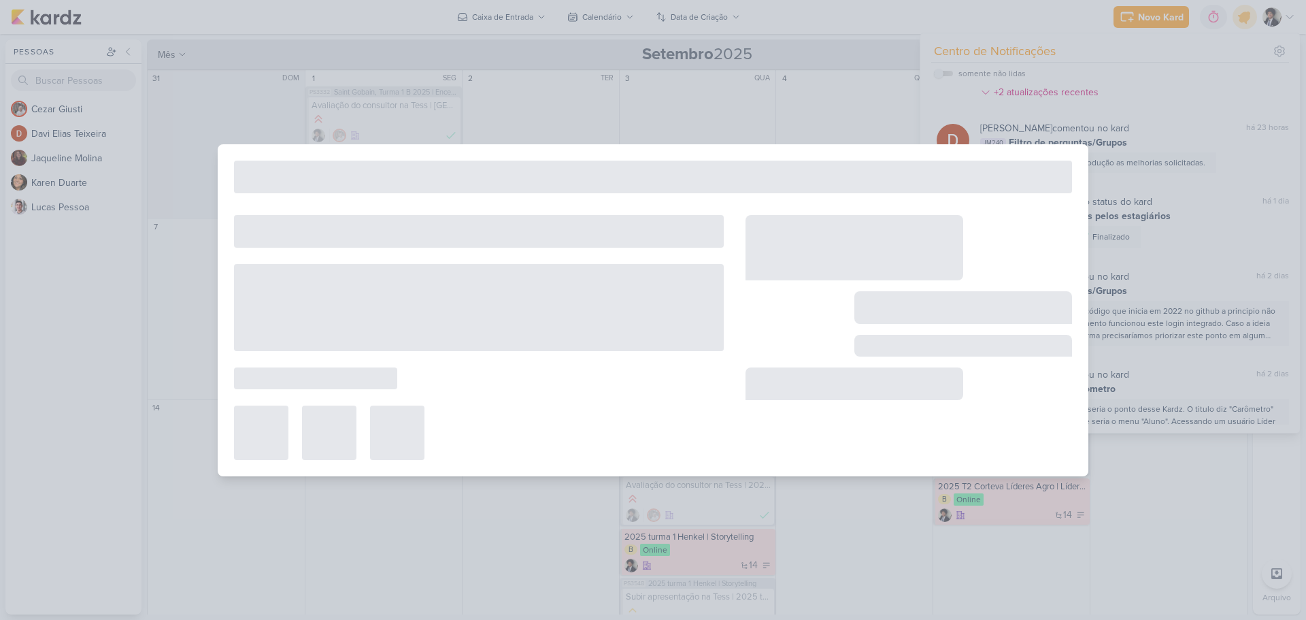
type input "Melhorias Tess Games - Que baralho"
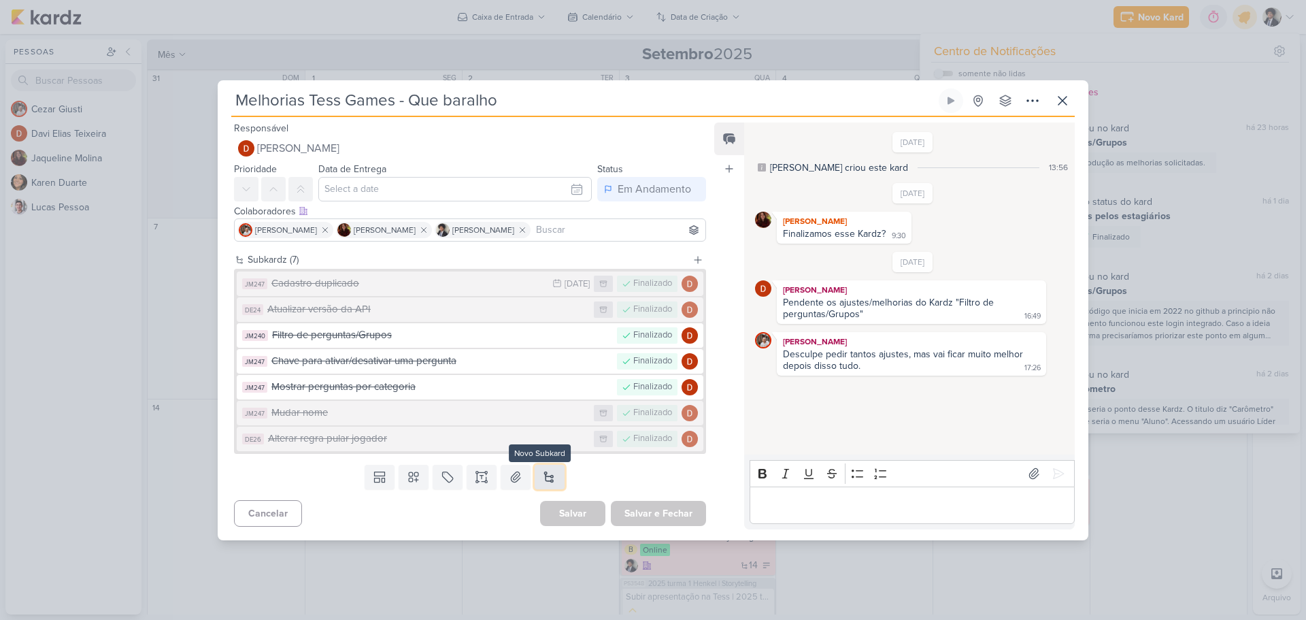
click at [554, 480] on button at bounding box center [550, 477] width 30 height 24
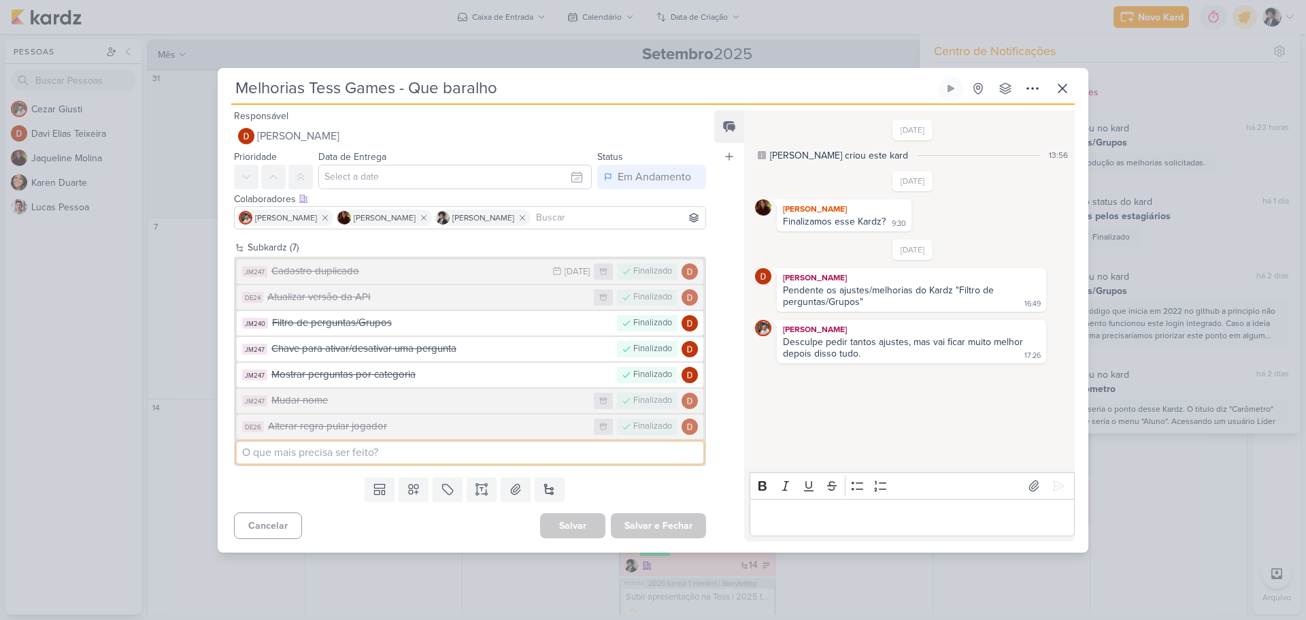
click at [401, 455] on input at bounding box center [470, 453] width 467 height 22
type input "Excluir menu de Perguntas"
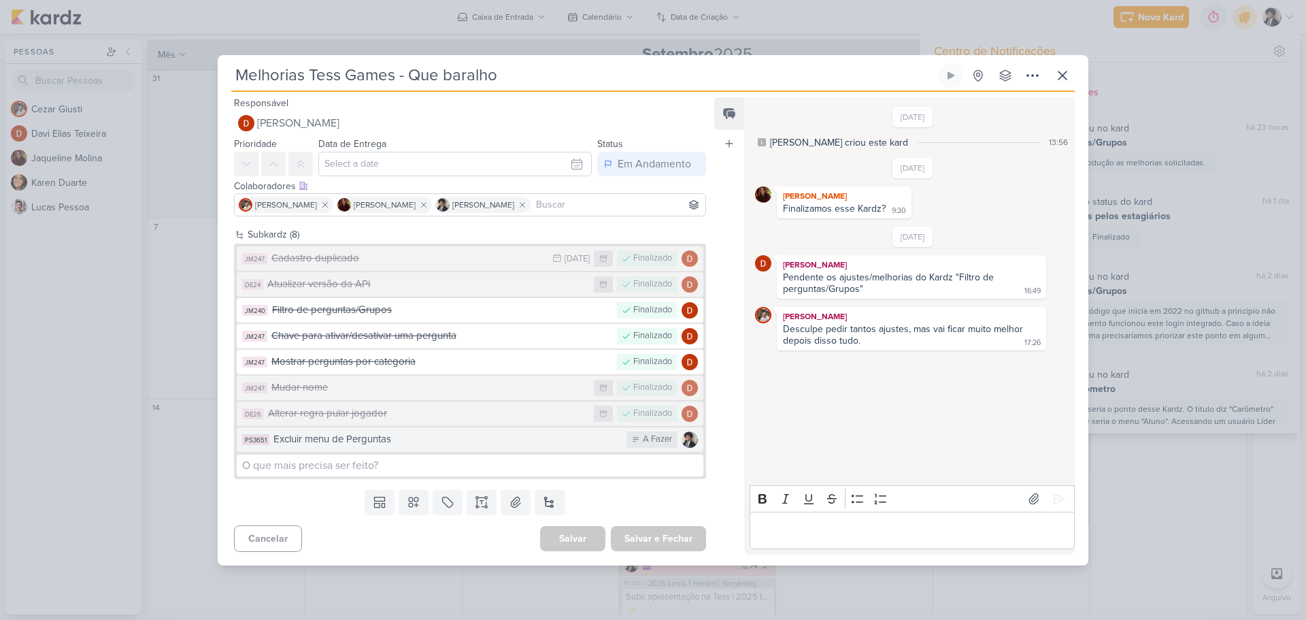
click at [433, 437] on div "Excluir menu de Perguntas" at bounding box center [446, 439] width 346 height 16
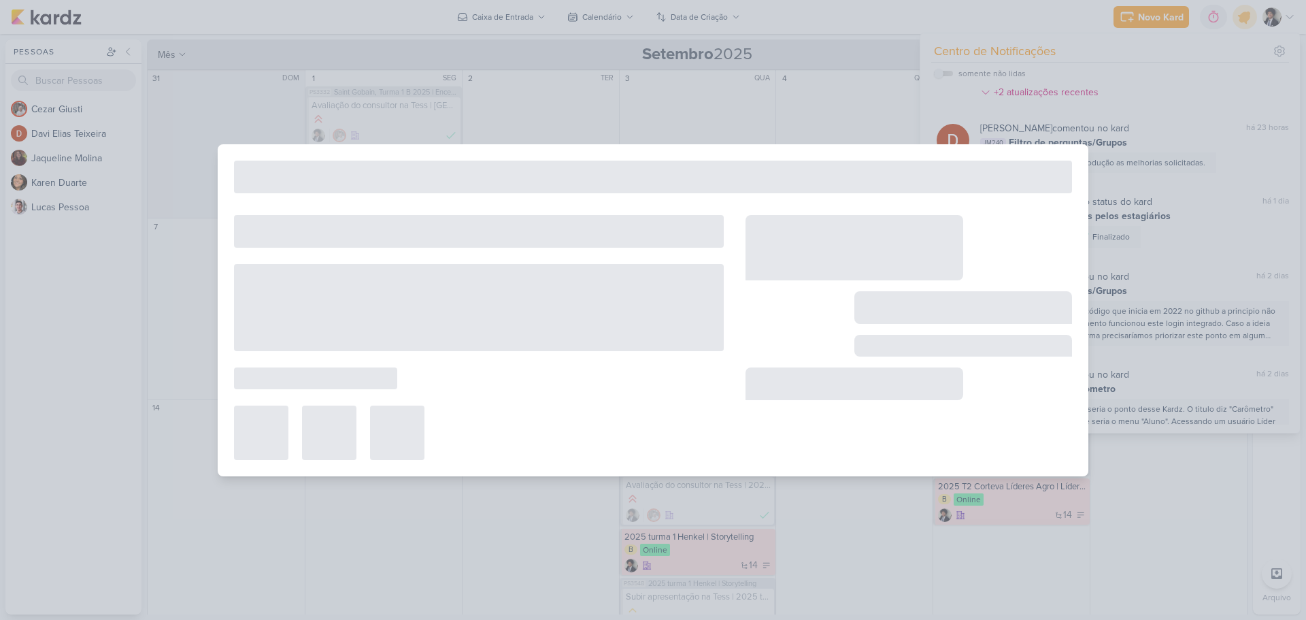
type input "Excluir menu de Perguntas"
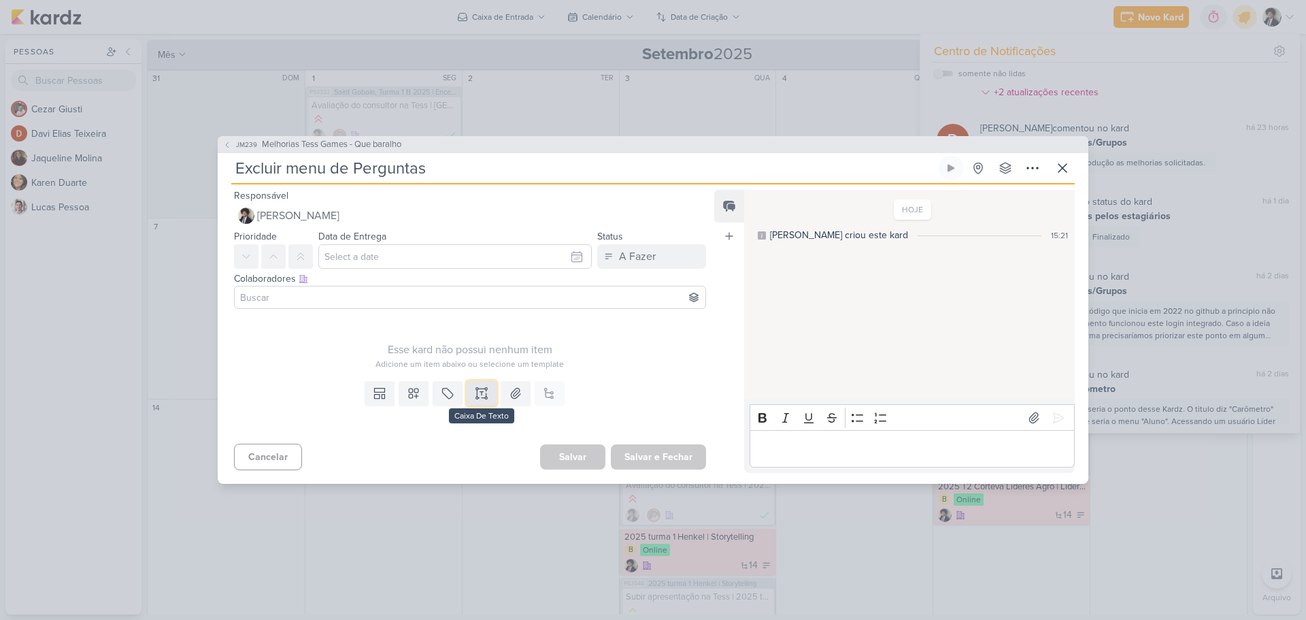
click at [476, 391] on icon at bounding box center [482, 393] width 14 height 14
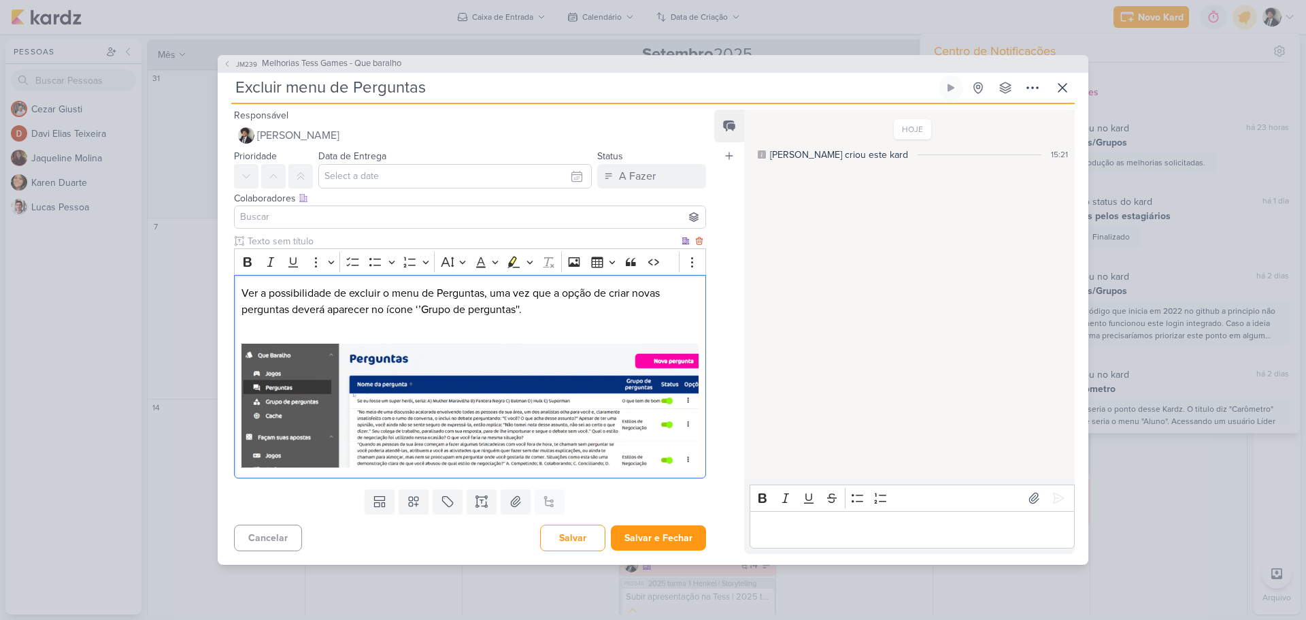
click at [618, 303] on p "Ver a possibilidade de excluir o menu de Perguntas, uma vez que a opção de cria…" at bounding box center [470, 301] width 457 height 33
click at [439, 294] on p "Ver a possibilidade de excluir o menu de Perguntas, uma vez que a opção de cria…" at bounding box center [470, 301] width 457 height 33
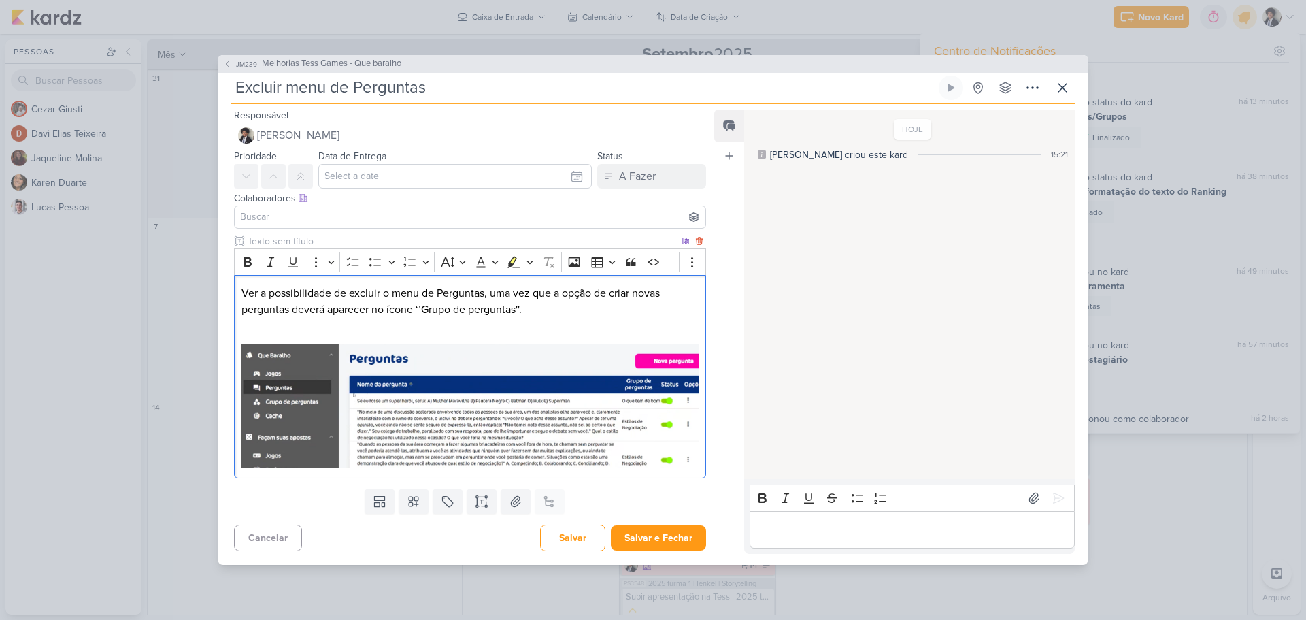
scroll to position [884, 0]
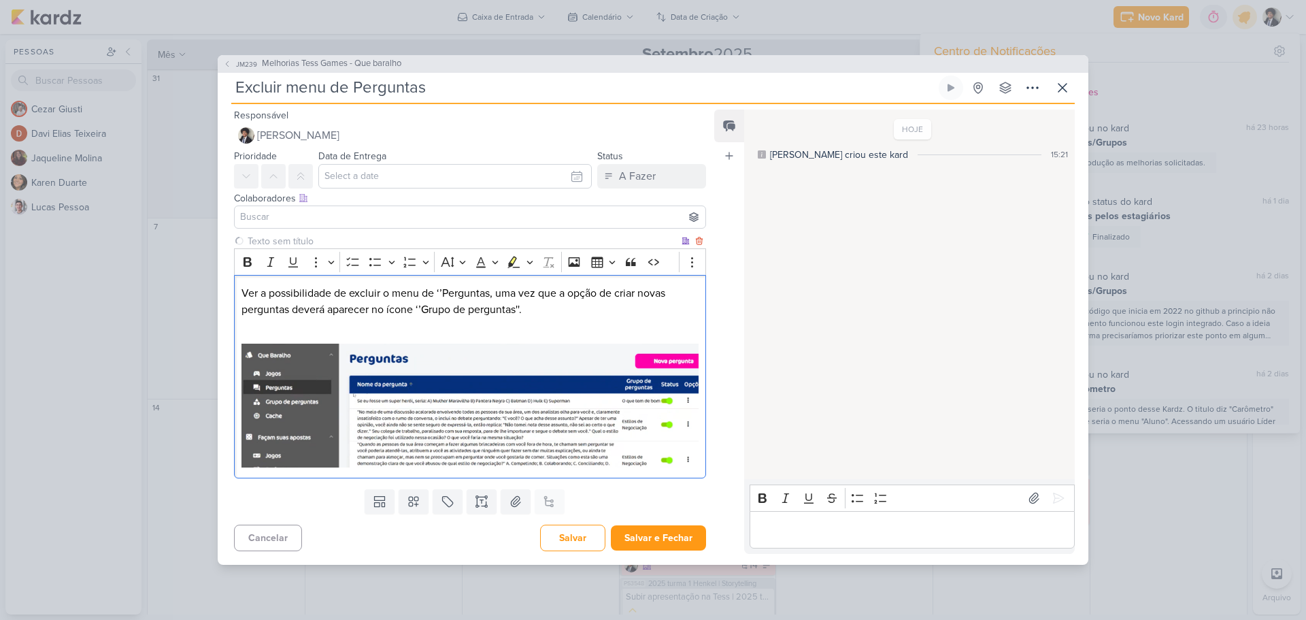
click at [490, 292] on p "Ver a possibilidade de excluir o menu de ‘’Perguntas, uma vez que a opção de cr…" at bounding box center [470, 301] width 457 height 33
click at [672, 532] on button "Salvar e Fechar" at bounding box center [658, 537] width 95 height 25
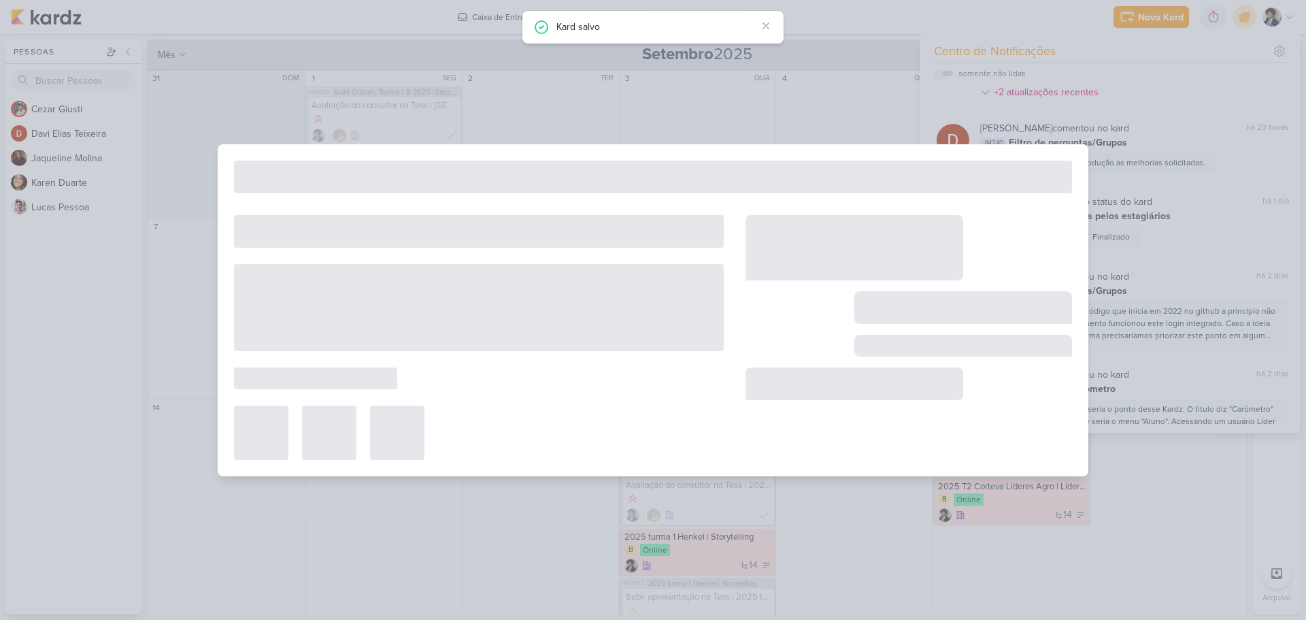
type input "Melhorias Tess Games - Que baralho"
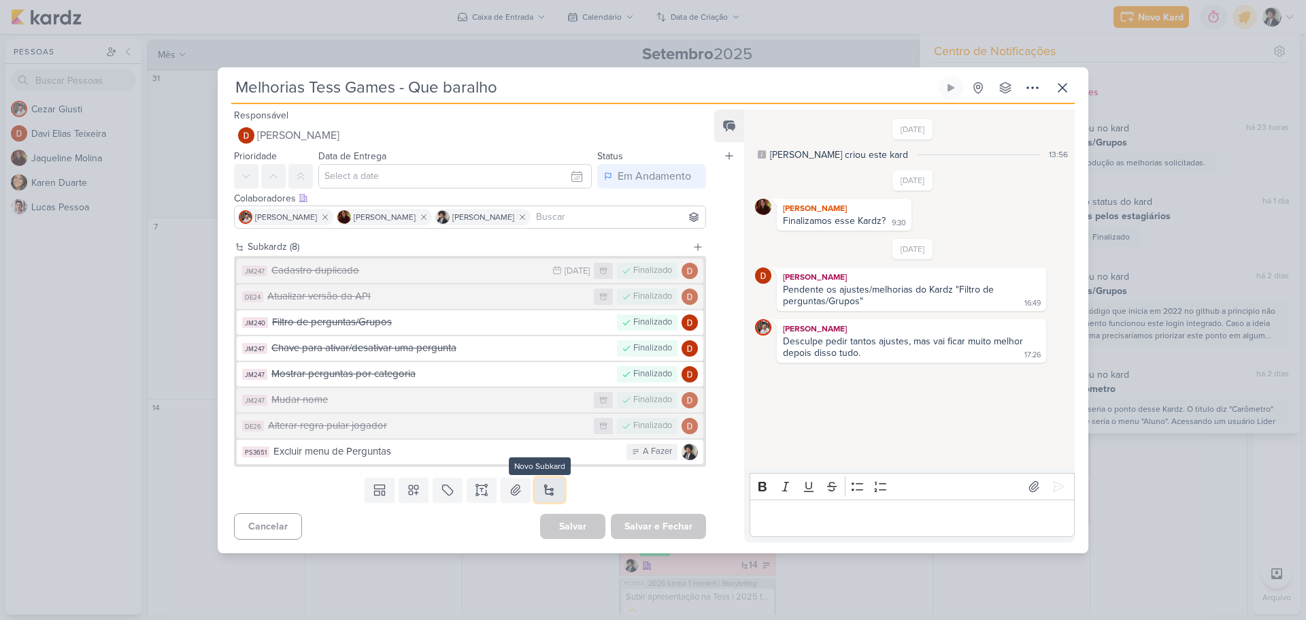
click at [544, 491] on button at bounding box center [550, 490] width 30 height 24
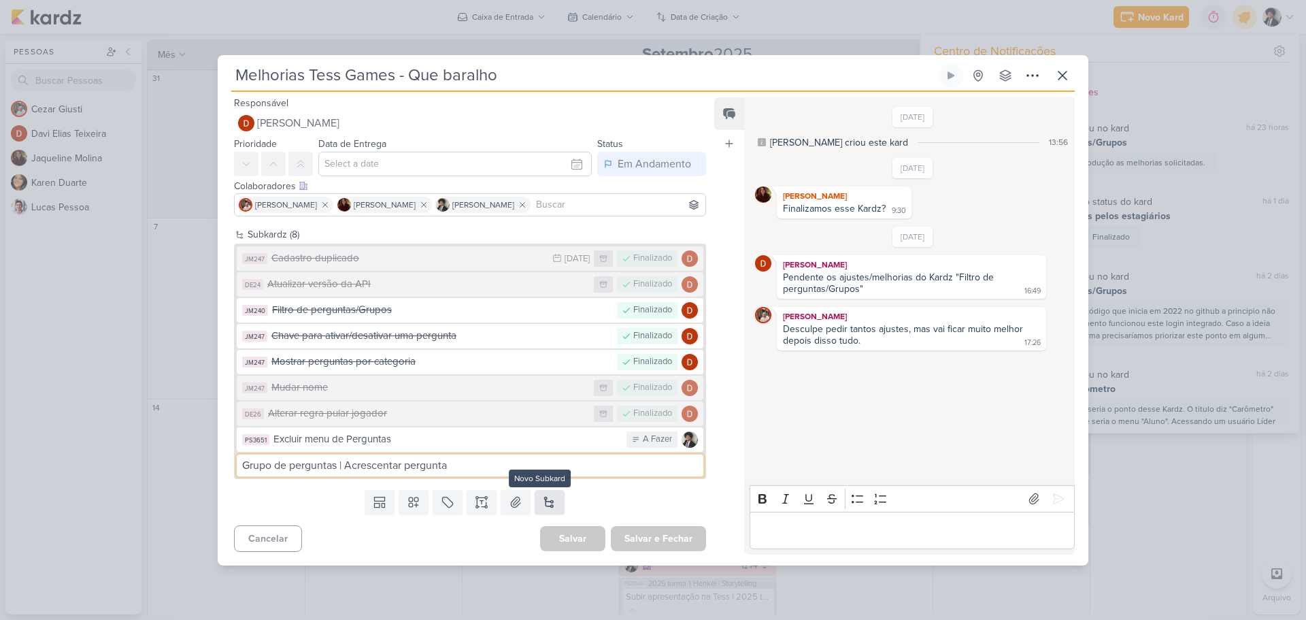
type input "Grupo de perguntas | Acrescentar pergunta"
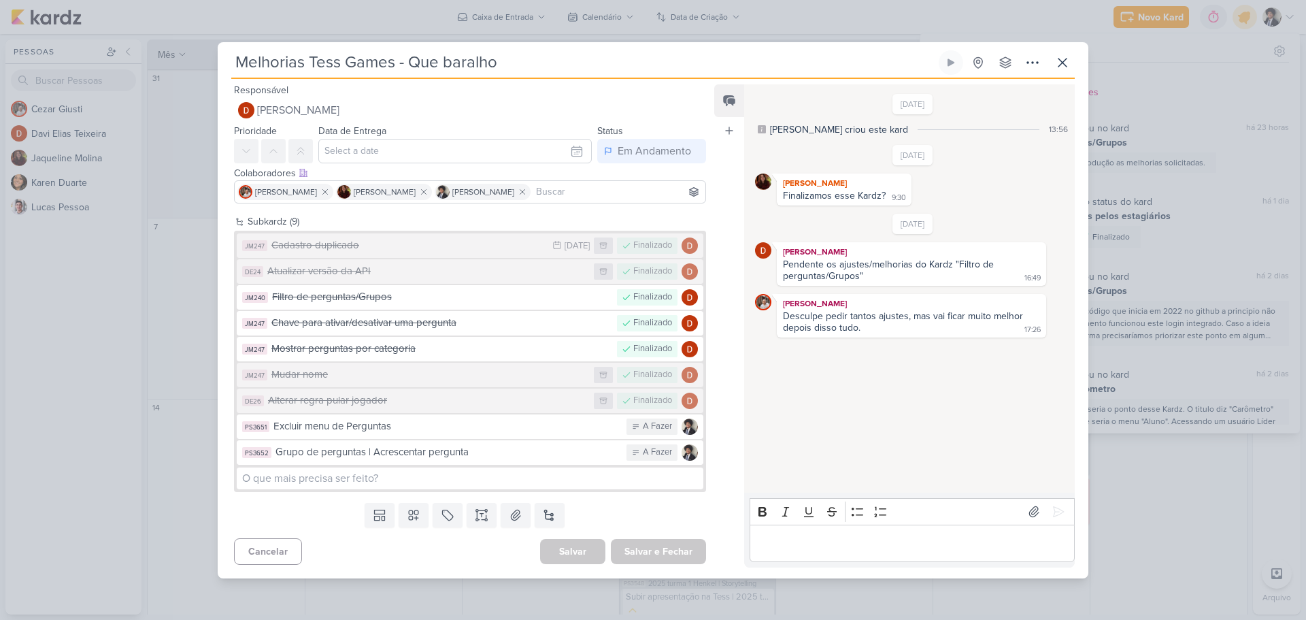
click at [328, 505] on div "Templates Campos Personalizados Marcadores Caixa De Texto Anexo [GEOGRAPHIC_DAT…" at bounding box center [465, 514] width 494 height 35
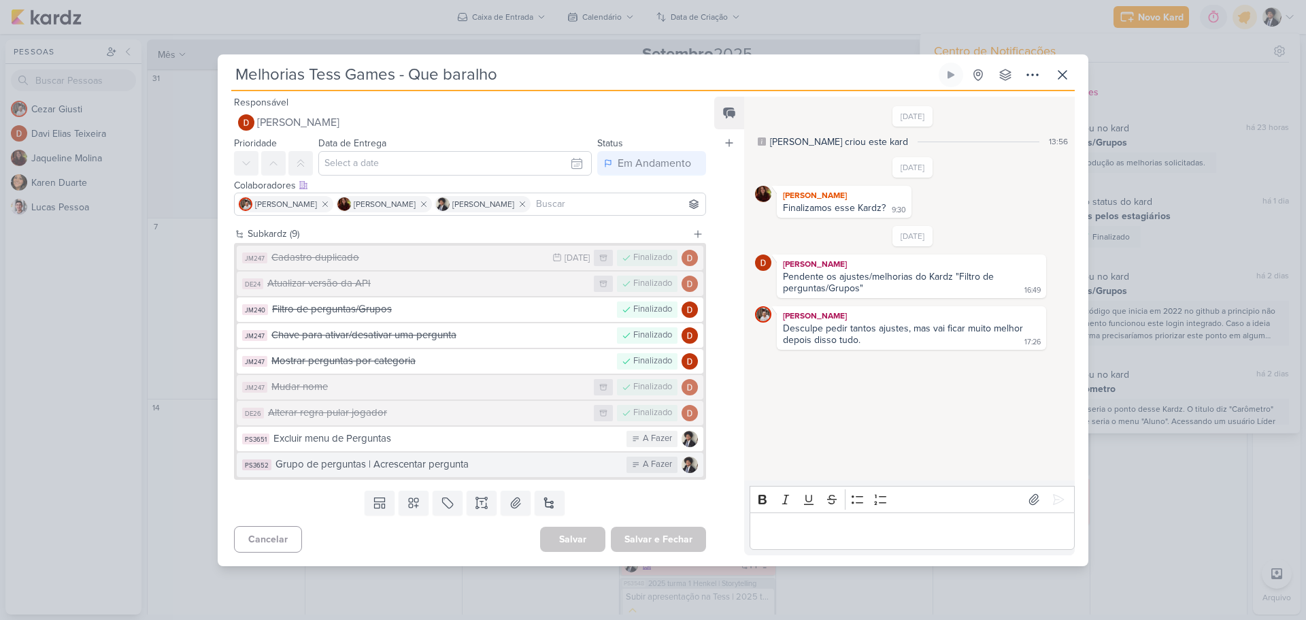
click at [448, 464] on div "Grupo de perguntas | Acrescentar pergunta" at bounding box center [448, 465] width 344 height 16
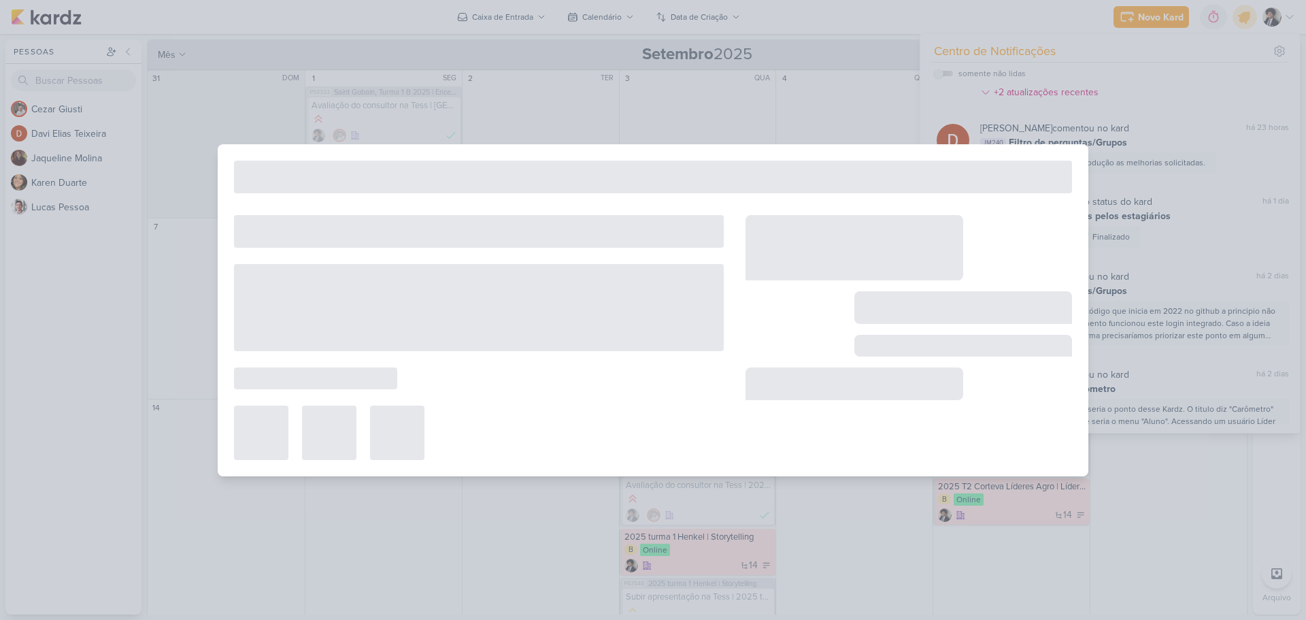
type input "Grupo de perguntas | Acrescentar pergunta"
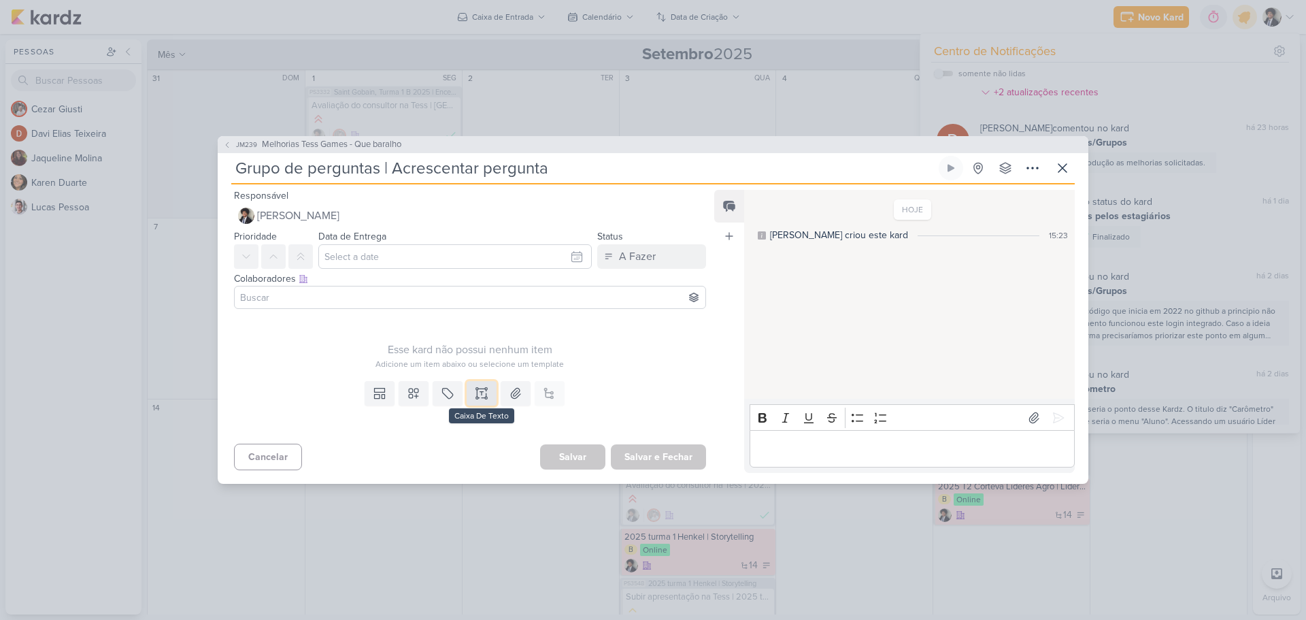
click at [478, 393] on icon at bounding box center [482, 393] width 14 height 14
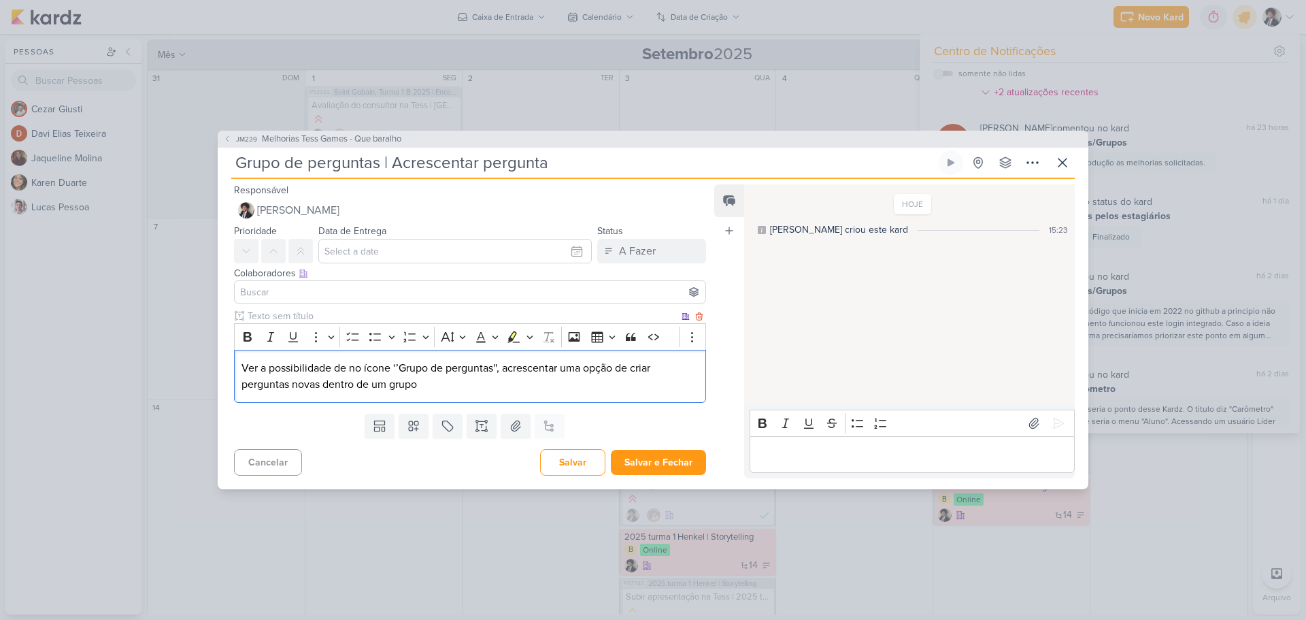
drag, startPoint x: 323, startPoint y: 386, endPoint x: 452, endPoint y: 397, distance: 129.1
click at [452, 397] on div "Ver a possibilidade de no ícone ‘’Grupo de perguntas'', acrescentar uma opção d…" at bounding box center [470, 377] width 472 height 54
click at [444, 390] on p "Ver a possibilidade de no ícone ‘’Grupo de perguntas'', acrescentar uma opção d…" at bounding box center [470, 376] width 457 height 33
click at [465, 385] on p "Ver a possibilidade de no ícone ‘’Grupo de perguntas'', acrescentar uma opção d…" at bounding box center [470, 376] width 457 height 33
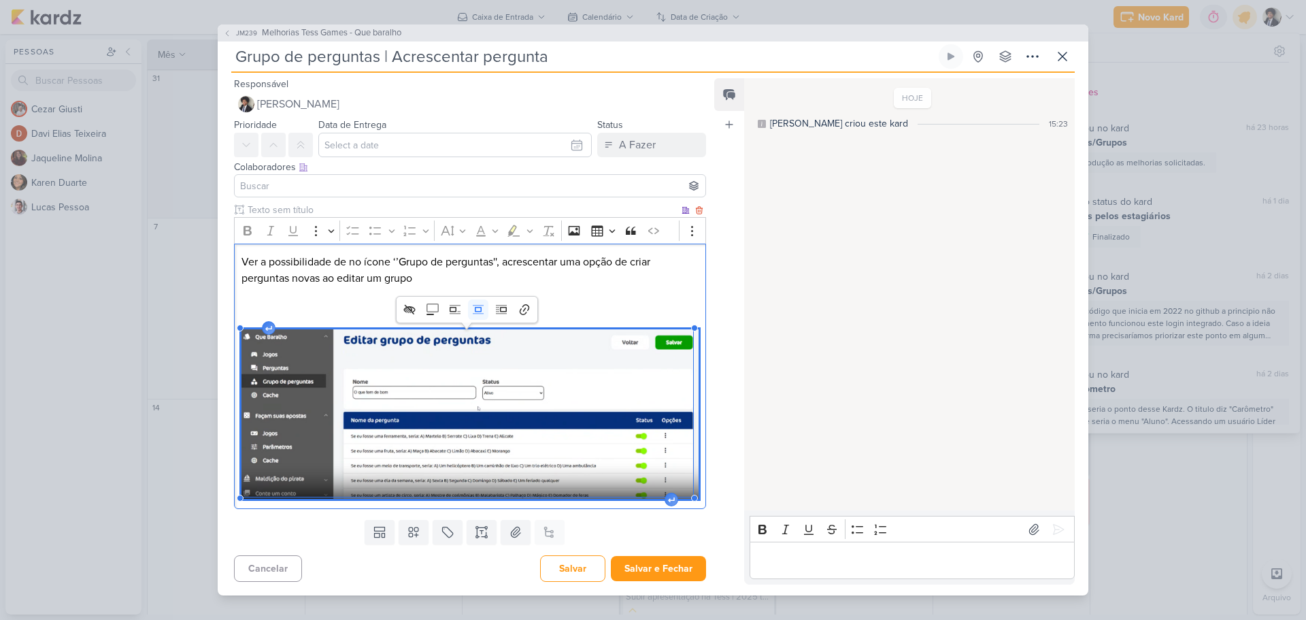
click at [421, 283] on p "Ver a possibilidade de no ícone ‘’Grupo de perguntas'', acrescentar uma opção d…" at bounding box center [470, 270] width 457 height 33
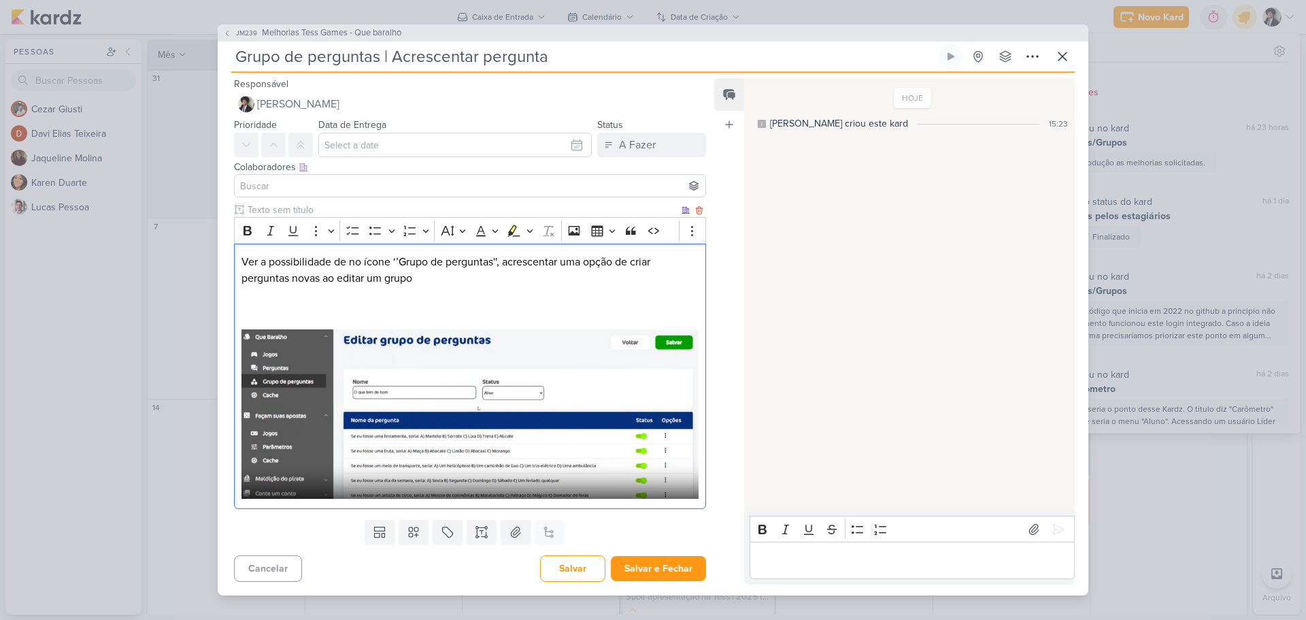
click at [439, 284] on p "Ver a possibilidade de no ícone ‘’Grupo de perguntas'', acrescentar uma opção d…" at bounding box center [470, 270] width 457 height 33
click at [435, 282] on p "Ver a possibilidade de no ícone ‘’Grupo de perguntas'', acrescentar uma opção d…" at bounding box center [470, 270] width 457 height 33
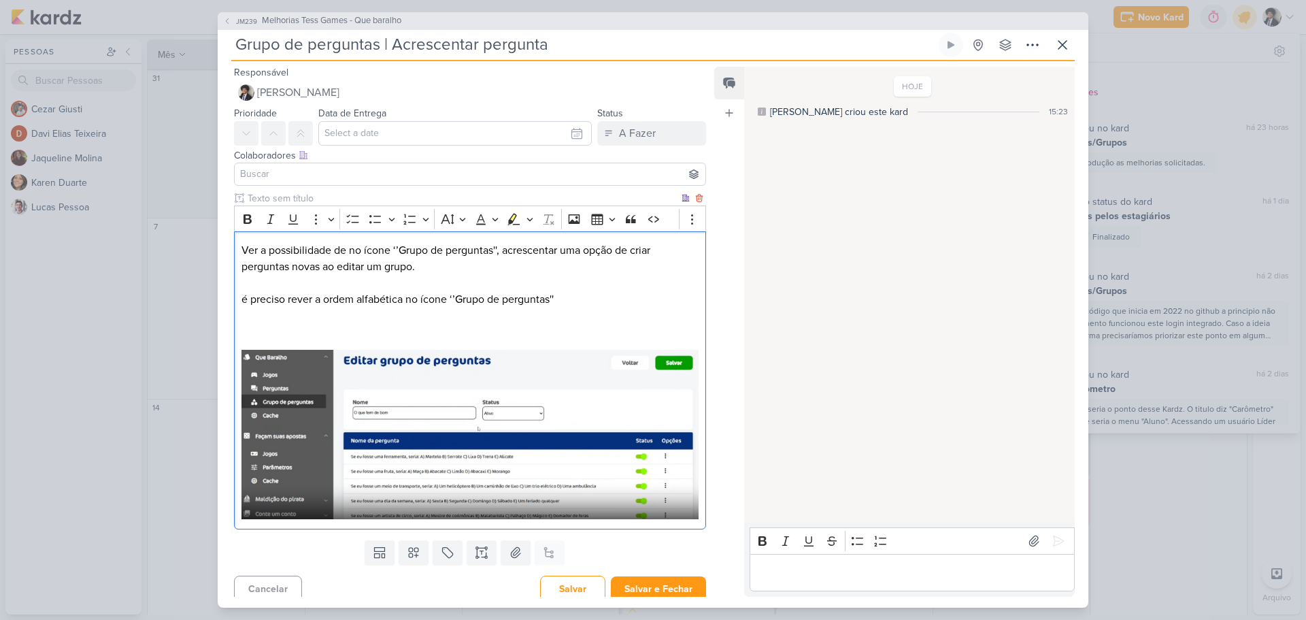
click at [580, 299] on p "é preciso rever a ordem alfabética no ícone ‘’Grupo de perguntas''" at bounding box center [470, 299] width 457 height 16
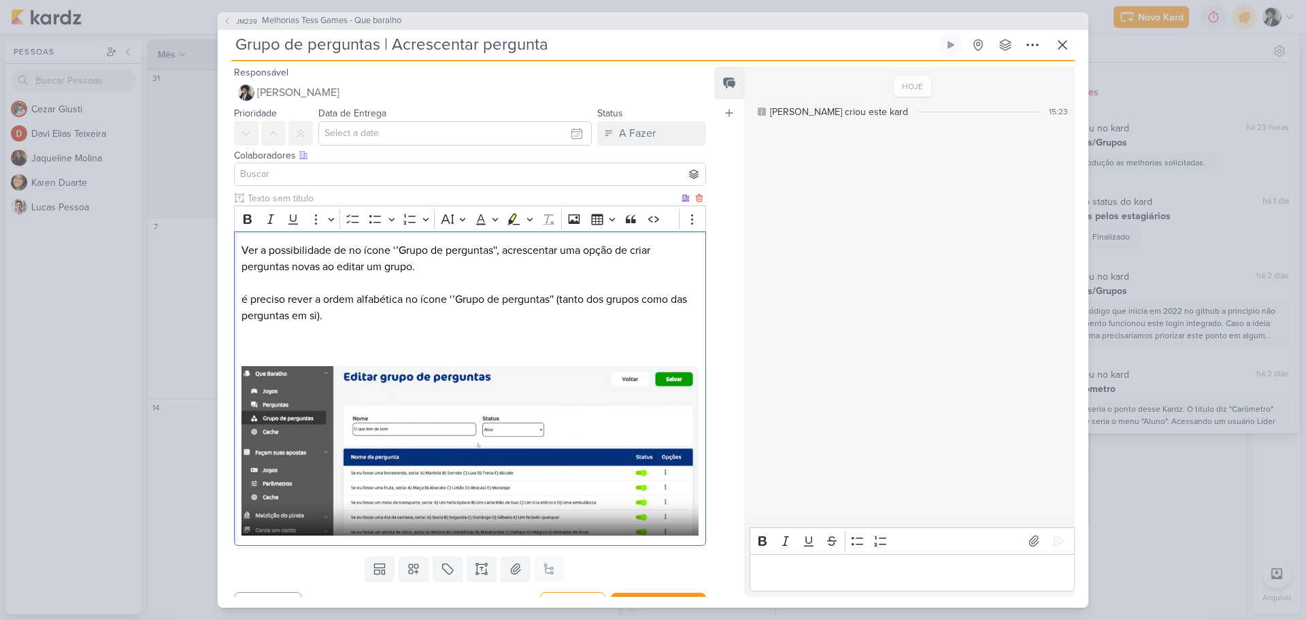
click at [246, 300] on p "é preciso rever a ordem alfabética no ícone ‘’Grupo de perguntas'' (tanto dos g…" at bounding box center [470, 307] width 457 height 33
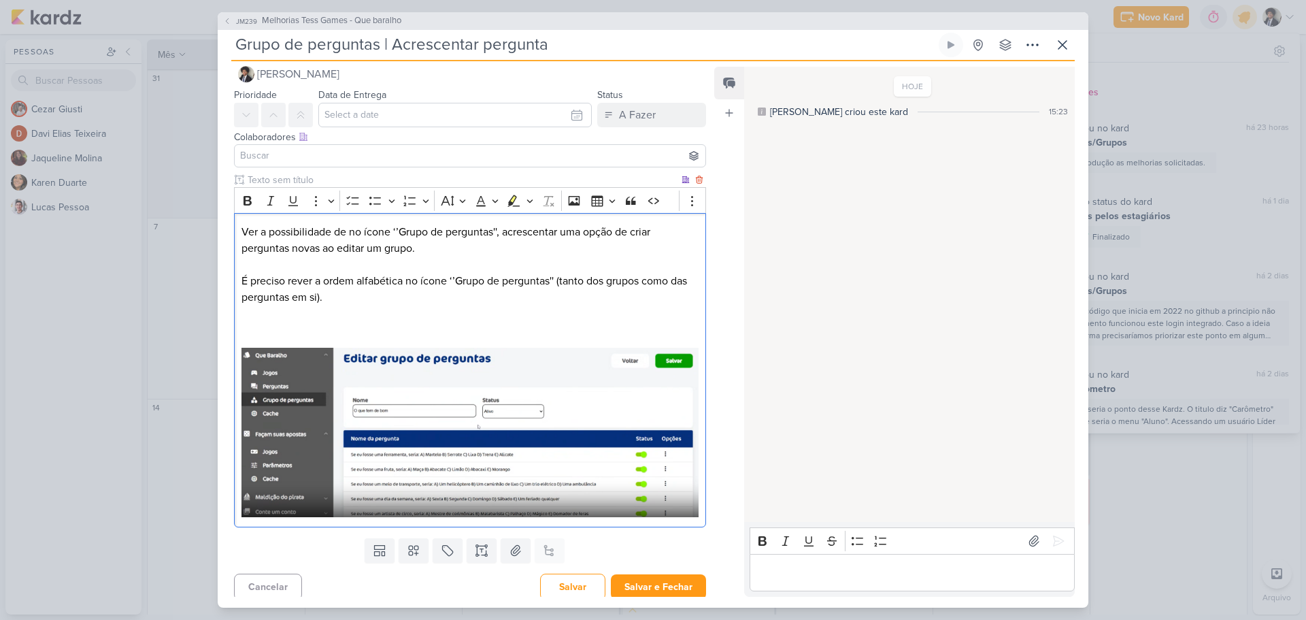
scroll to position [23, 0]
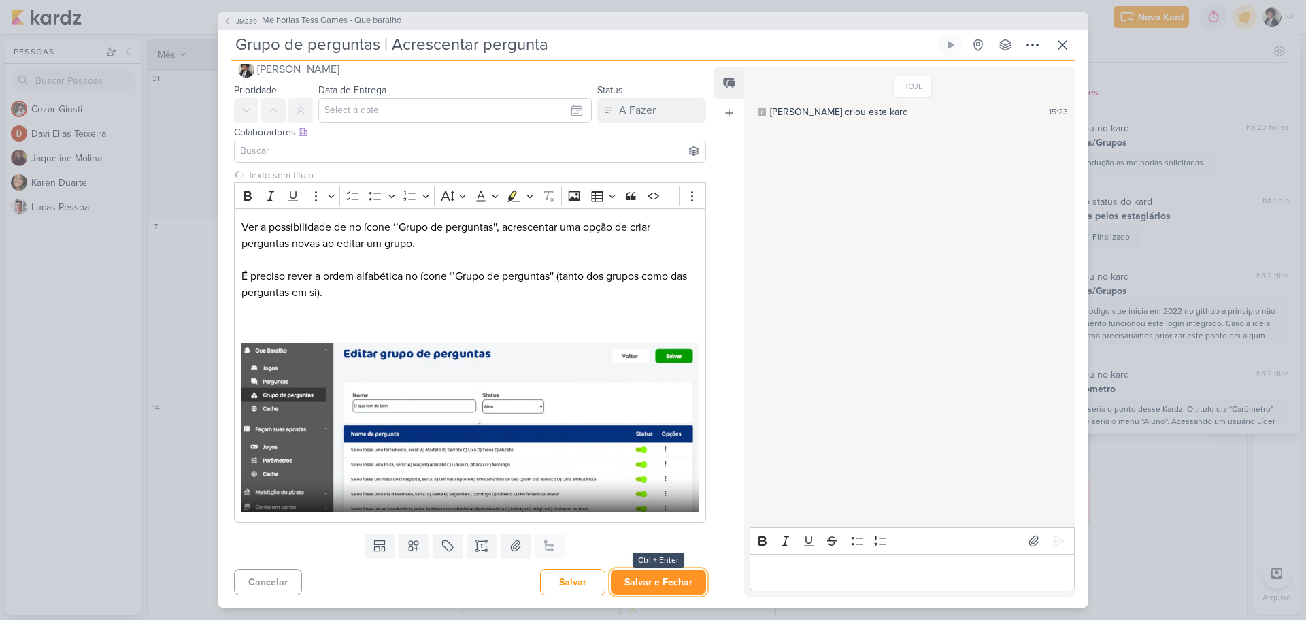
click at [670, 582] on button "Salvar e Fechar" at bounding box center [658, 581] width 95 height 25
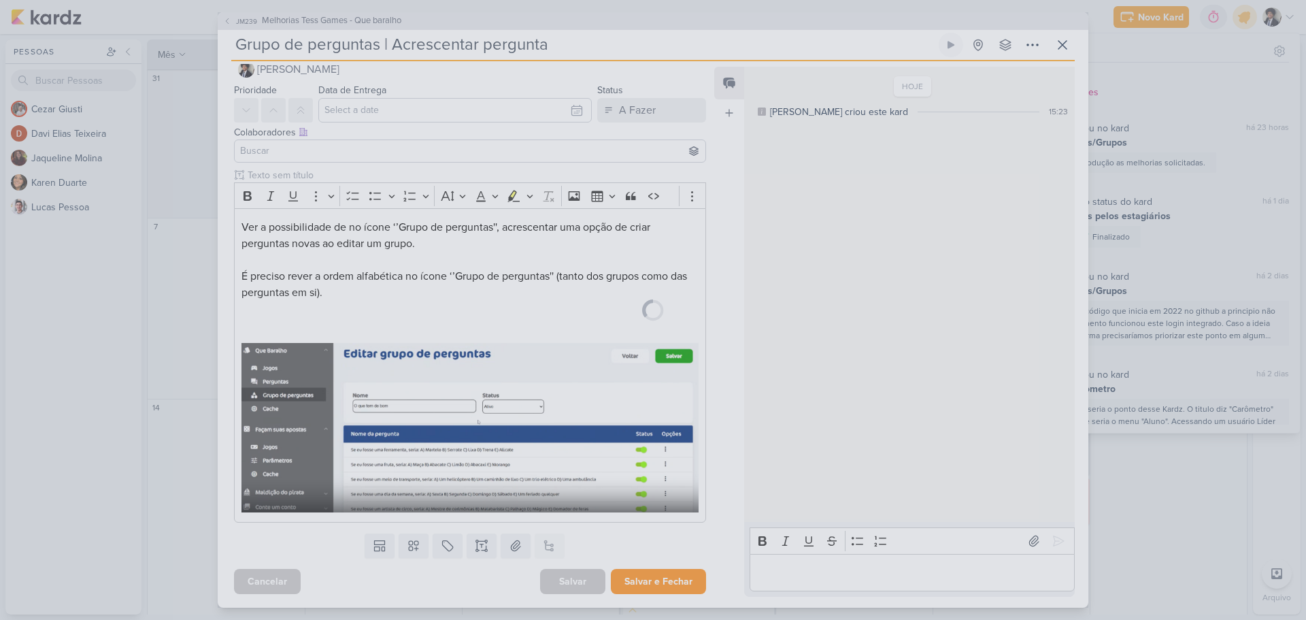
scroll to position [22, 0]
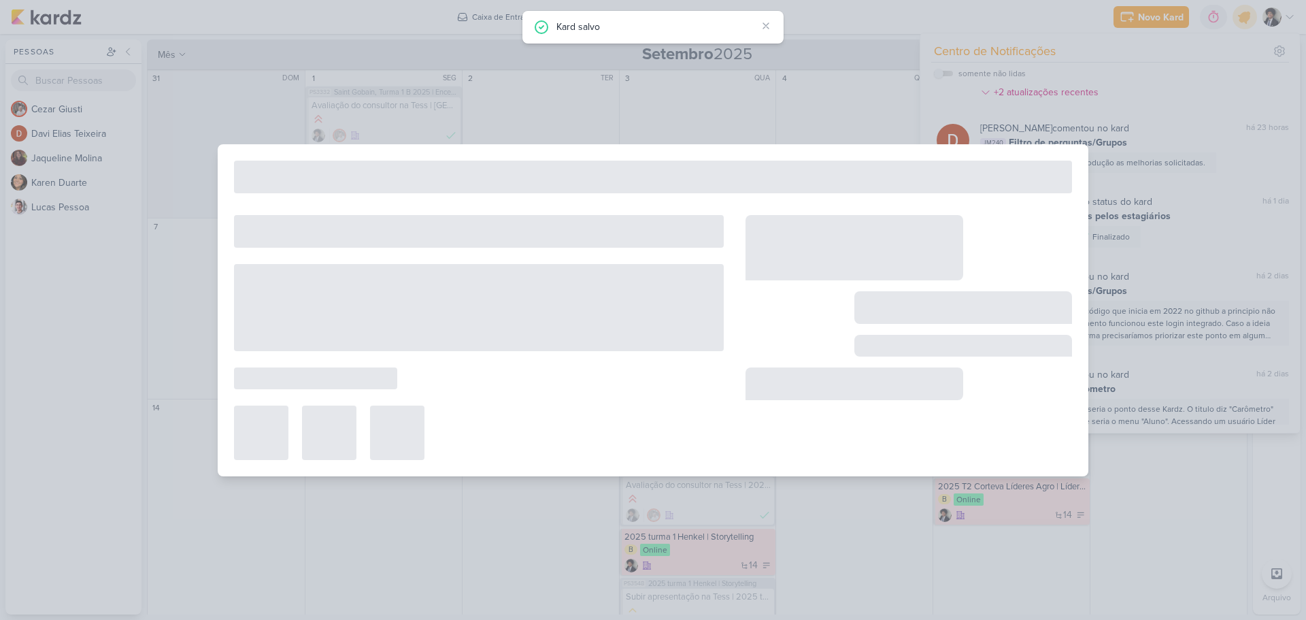
type input "Melhorias Tess Games - Que baralho"
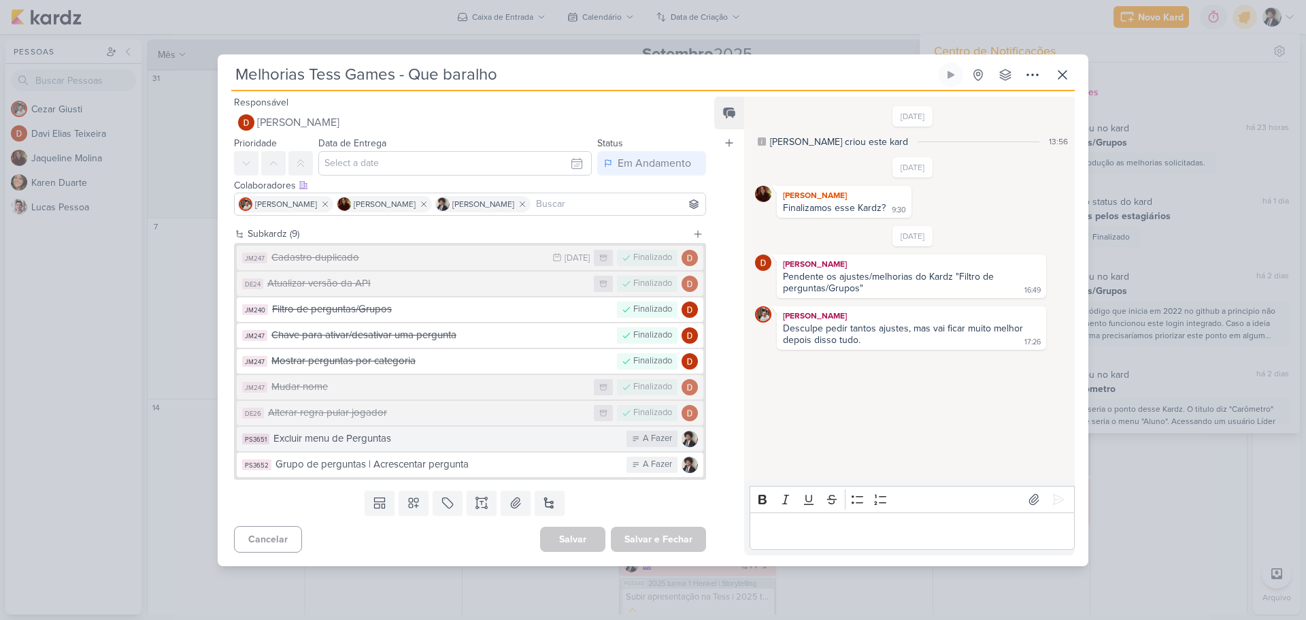
click at [431, 445] on div "Excluir menu de Perguntas" at bounding box center [446, 439] width 346 height 16
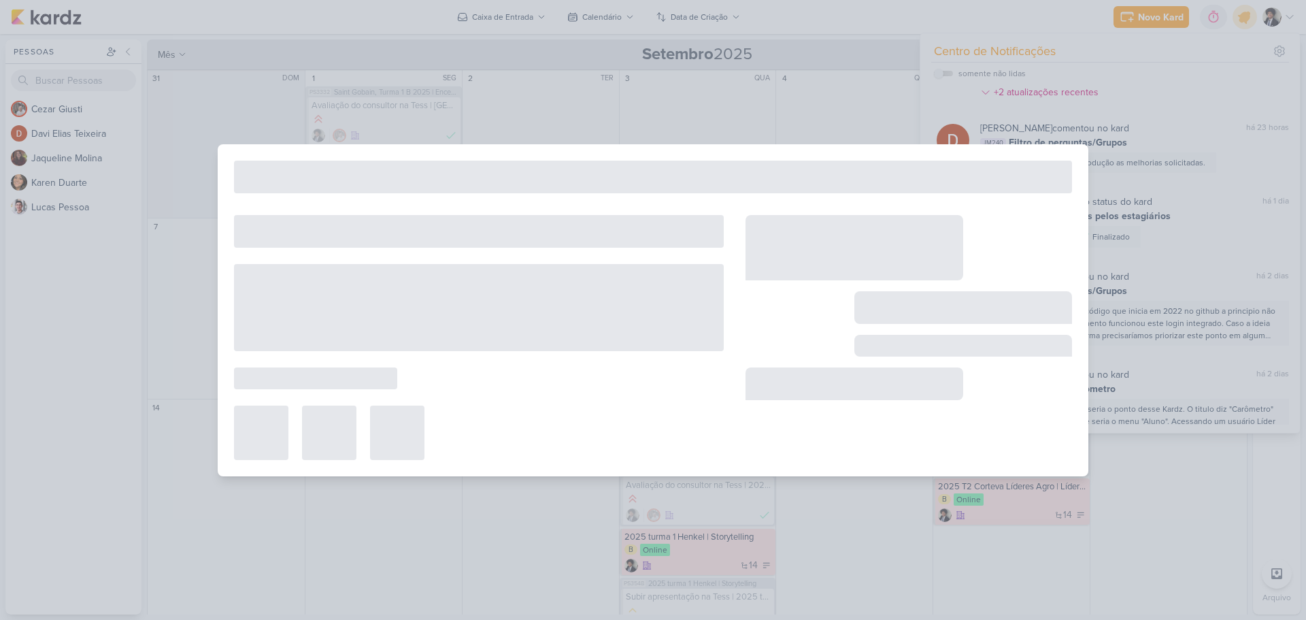
type input "Excluir menu de Perguntas"
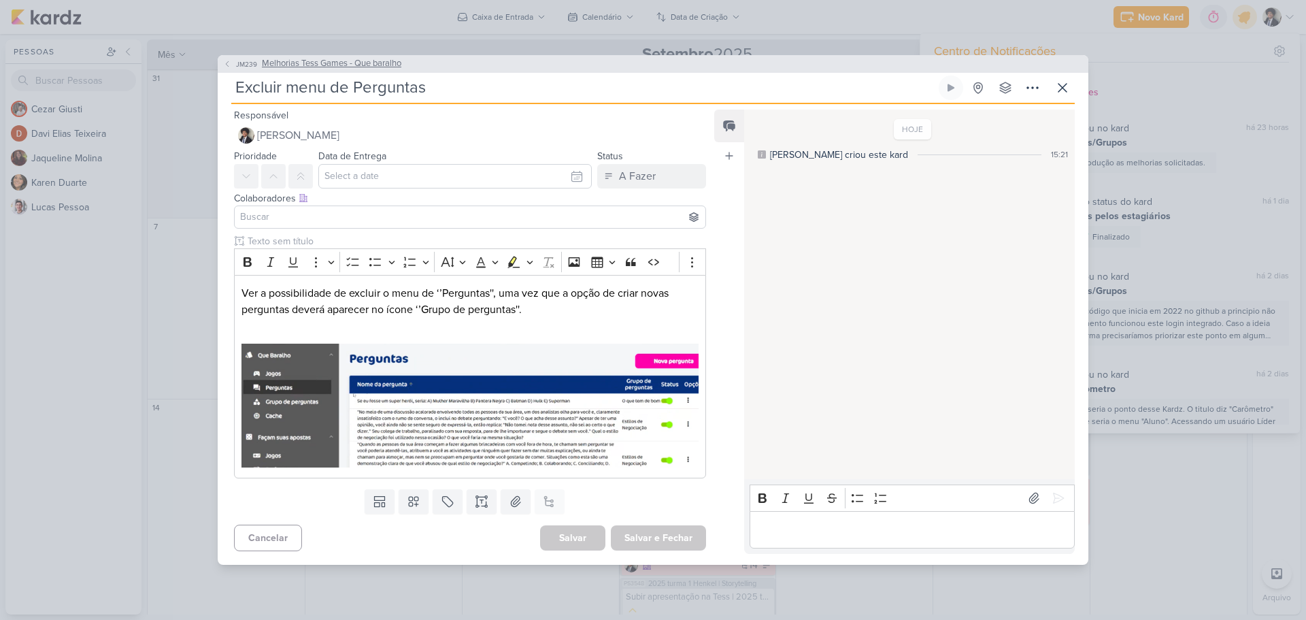
click at [232, 65] on button "JM239 Melhorias Tess Games - Que baralho" at bounding box center [312, 64] width 178 height 14
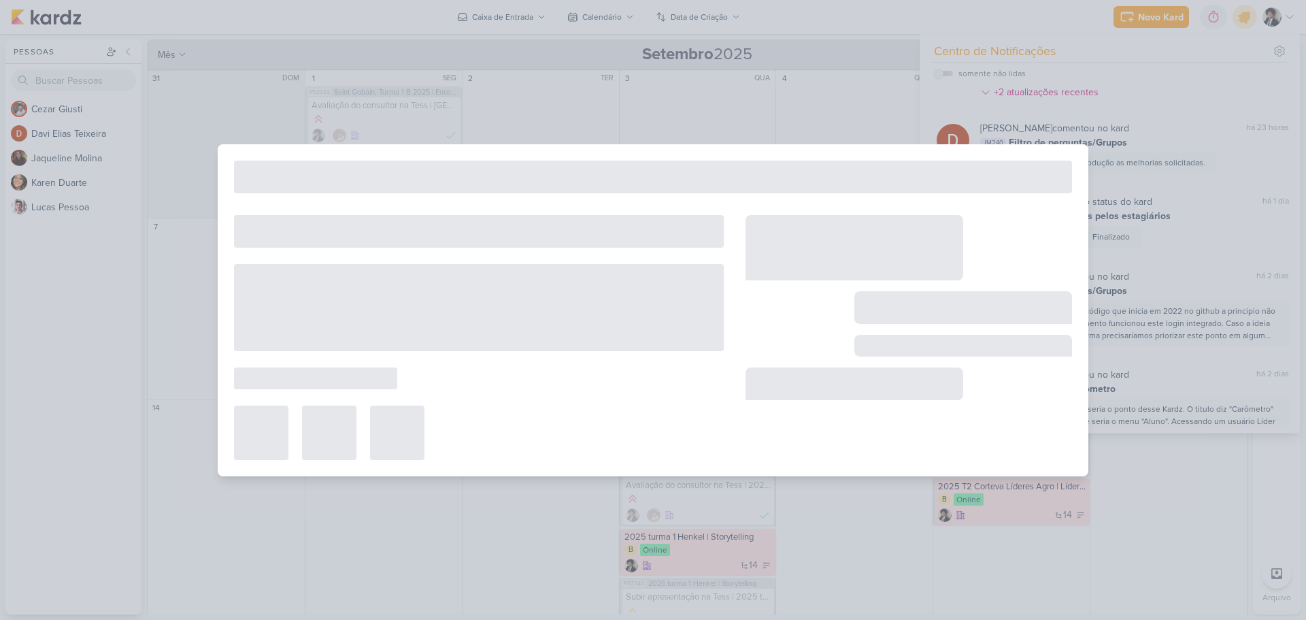
type input "Melhorias Tess Games - Que baralho"
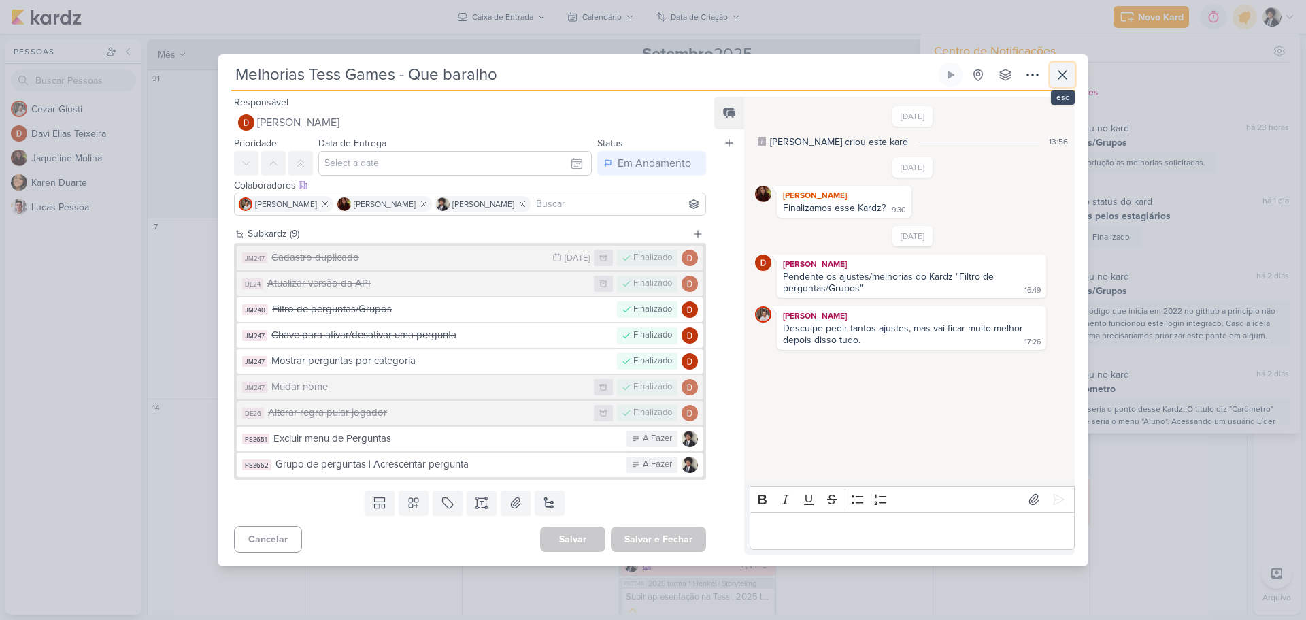
click at [1066, 74] on icon at bounding box center [1063, 75] width 16 height 16
